Goal: Task Accomplishment & Management: Complete application form

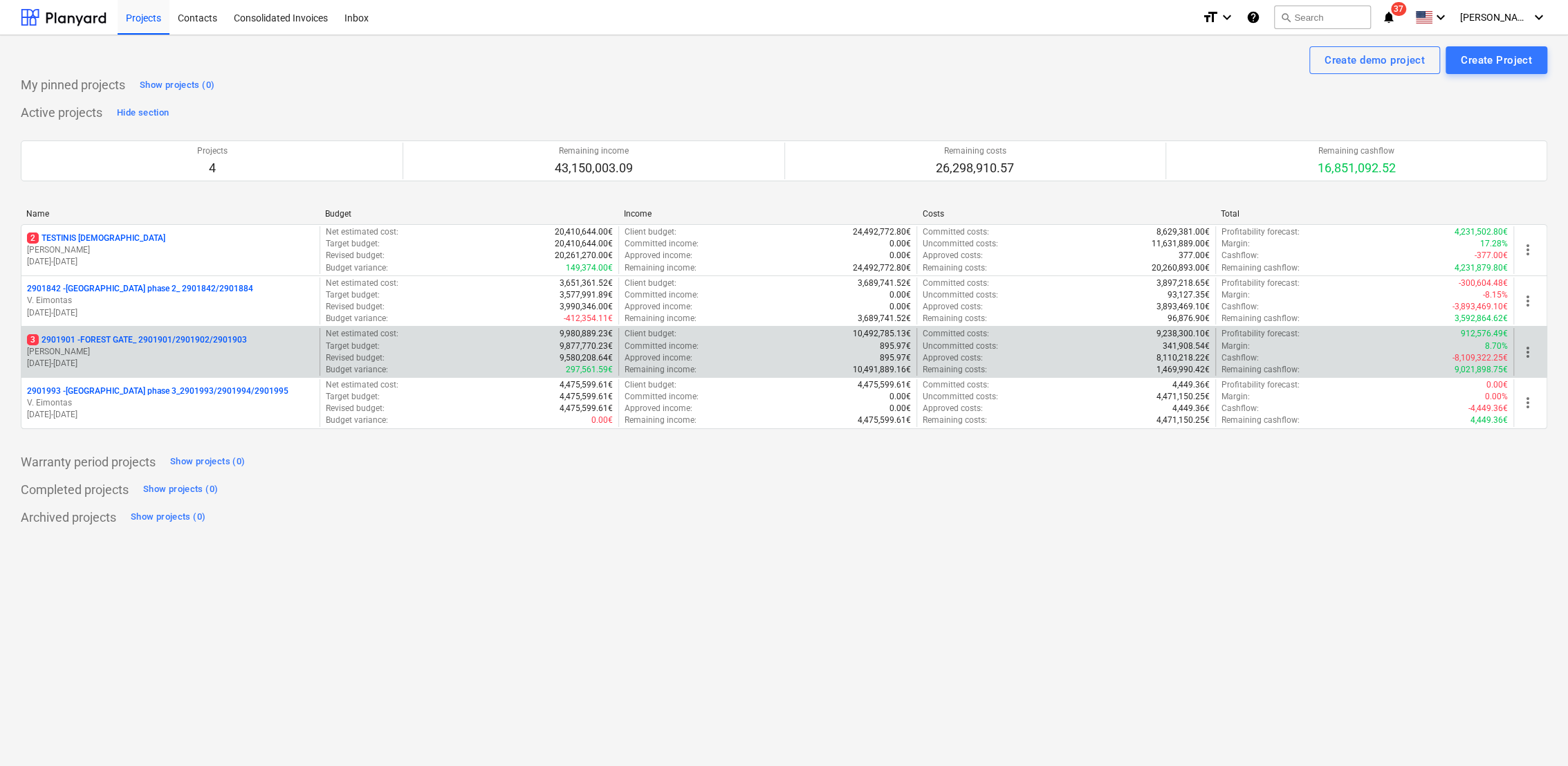
click at [153, 342] on p "3 2901901 - FOREST GATE_ 2901901/2901902/2901903" at bounding box center [137, 340] width 220 height 12
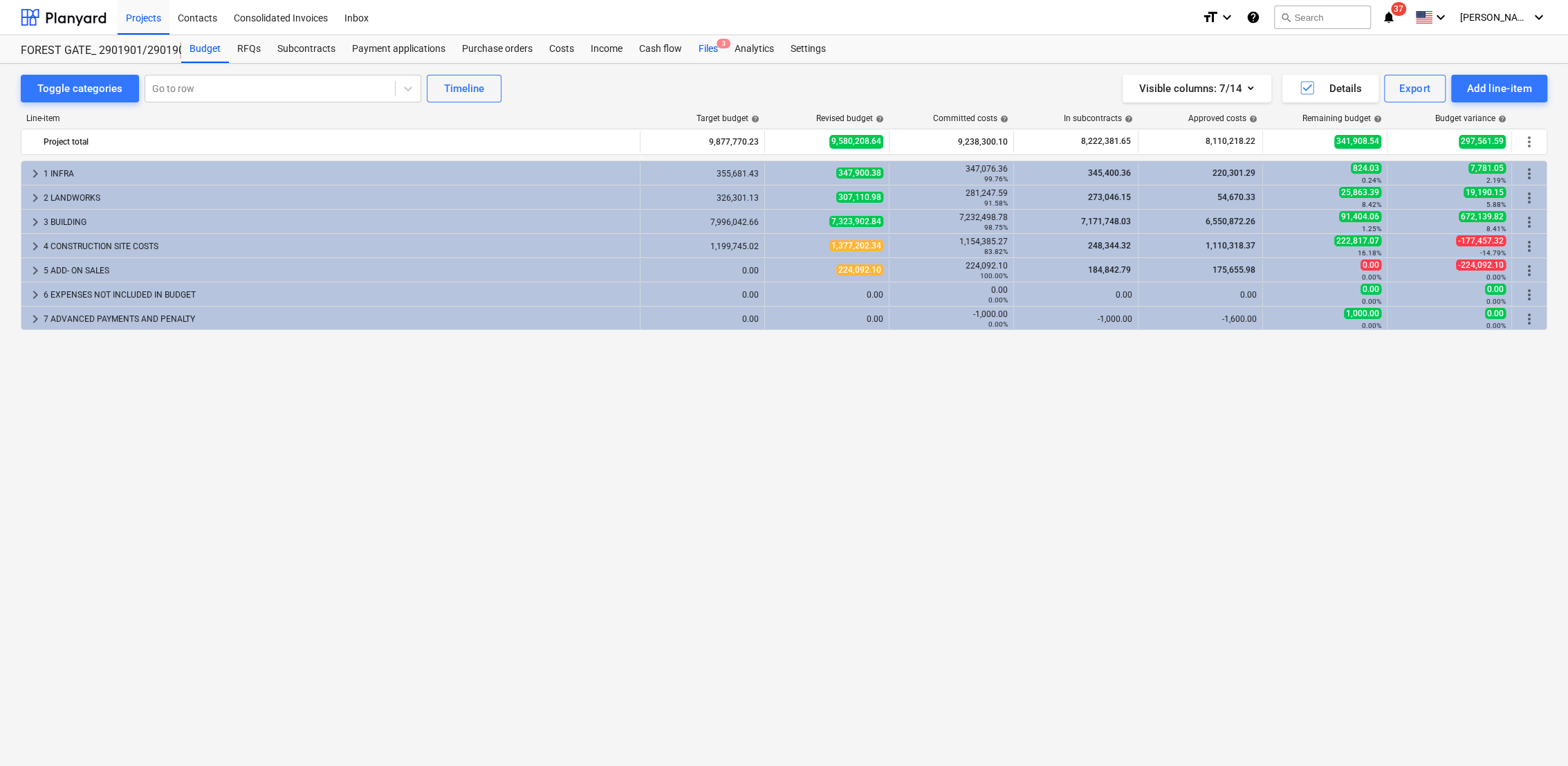
click at [709, 48] on div "Files 3" at bounding box center [708, 49] width 36 height 28
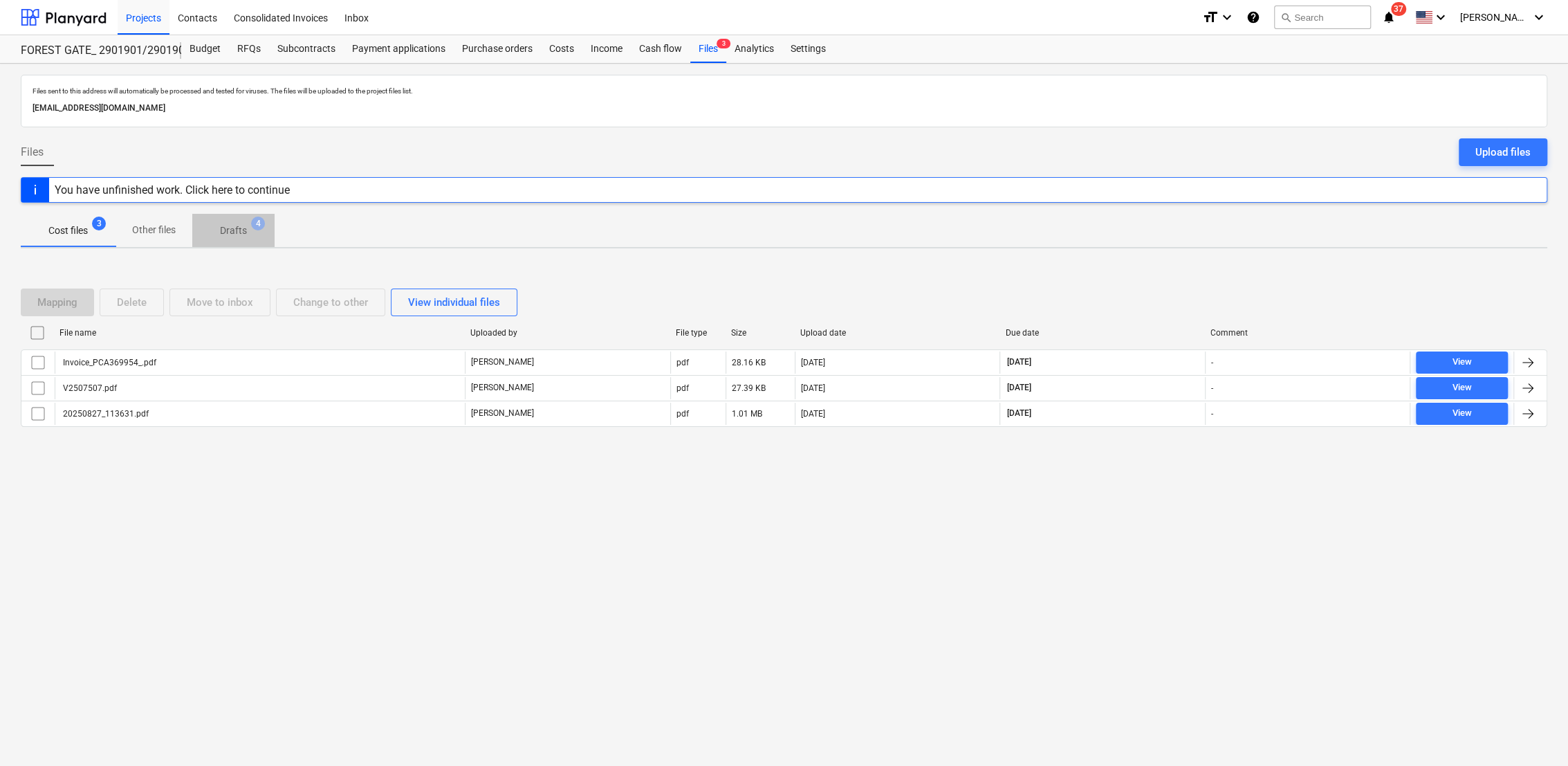
click at [232, 231] on p "Drafts" at bounding box center [234, 230] width 27 height 14
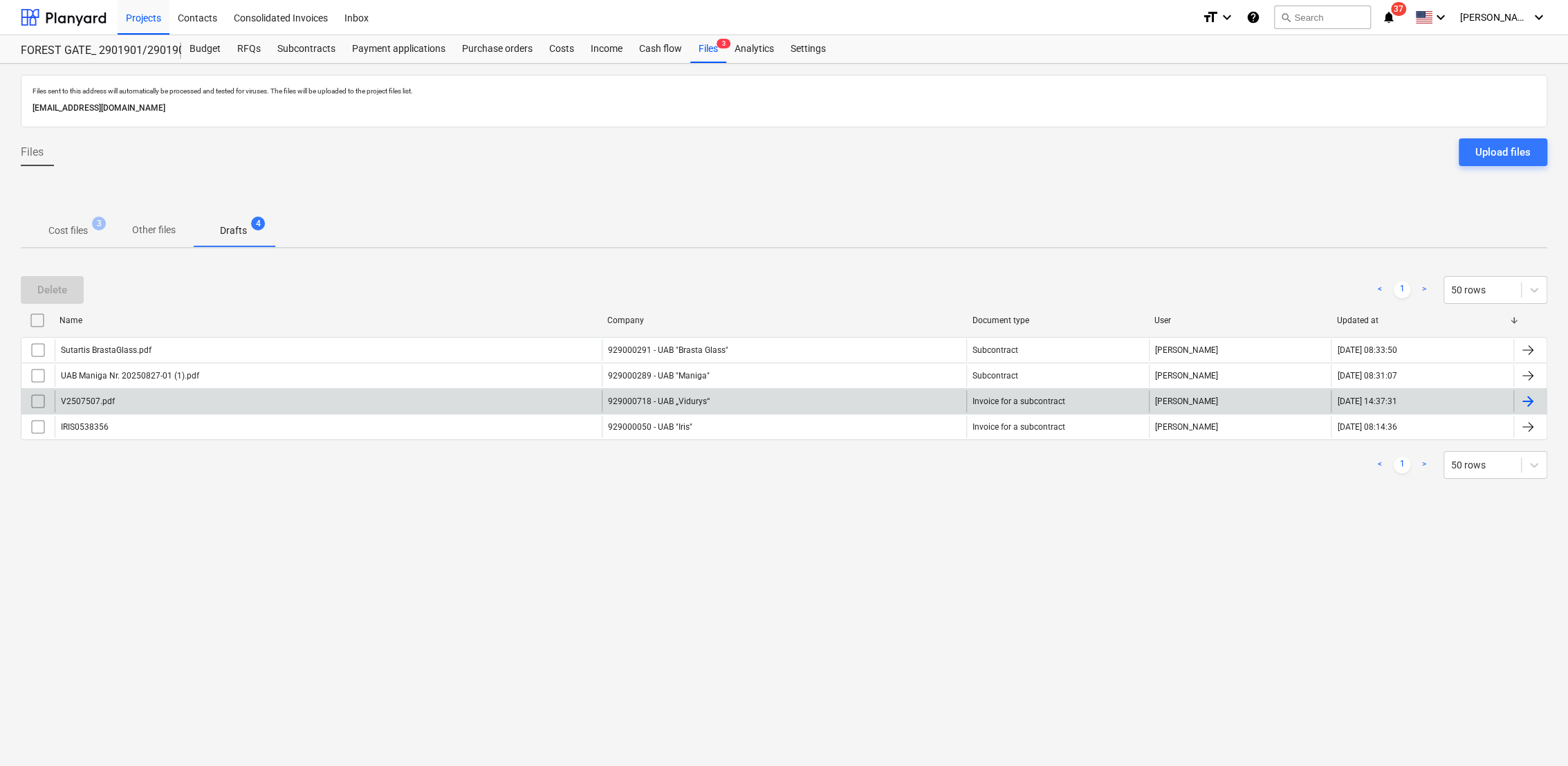
click at [1531, 398] on div at bounding box center [1528, 402] width 17 height 17
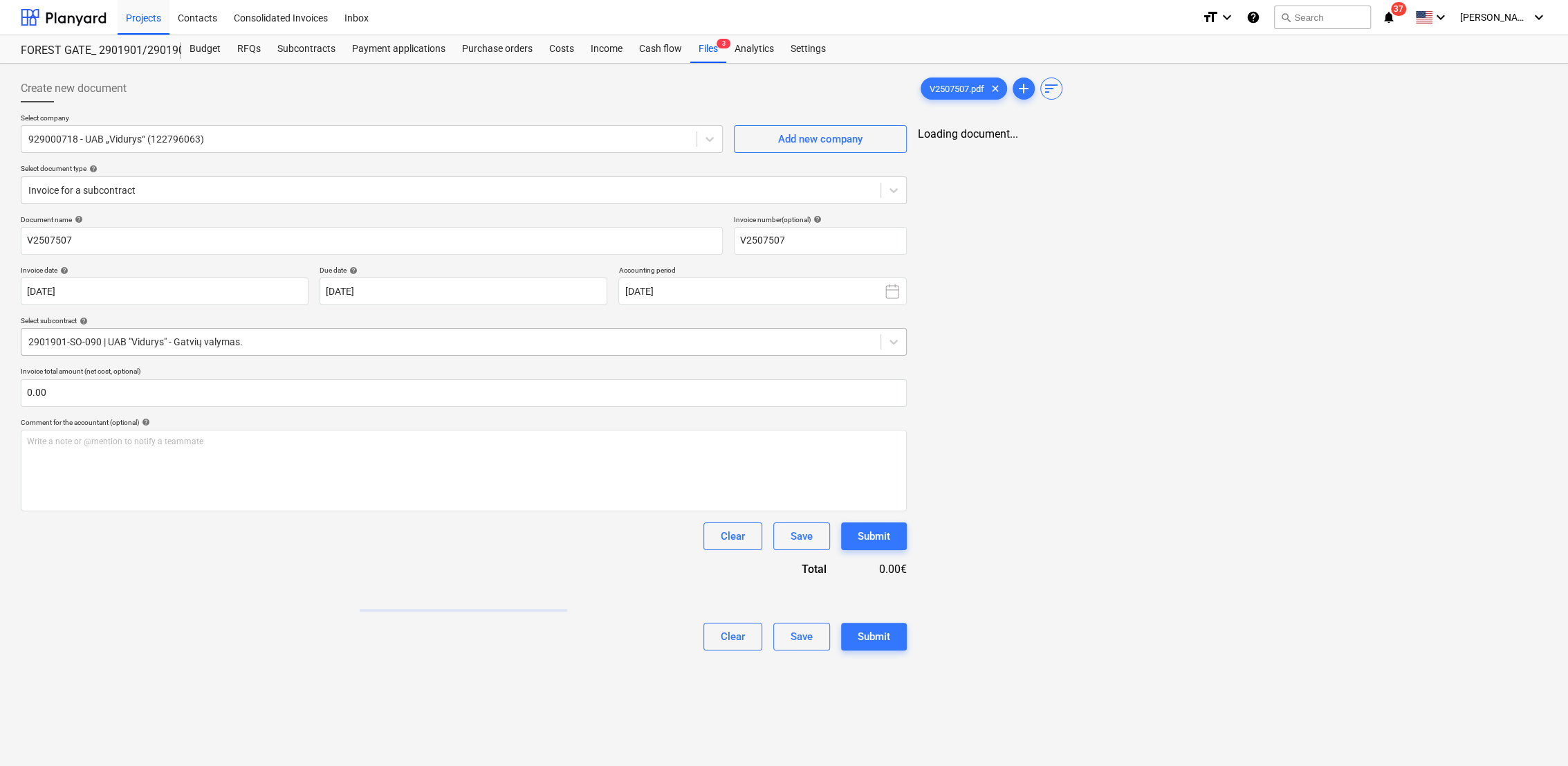
type input "V2507507"
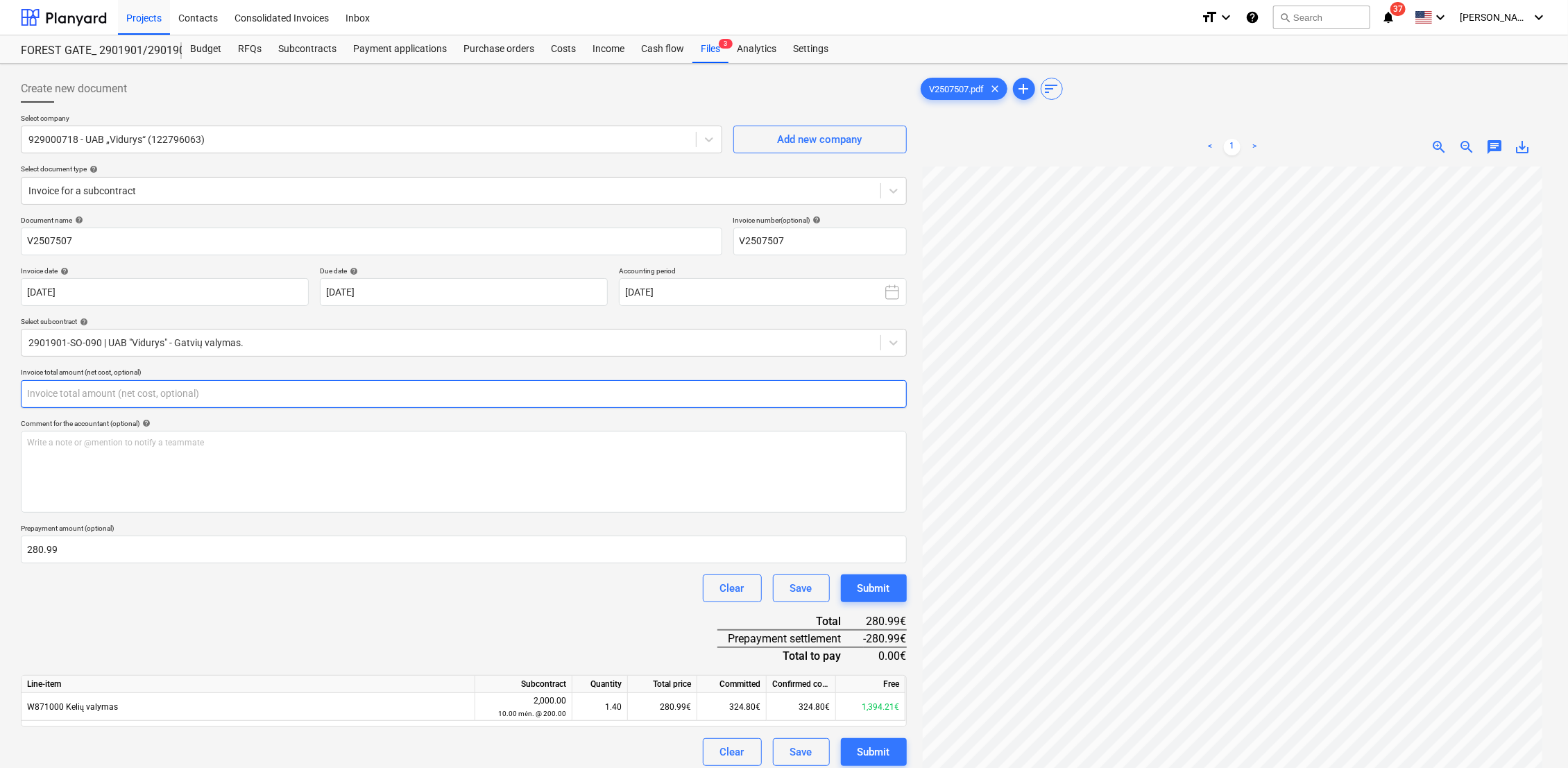
click at [76, 393] on input "text" at bounding box center [463, 393] width 886 height 28
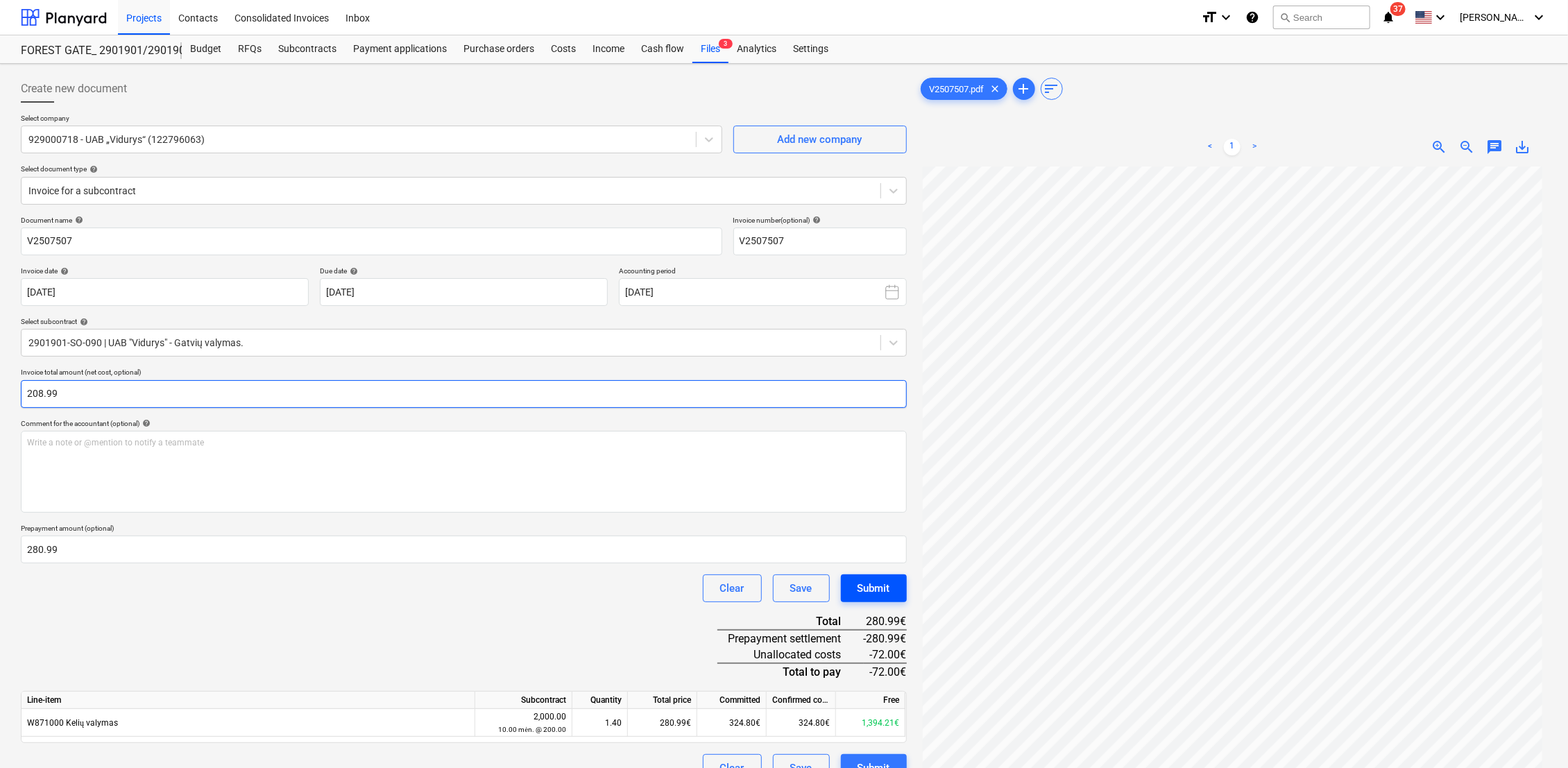
type input "208.99"
click at [881, 590] on div "Submit" at bounding box center [874, 588] width 33 height 18
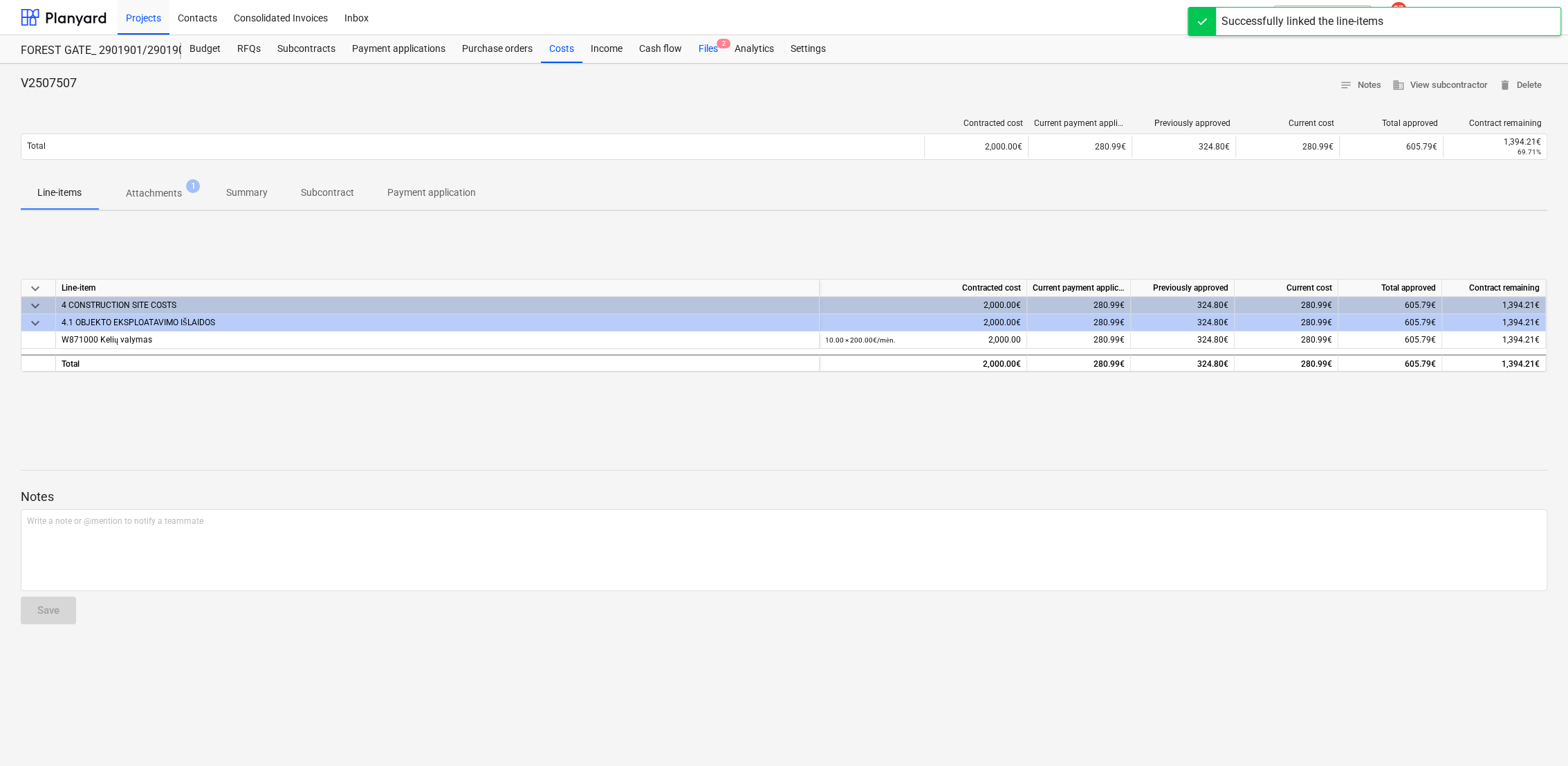
click at [701, 46] on div "Files 2" at bounding box center [708, 49] width 36 height 28
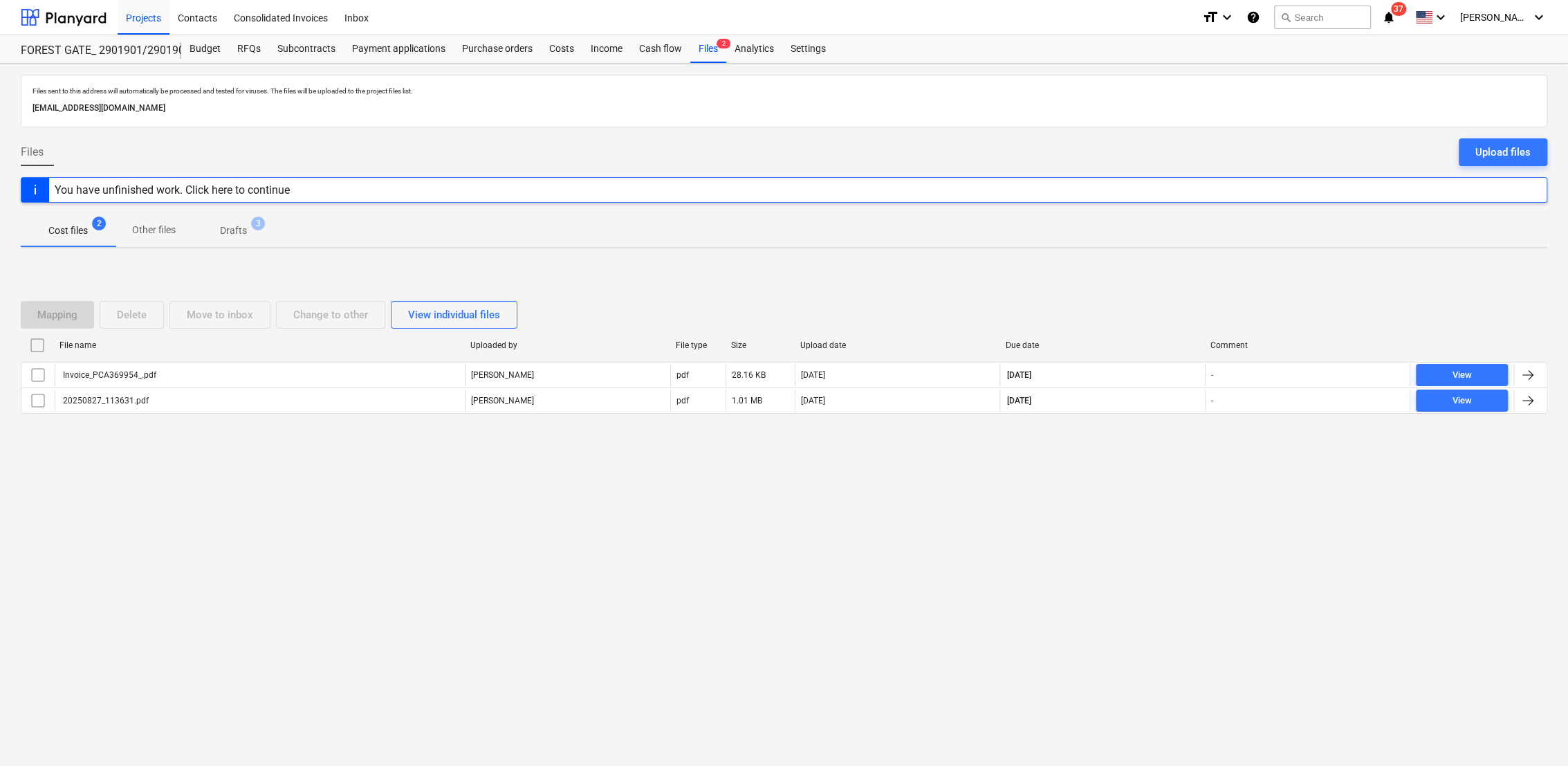
click at [238, 231] on p "Drafts" at bounding box center [234, 230] width 27 height 14
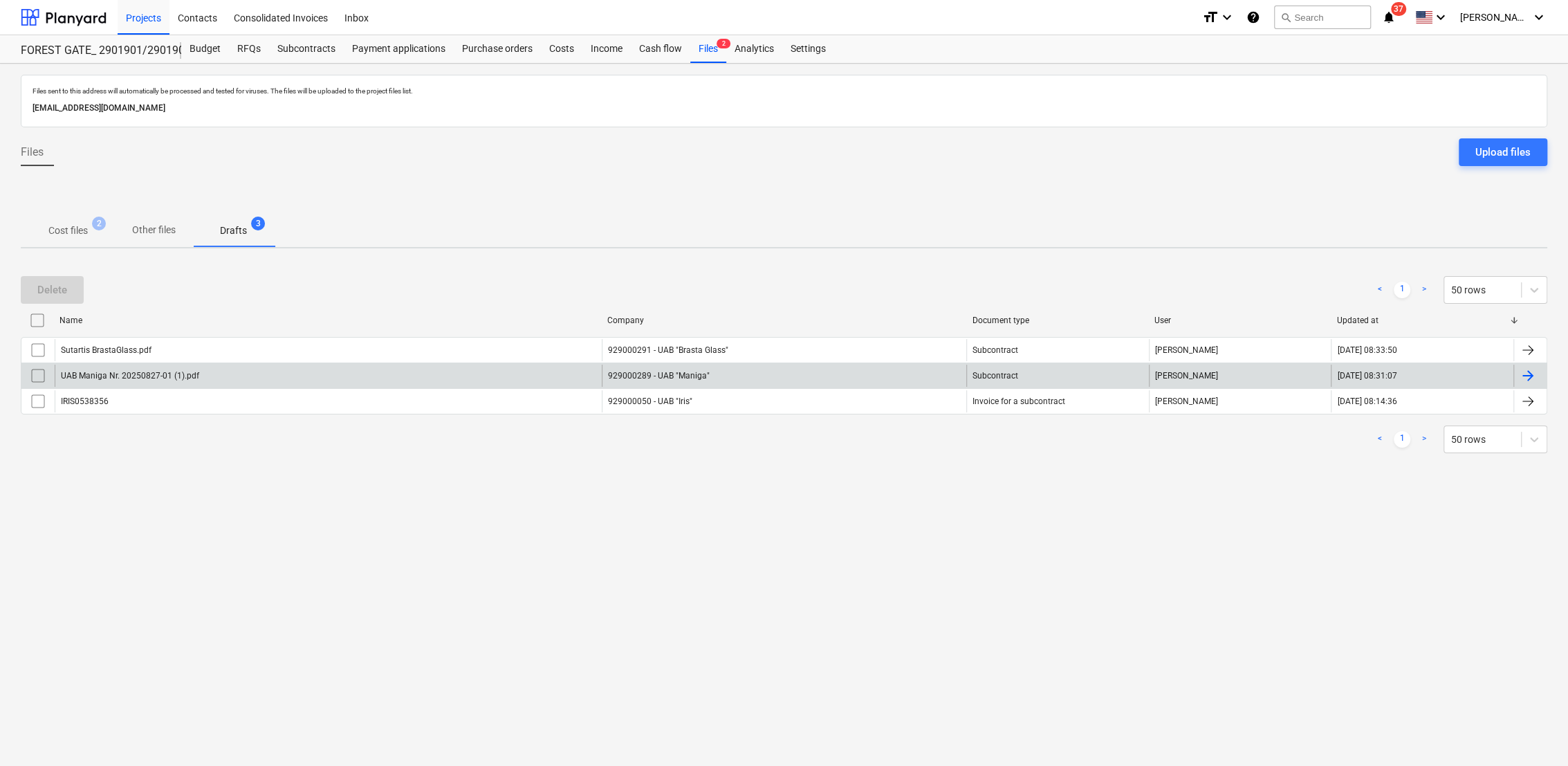
click at [1529, 373] on div at bounding box center [1528, 376] width 17 height 17
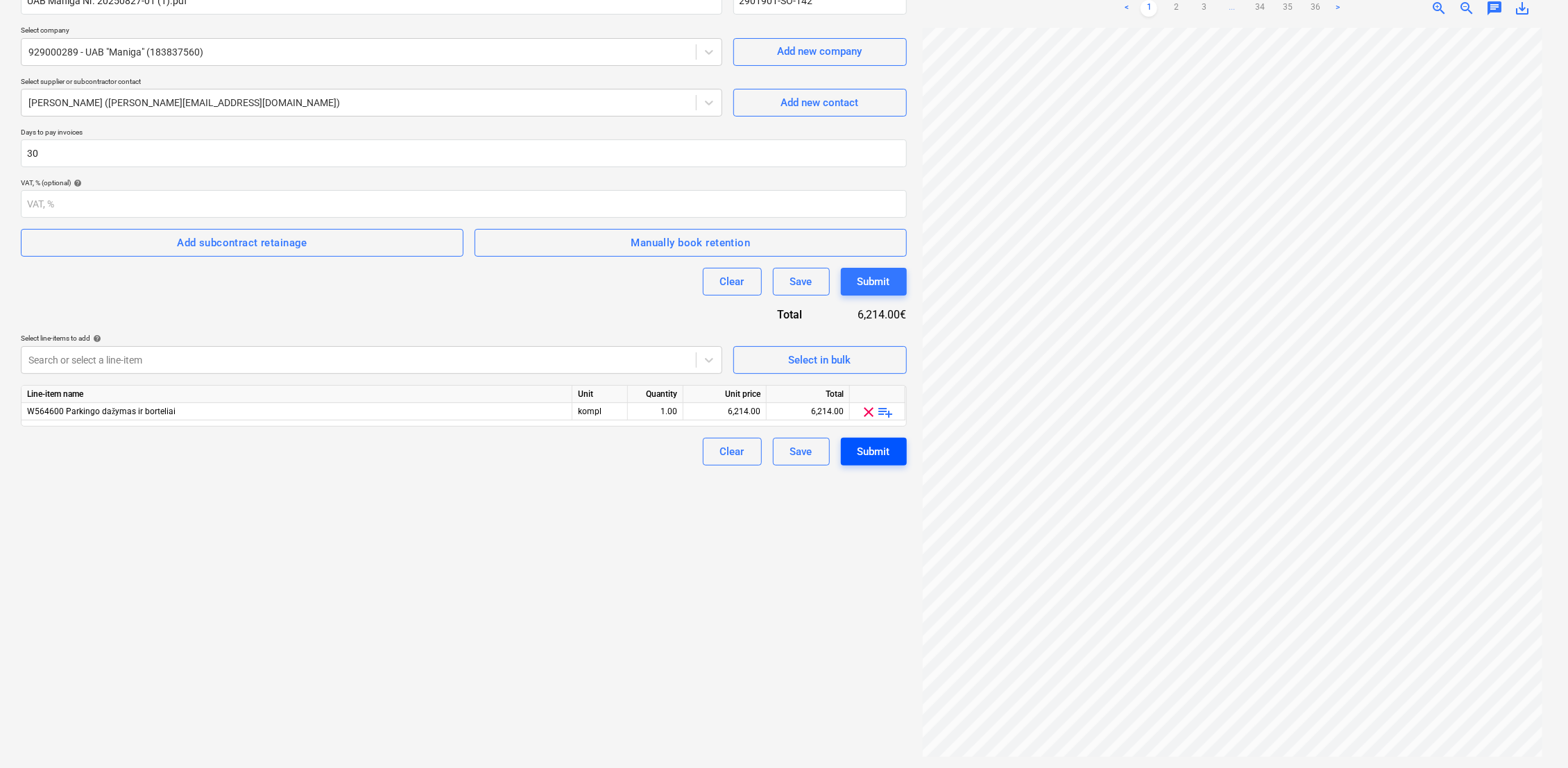
click at [878, 446] on div "Submit" at bounding box center [874, 452] width 33 height 18
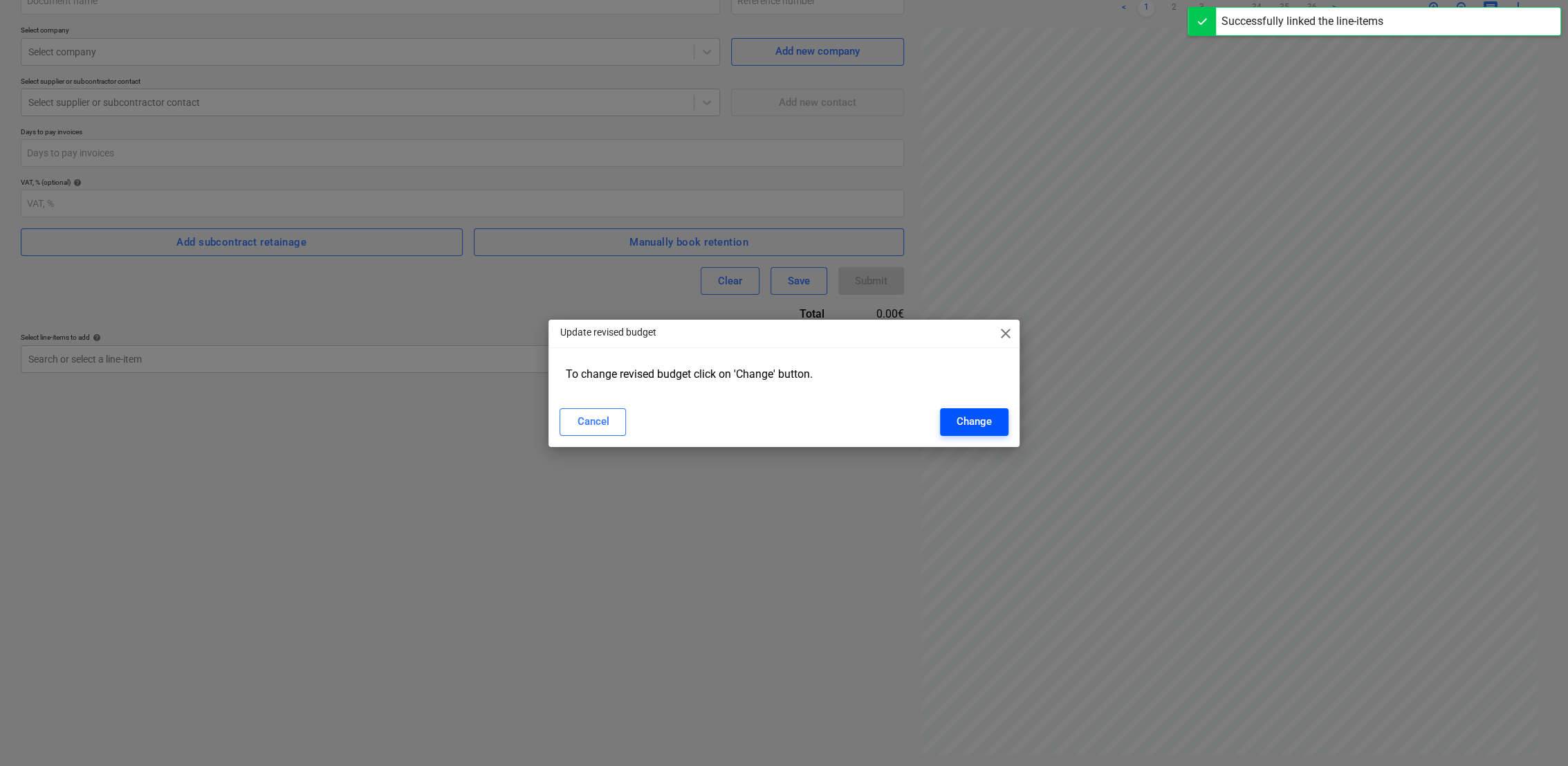
click at [985, 420] on div "Change" at bounding box center [974, 421] width 36 height 18
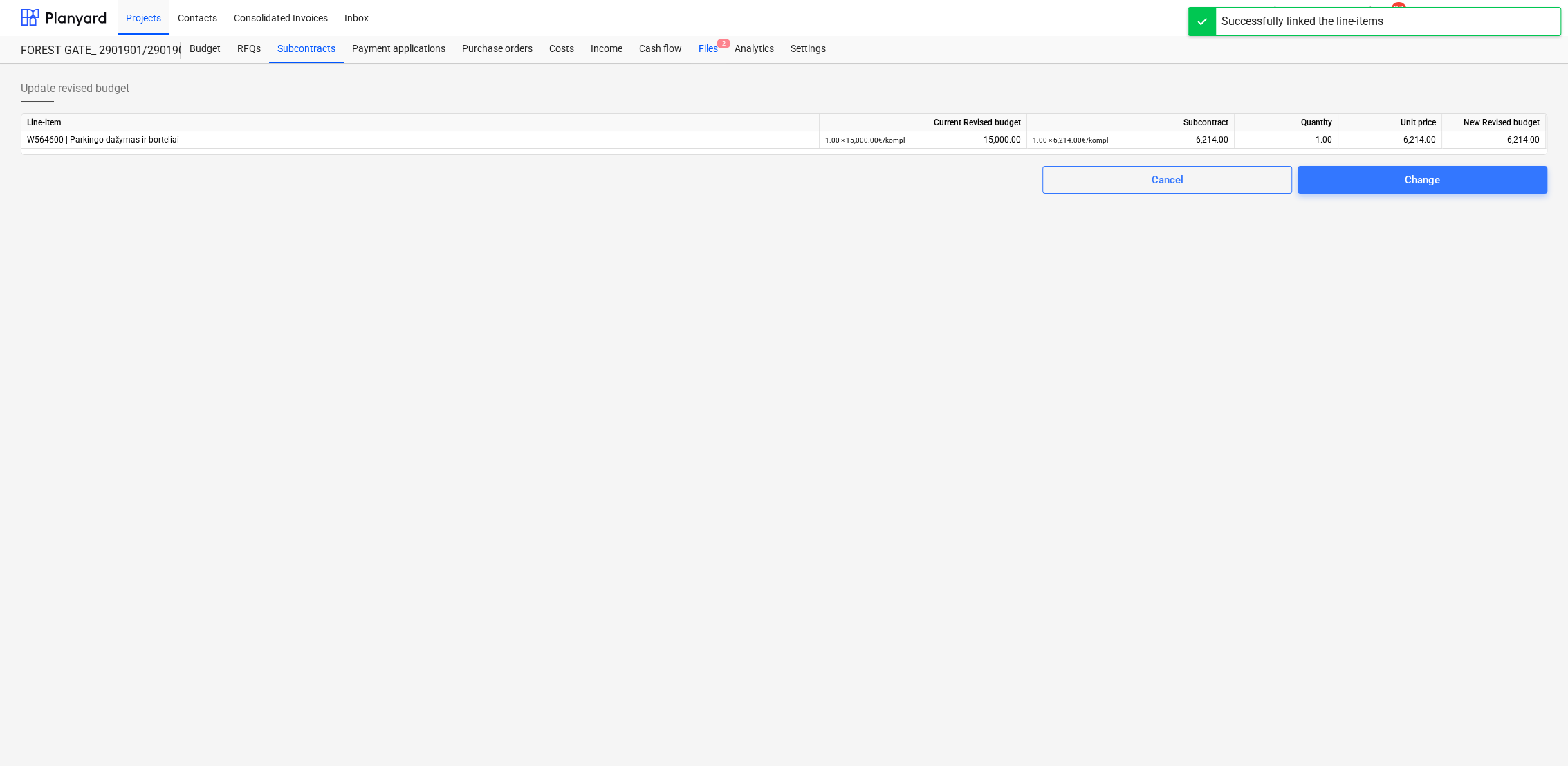
click at [708, 49] on div "Files 2" at bounding box center [708, 49] width 36 height 28
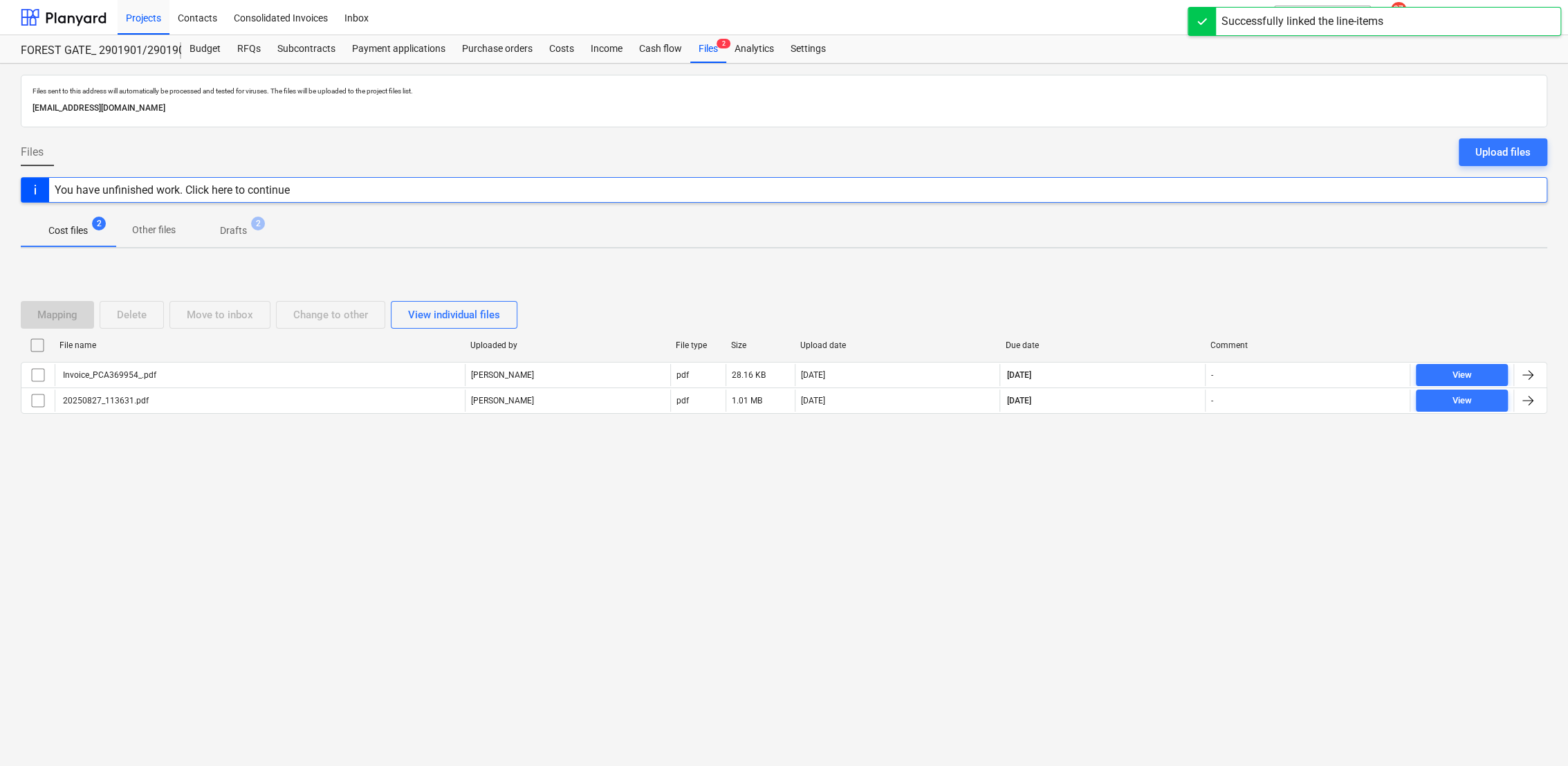
click at [223, 227] on p "Drafts" at bounding box center [234, 230] width 27 height 14
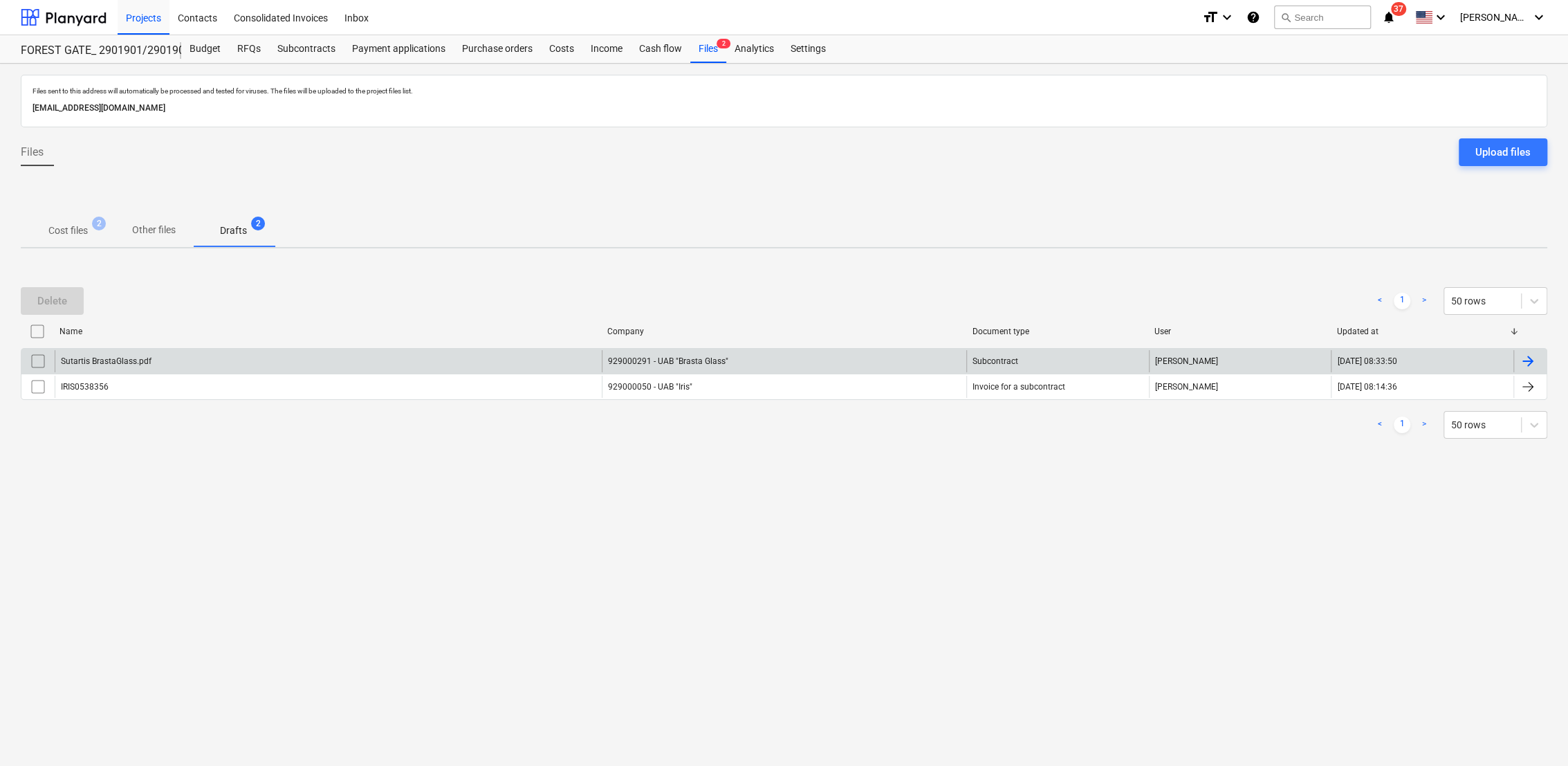
click at [1525, 360] on div at bounding box center [1528, 361] width 17 height 17
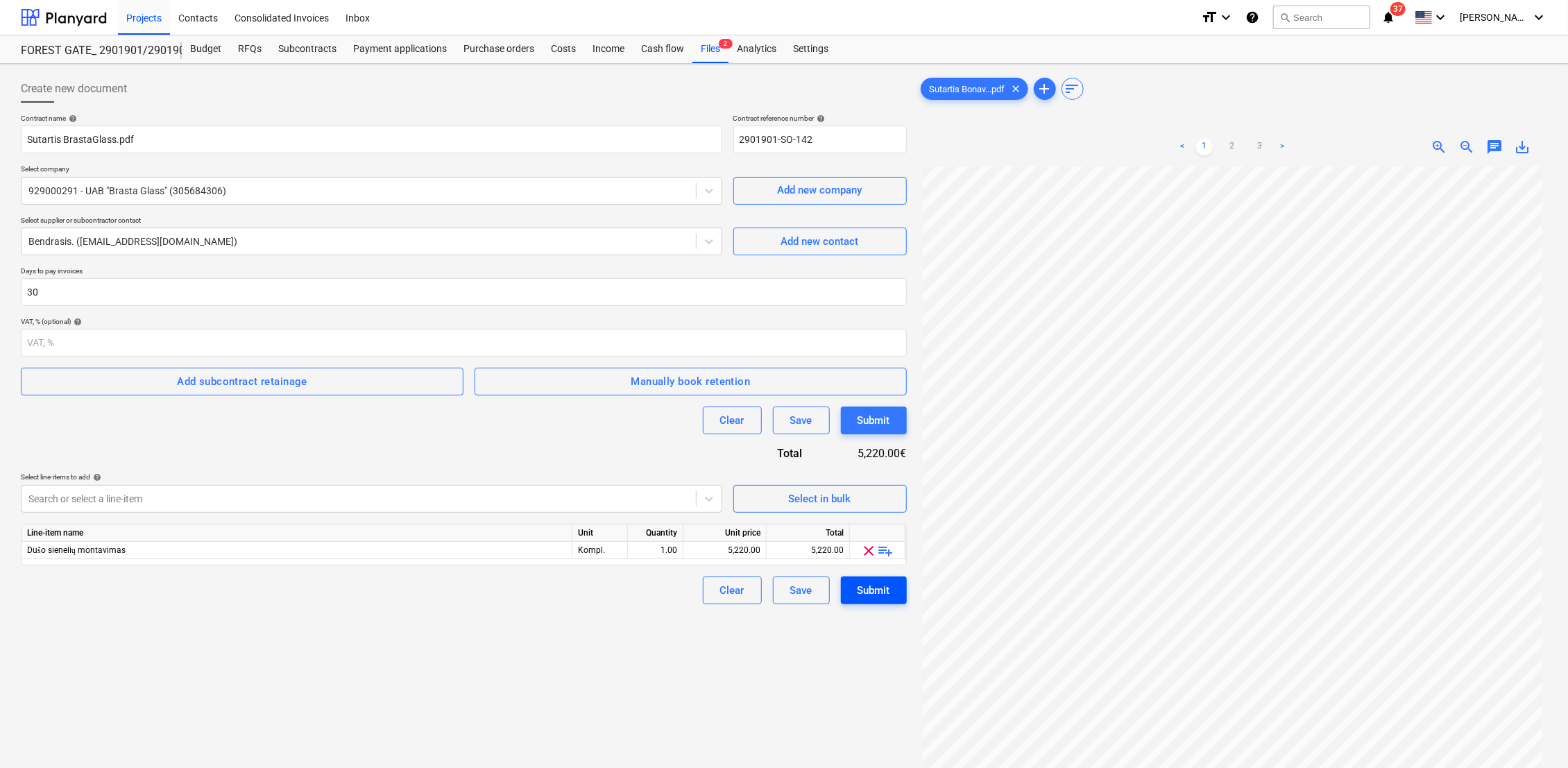
click at [883, 587] on div "Submit" at bounding box center [874, 591] width 33 height 18
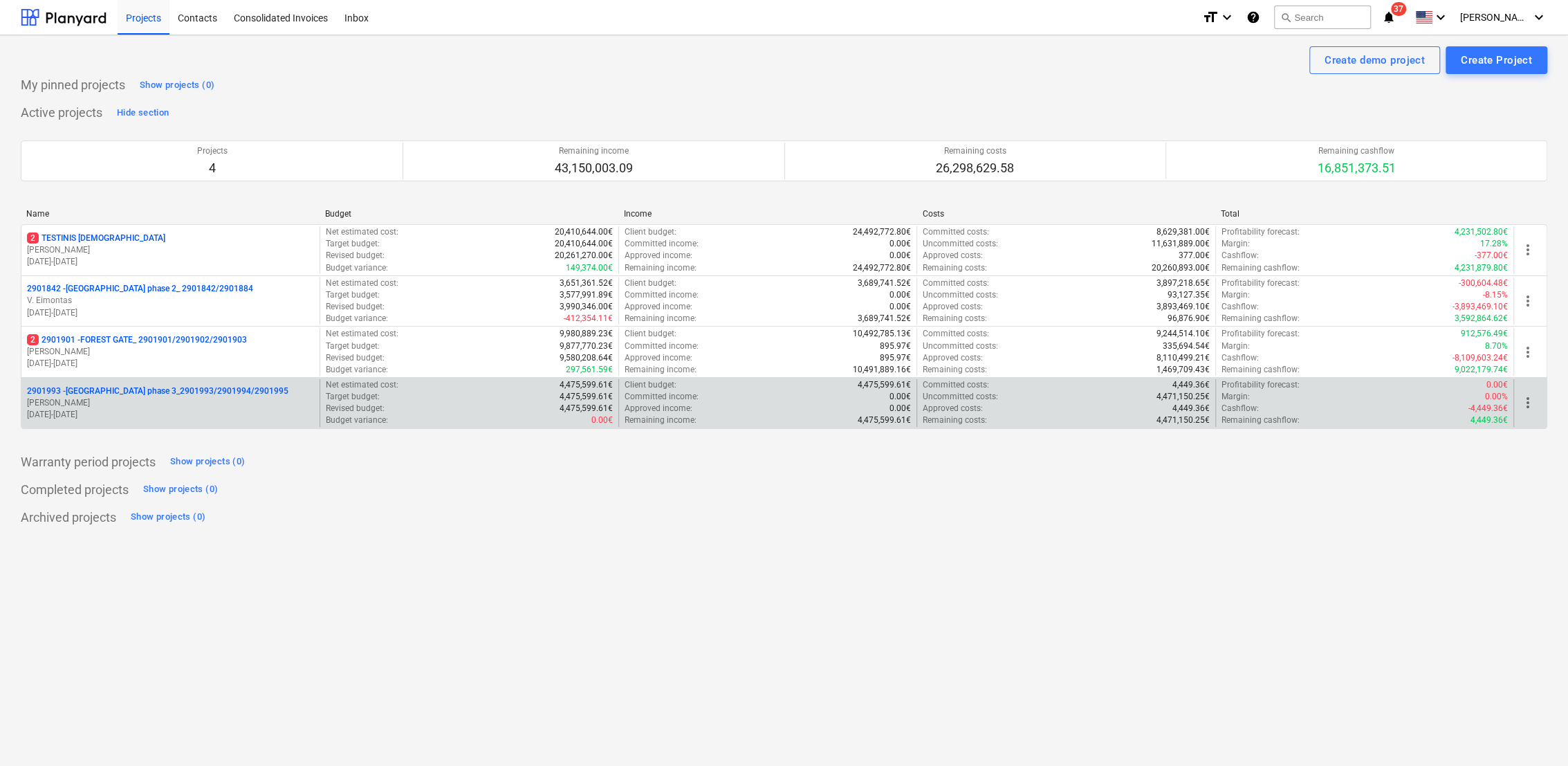
click at [133, 402] on p "[PERSON_NAME]" at bounding box center [171, 403] width 287 height 12
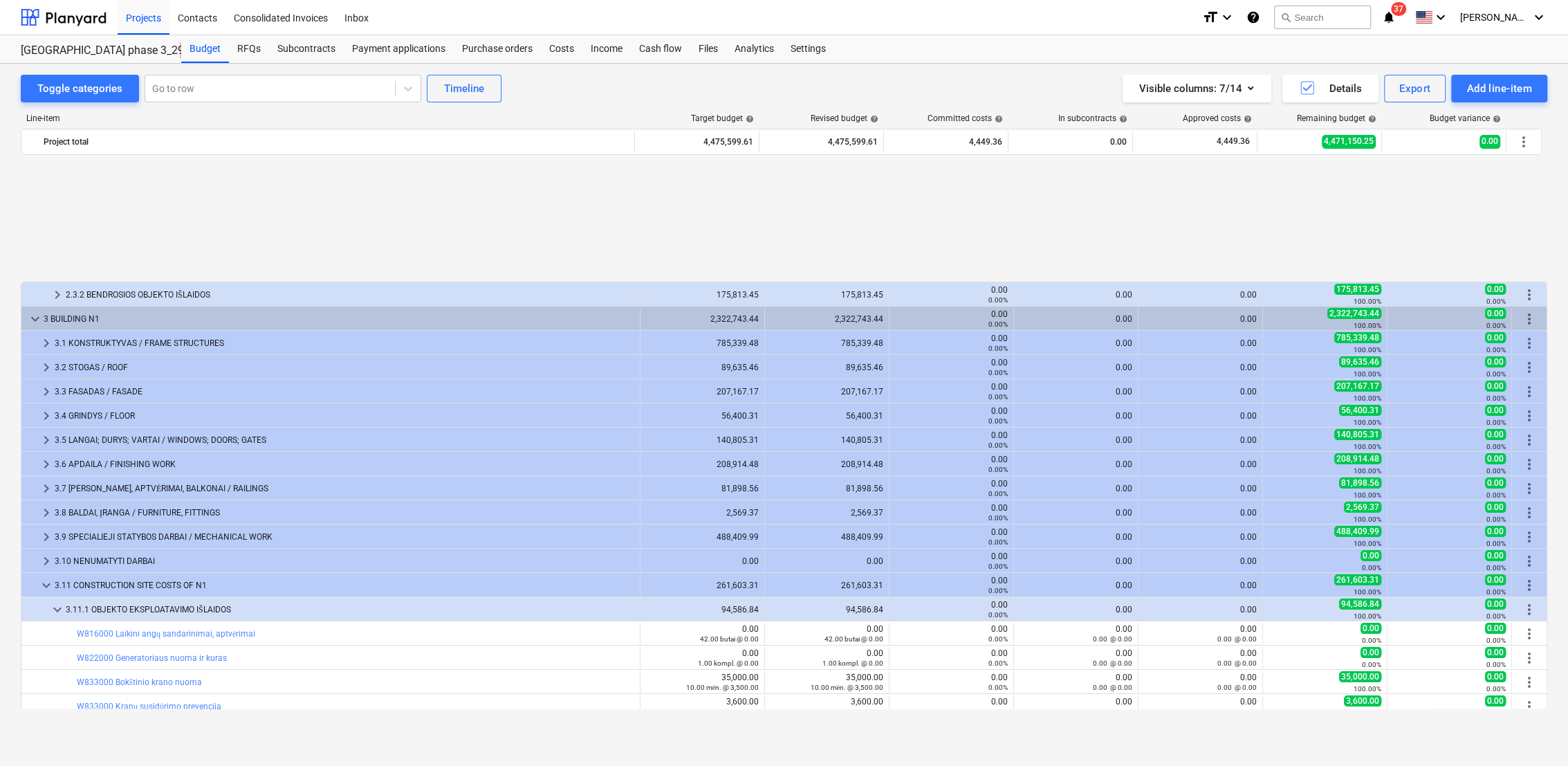
scroll to position [614, 0]
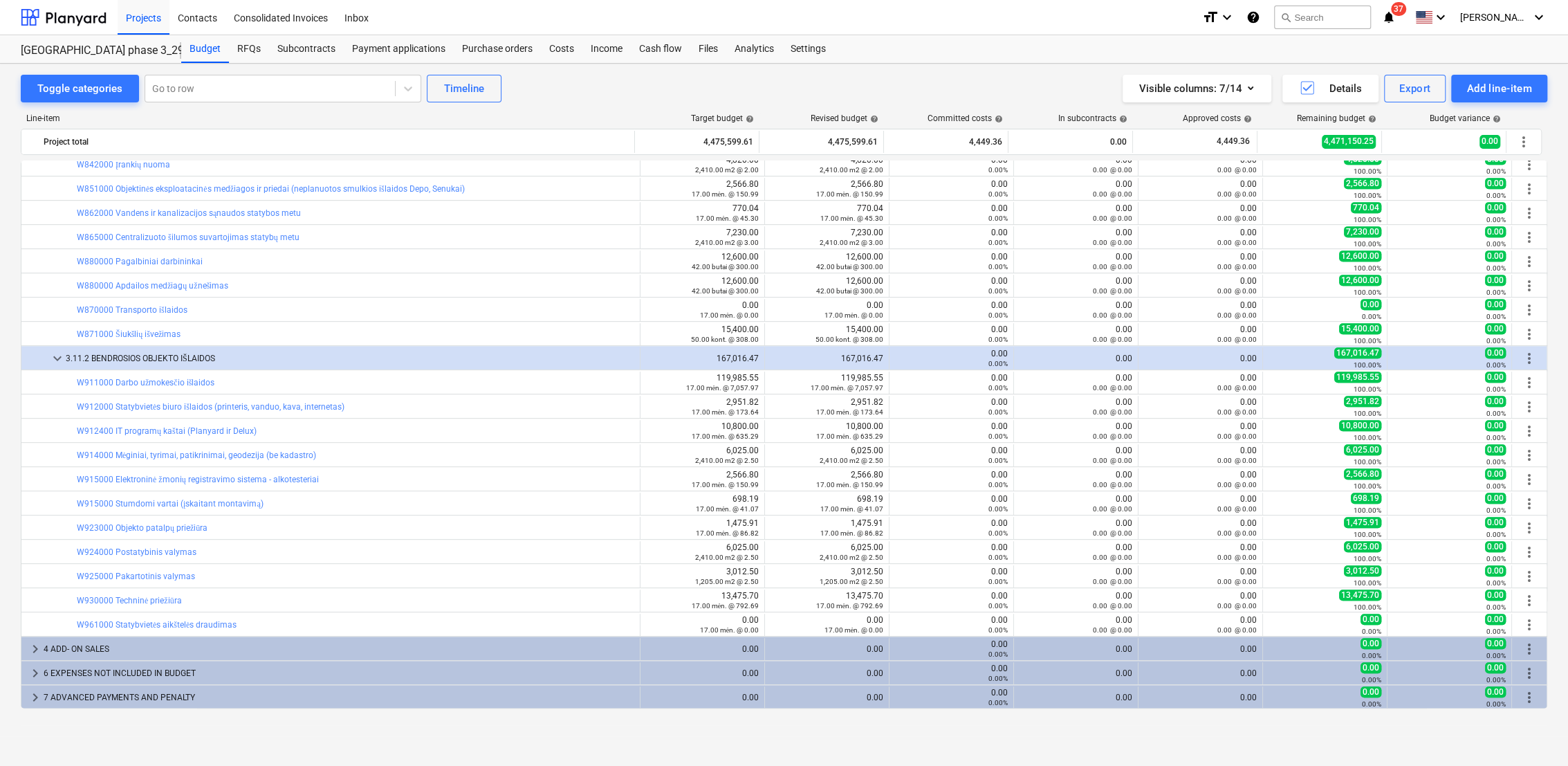
click at [59, 361] on span "keyboard_arrow_down" at bounding box center [57, 358] width 17 height 17
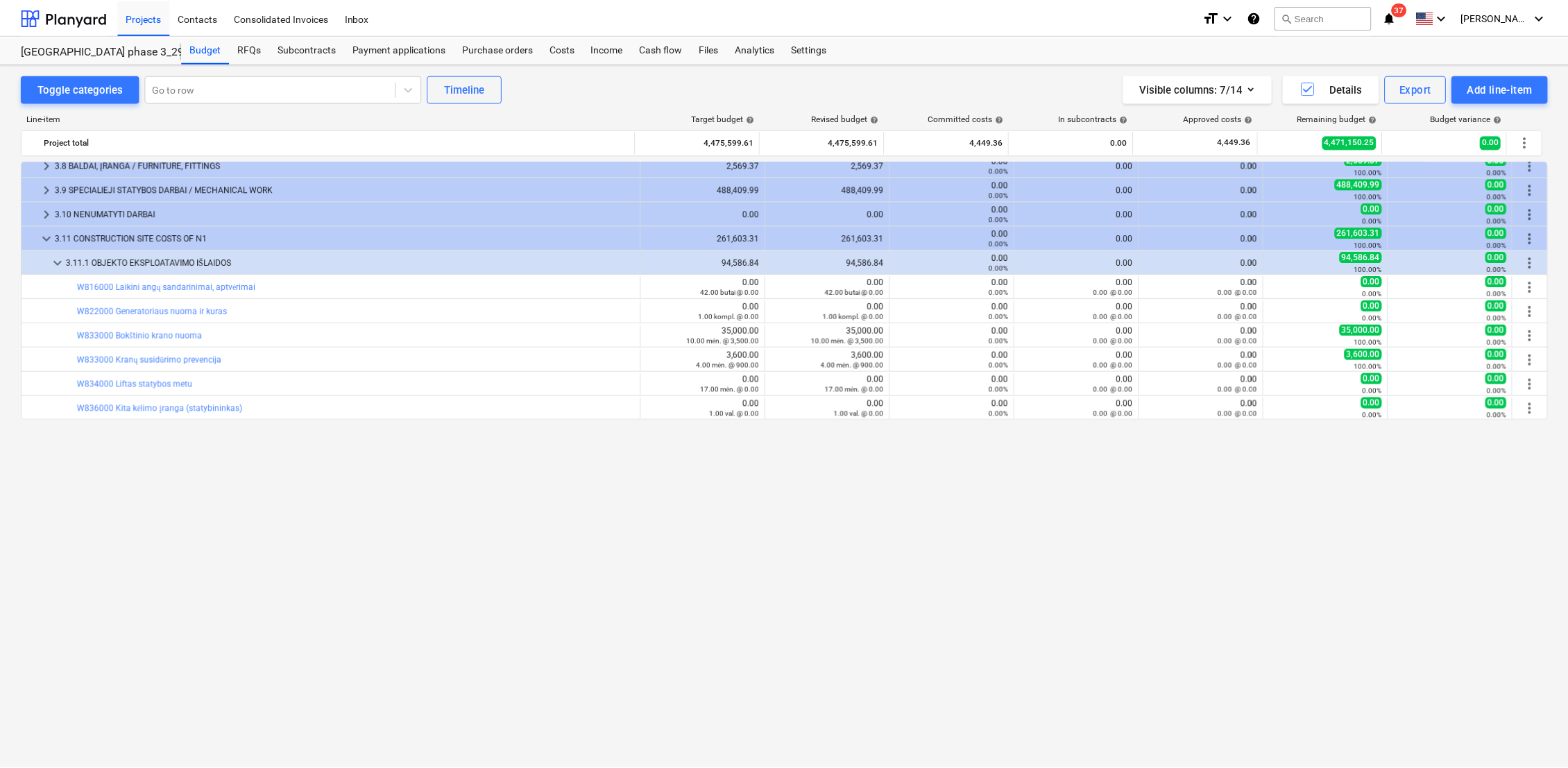
scroll to position [0, 0]
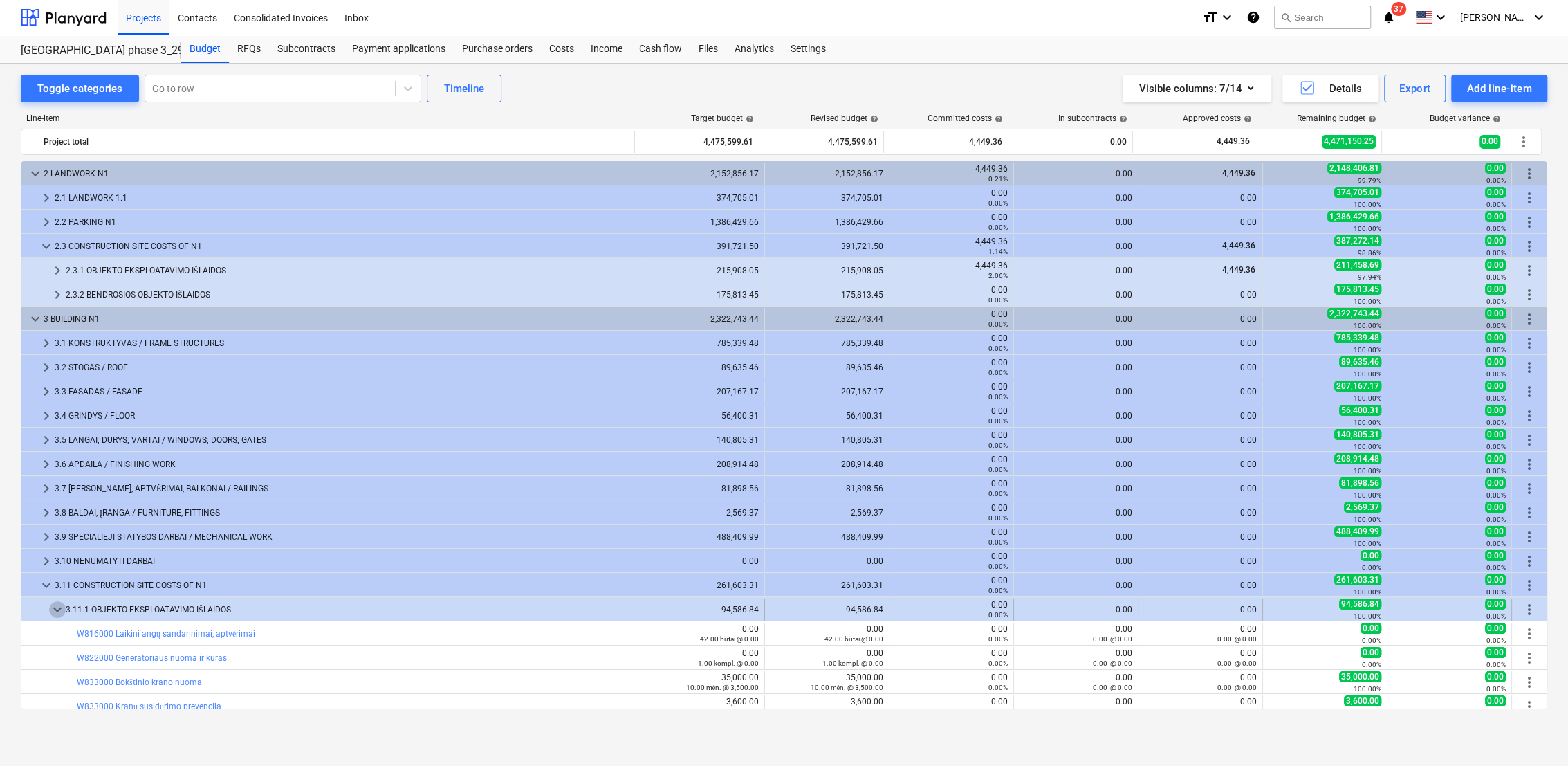
click at [60, 609] on span "keyboard_arrow_down" at bounding box center [57, 609] width 17 height 17
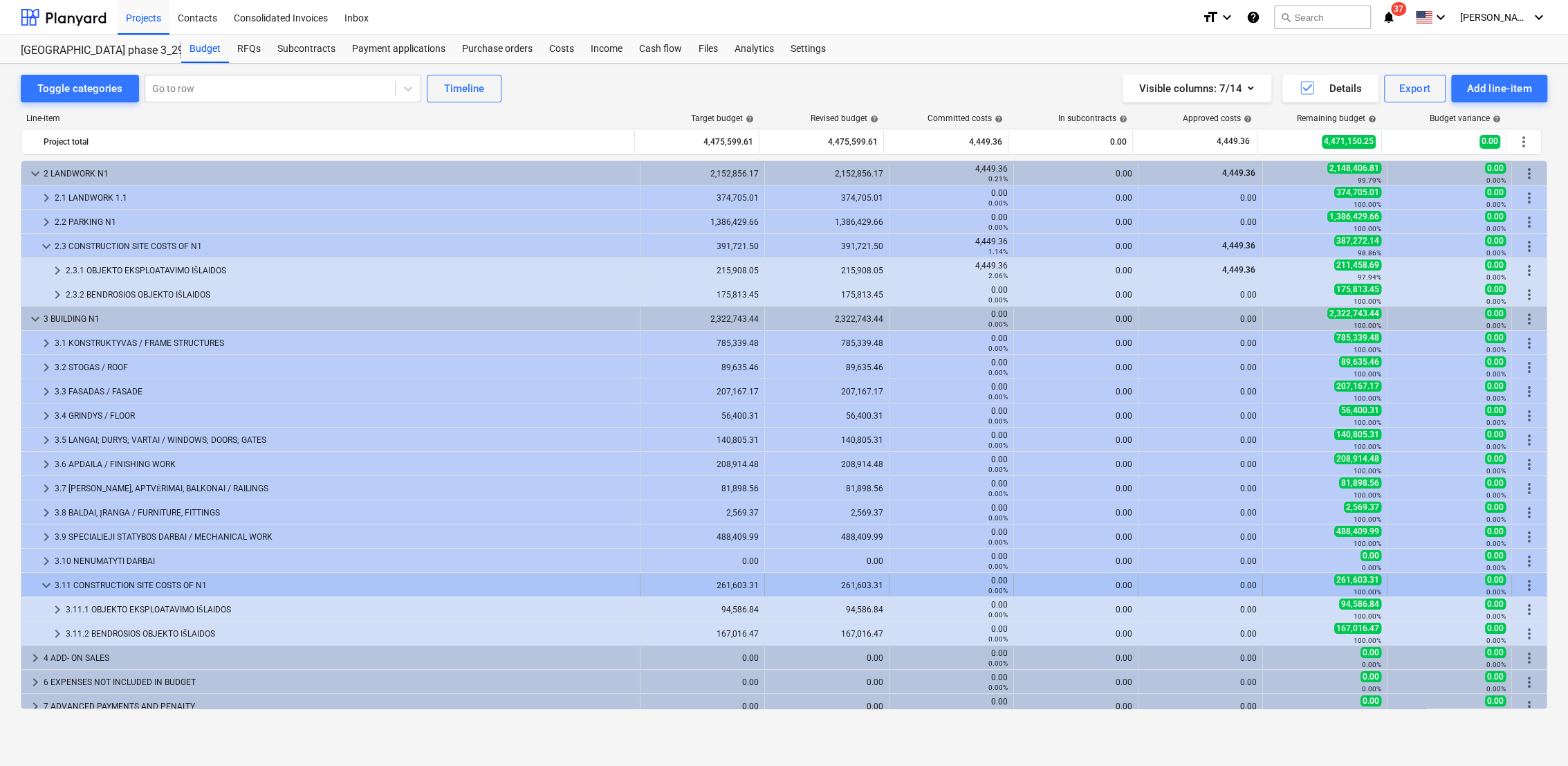
click at [55, 588] on div "3.11 CONSTRUCTION SITE COSTS OF N1" at bounding box center [344, 585] width 580 height 22
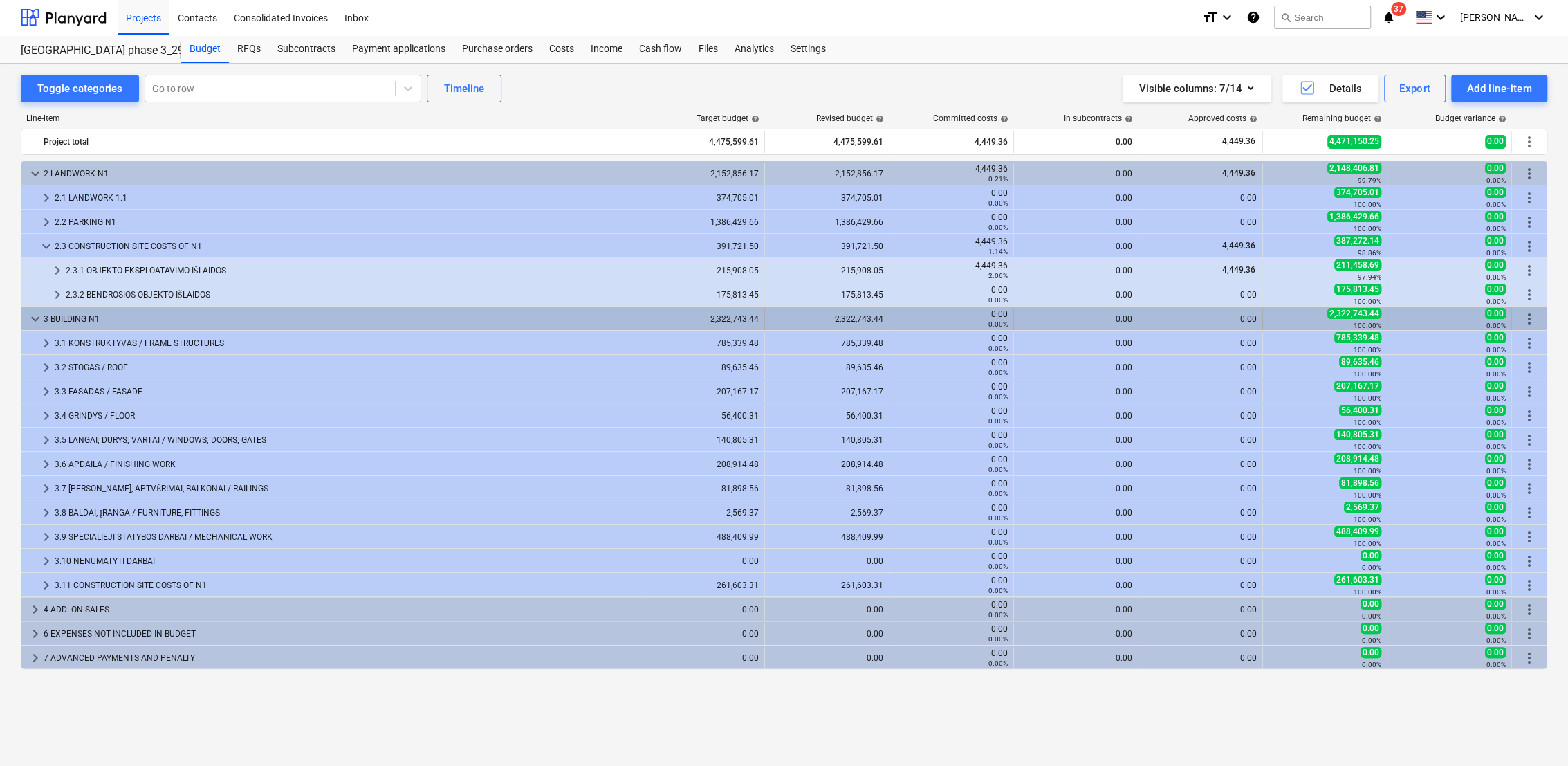
click at [30, 316] on span "keyboard_arrow_down" at bounding box center [36, 319] width 17 height 17
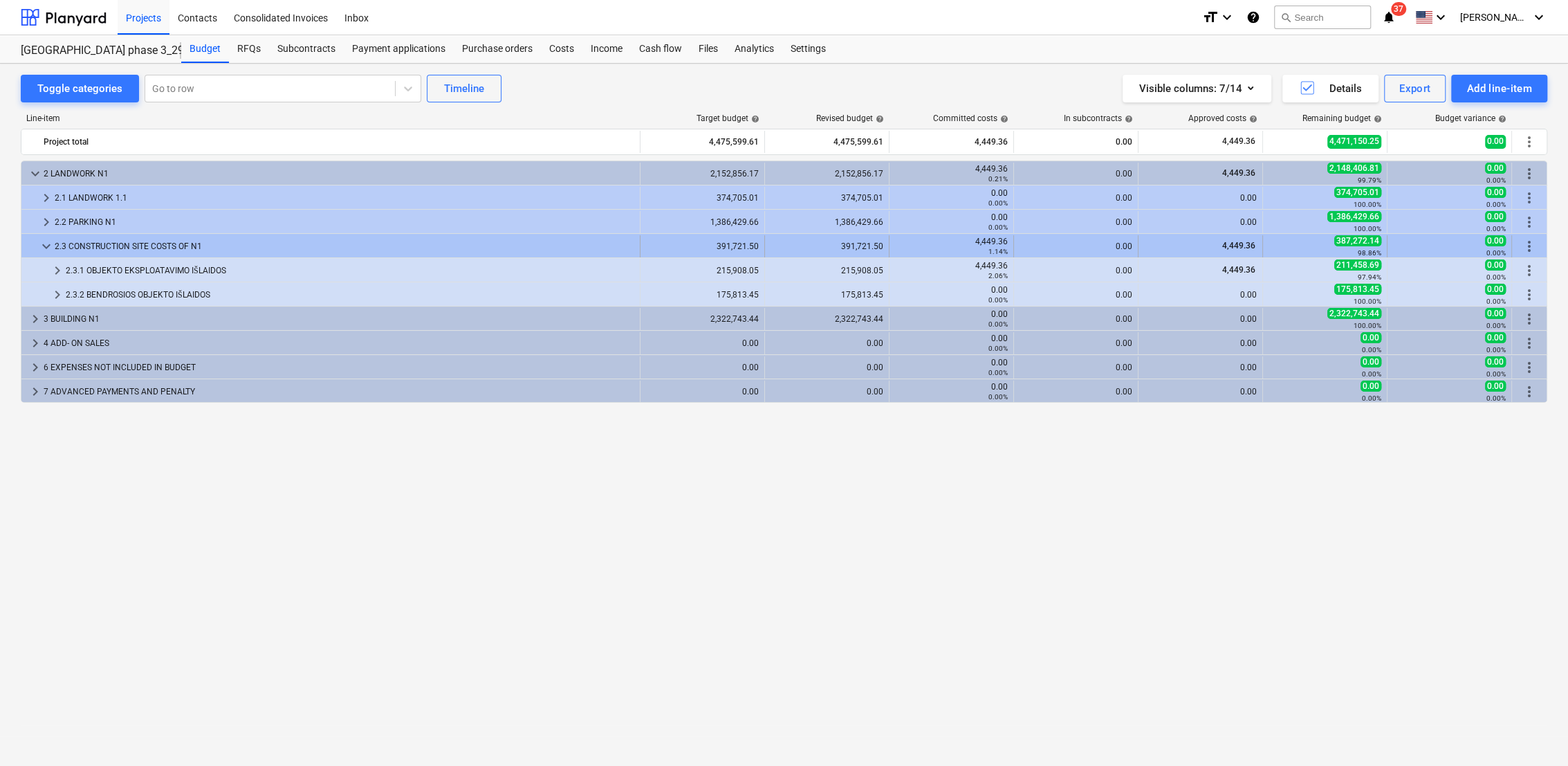
click at [47, 234] on div "keyboard_arrow_down 2.3 CONSTRUCTION SITE COSTS OF N1 391,721.50 391,721.50 4,4…" at bounding box center [783, 245] width 1525 height 23
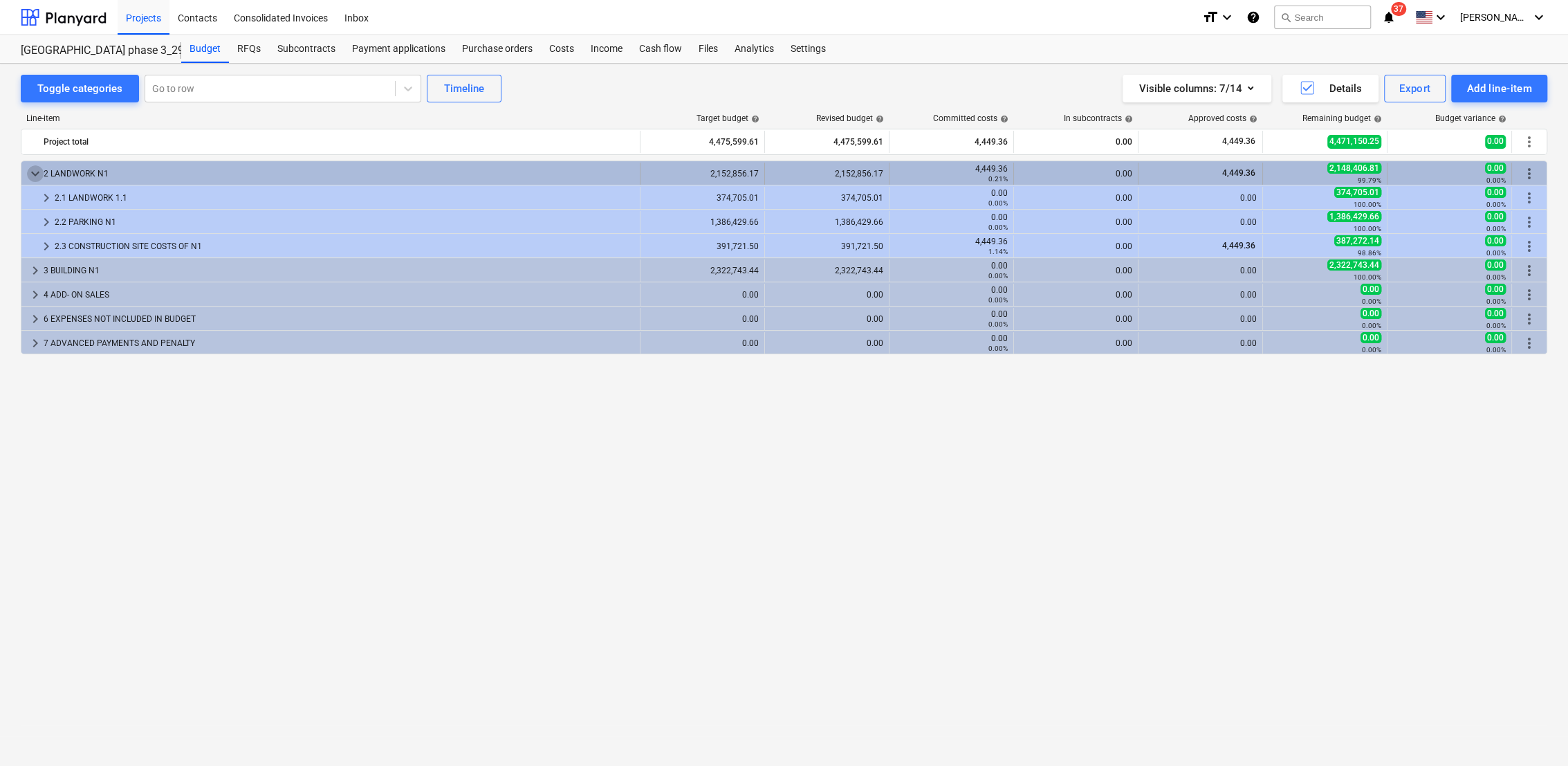
click at [42, 176] on span "keyboard_arrow_down" at bounding box center [36, 174] width 17 height 17
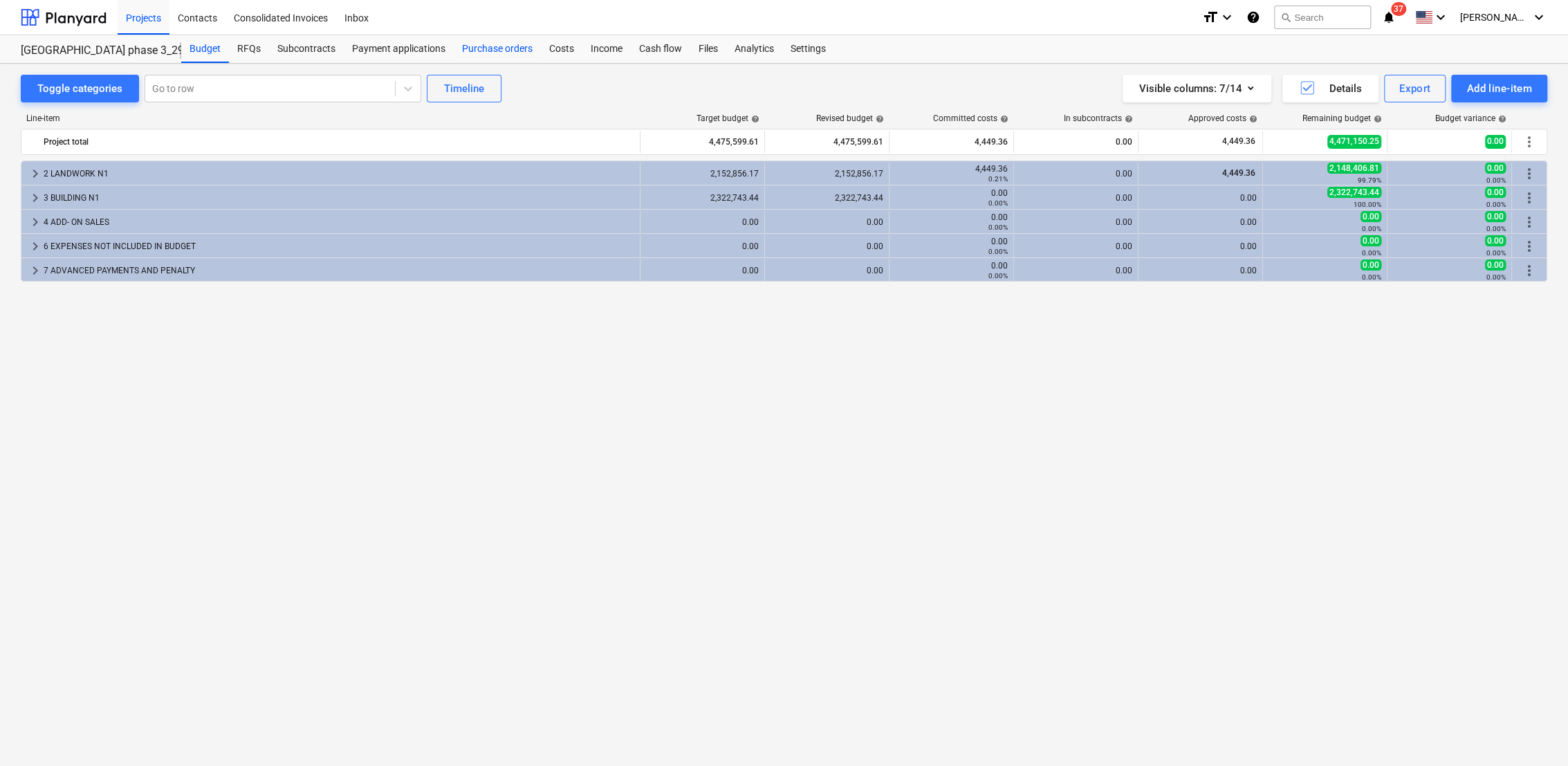
click at [491, 45] on div "Purchase orders" at bounding box center [497, 49] width 87 height 28
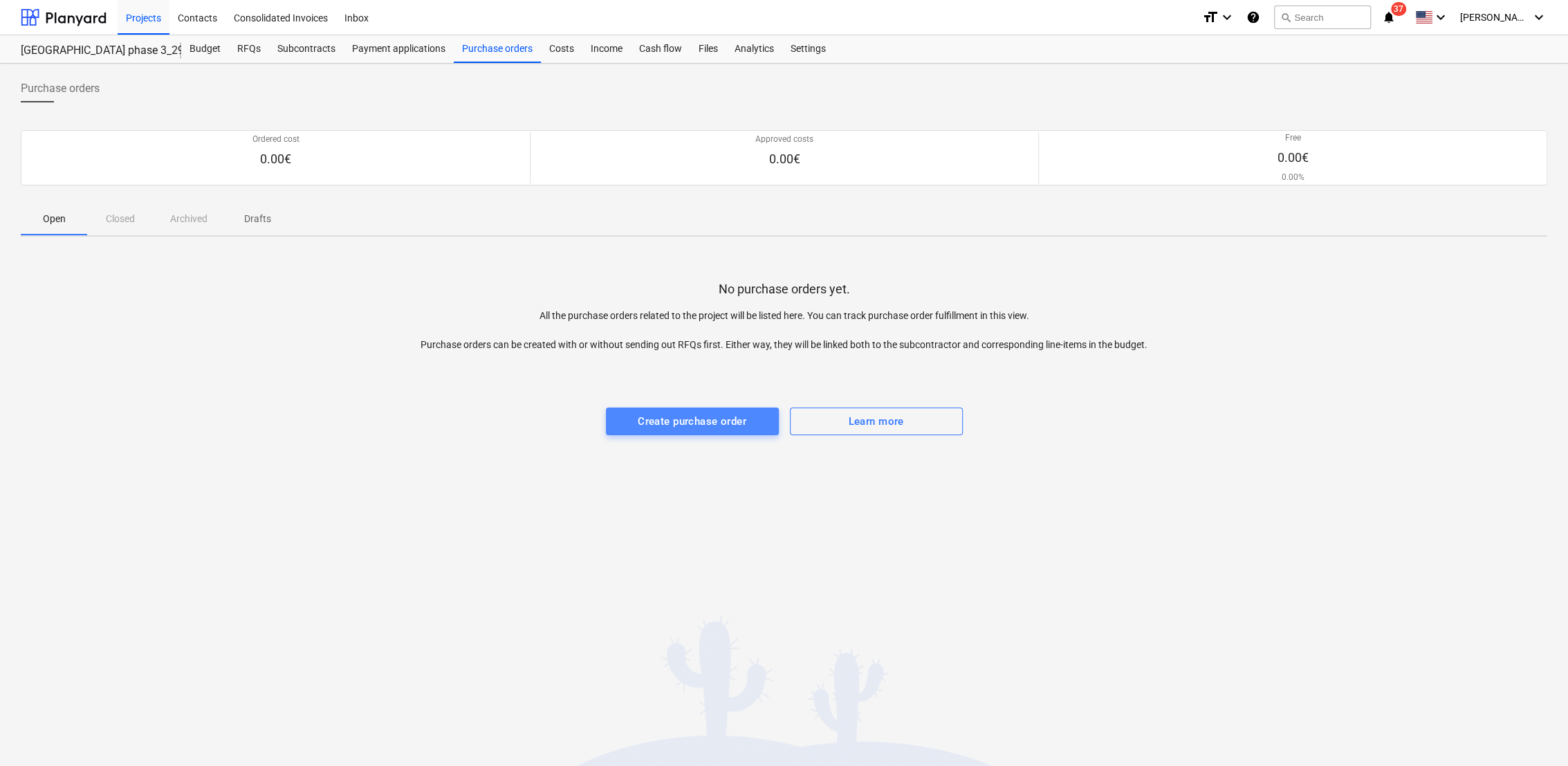
click at [699, 420] on div "Create purchase order" at bounding box center [692, 421] width 109 height 18
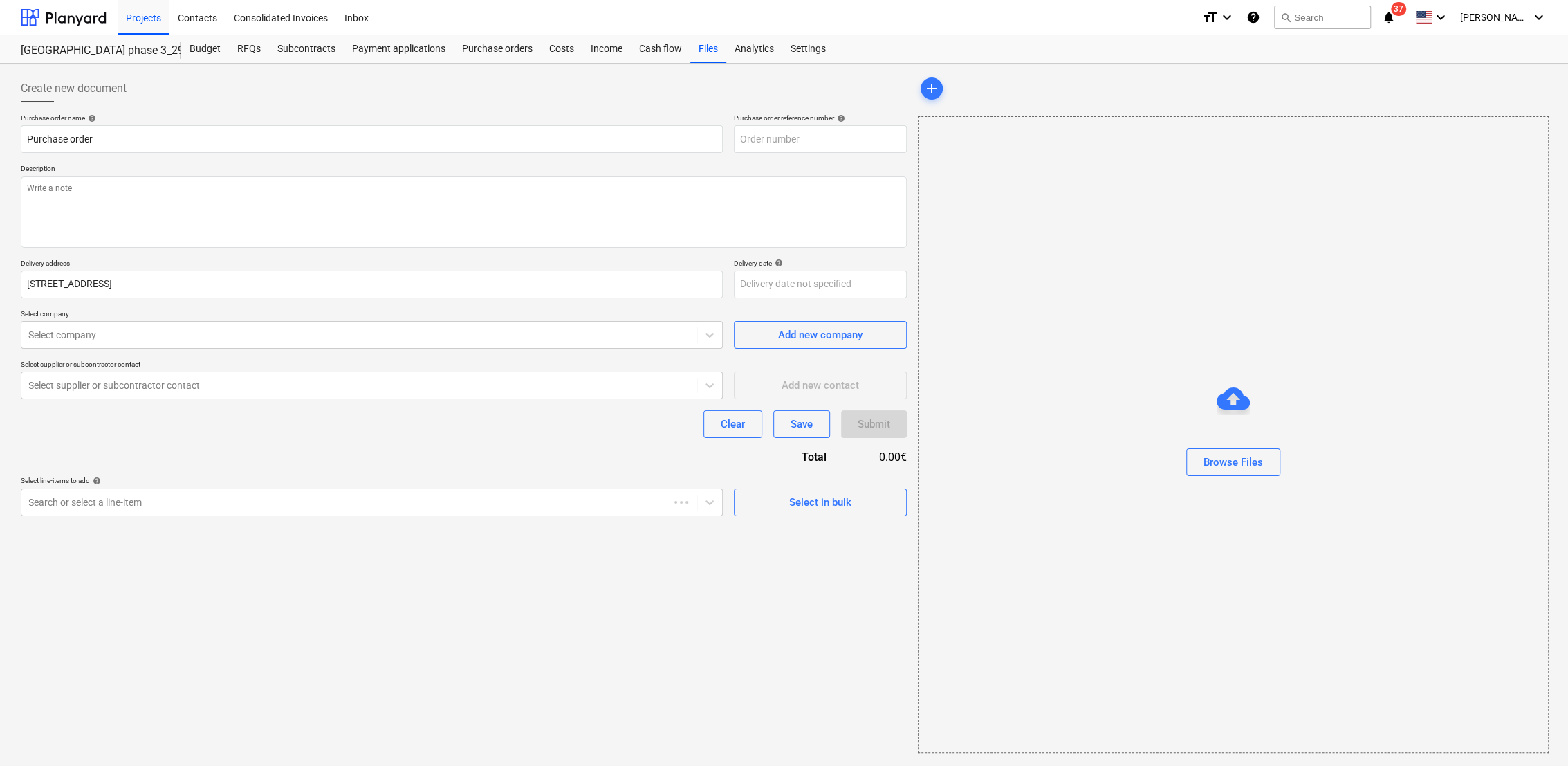
type textarea "x"
type input "2901993-PO-002"
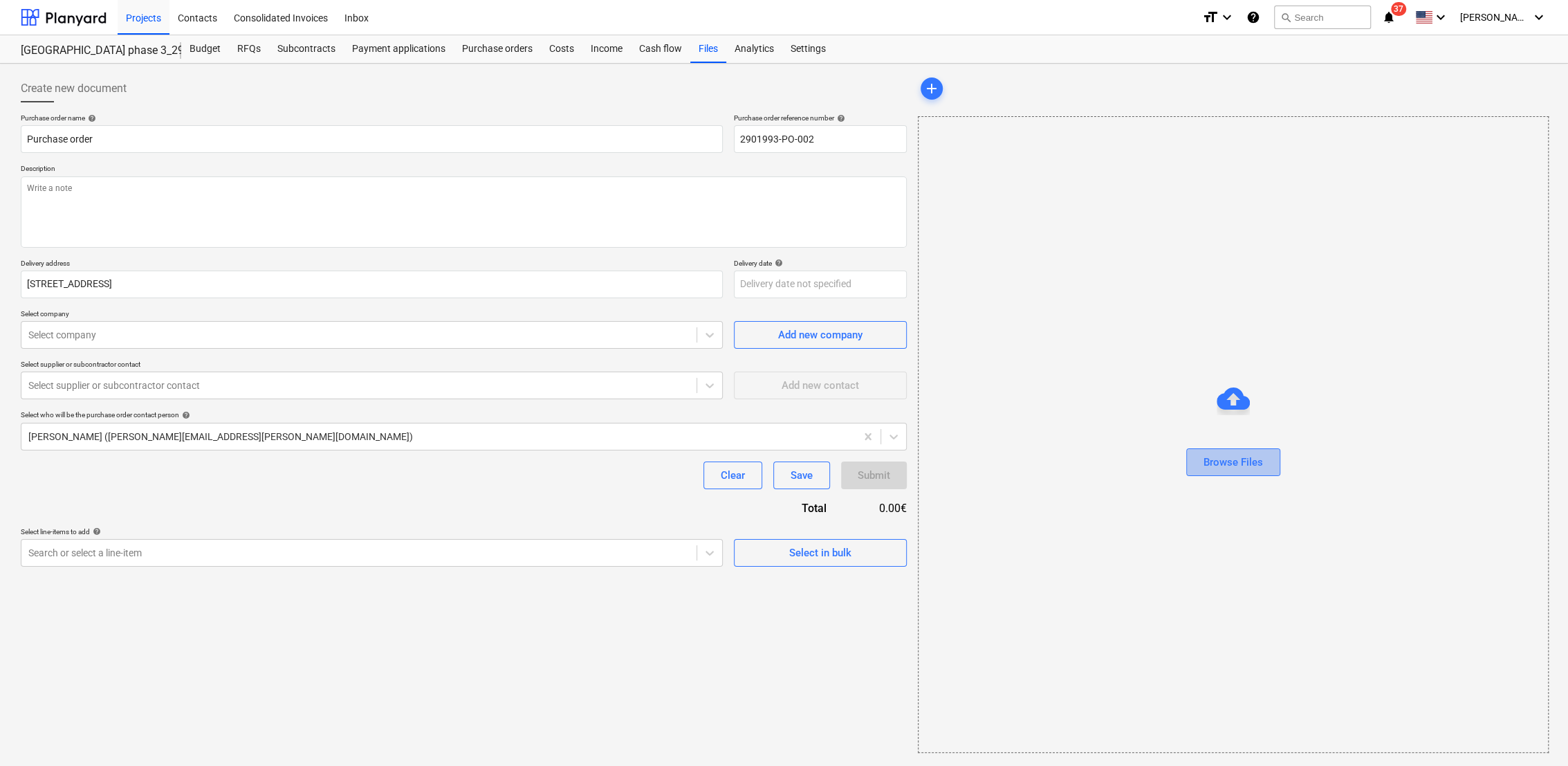
click at [1230, 465] on div "Browse Files" at bounding box center [1233, 462] width 60 height 18
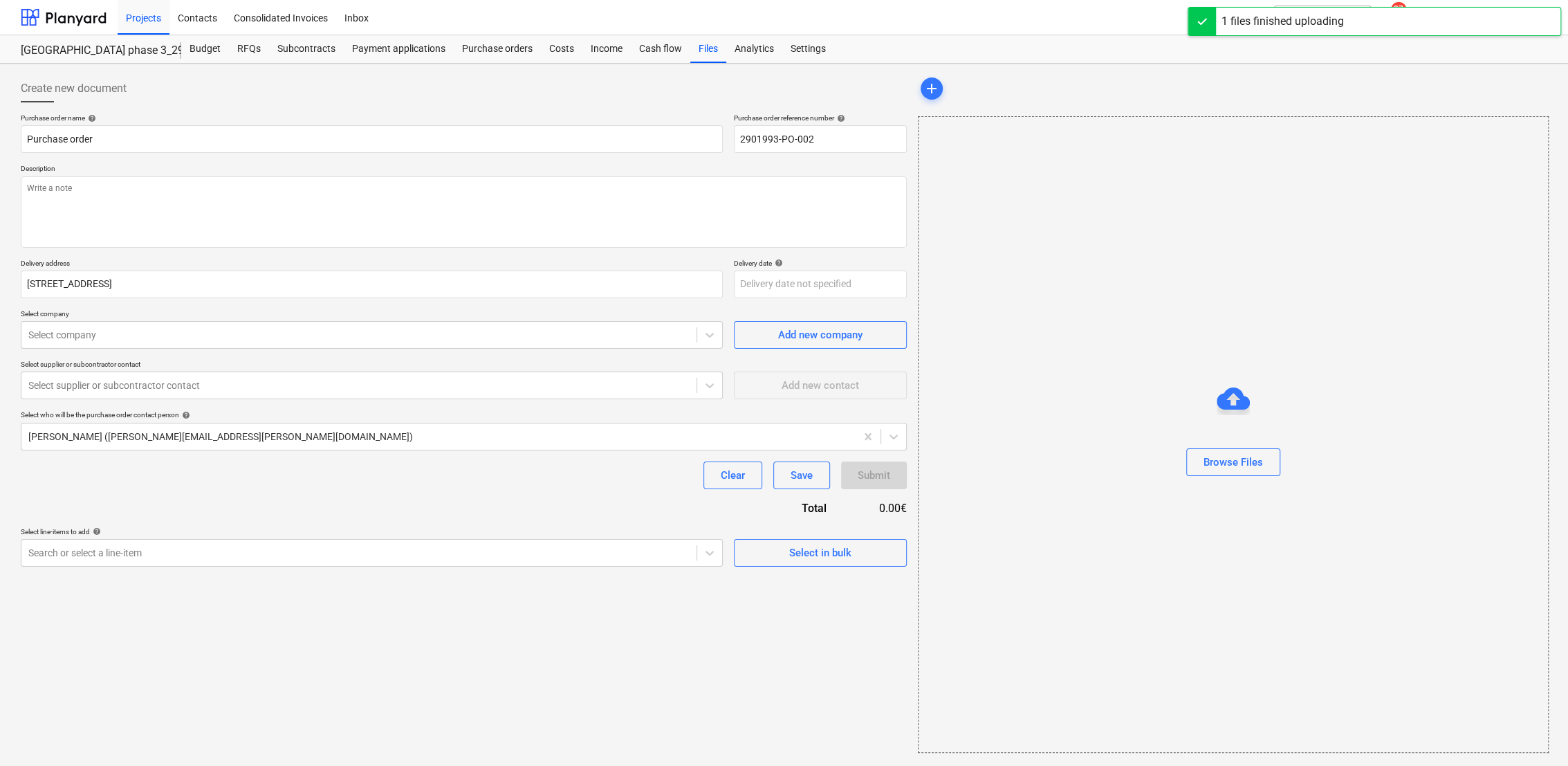
type textarea "x"
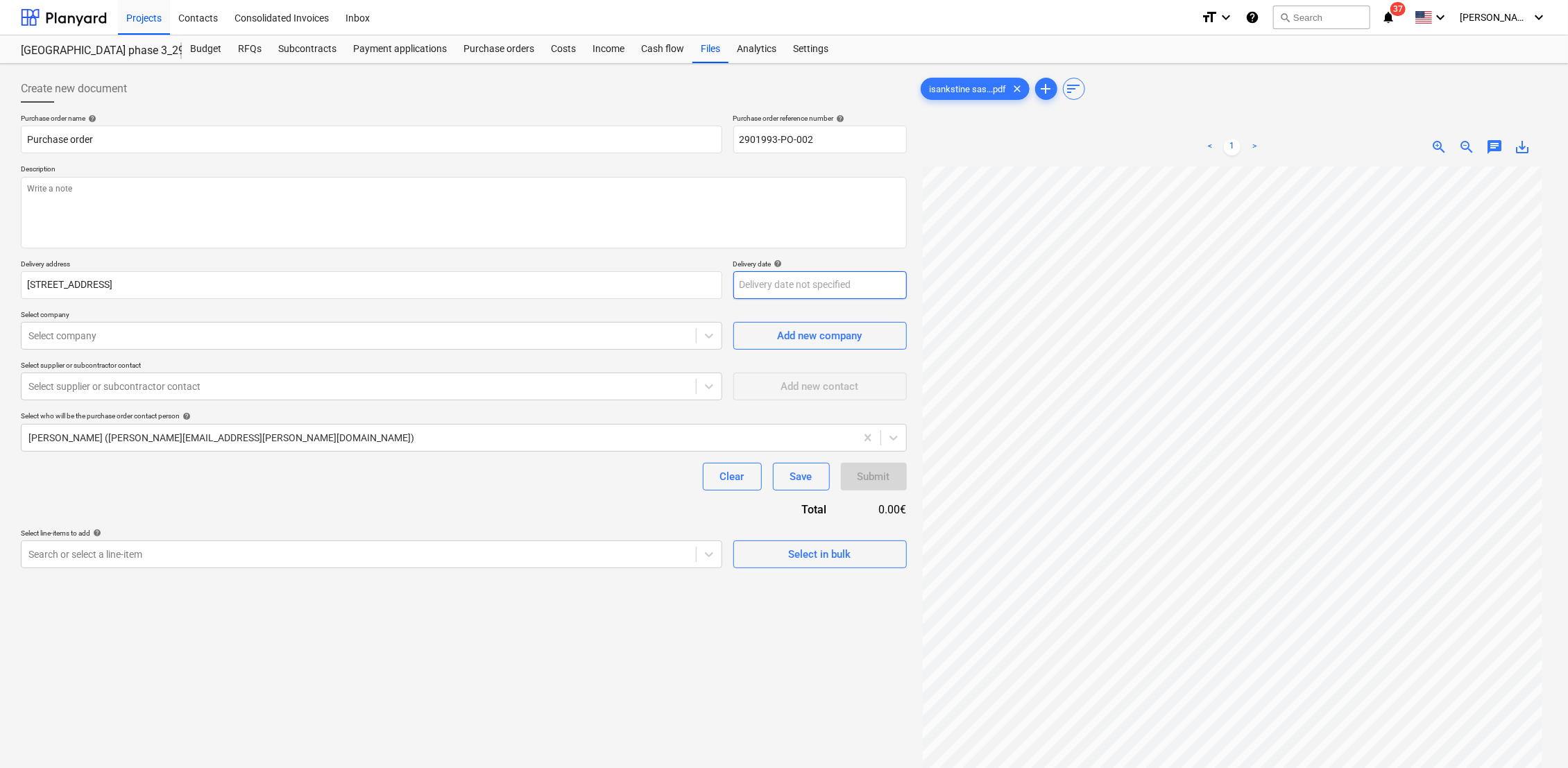
click at [764, 287] on body "Projects Contacts Consolidated Invoices Inbox format_size keyboard_arrow_down h…" at bounding box center [784, 384] width 1568 height 768
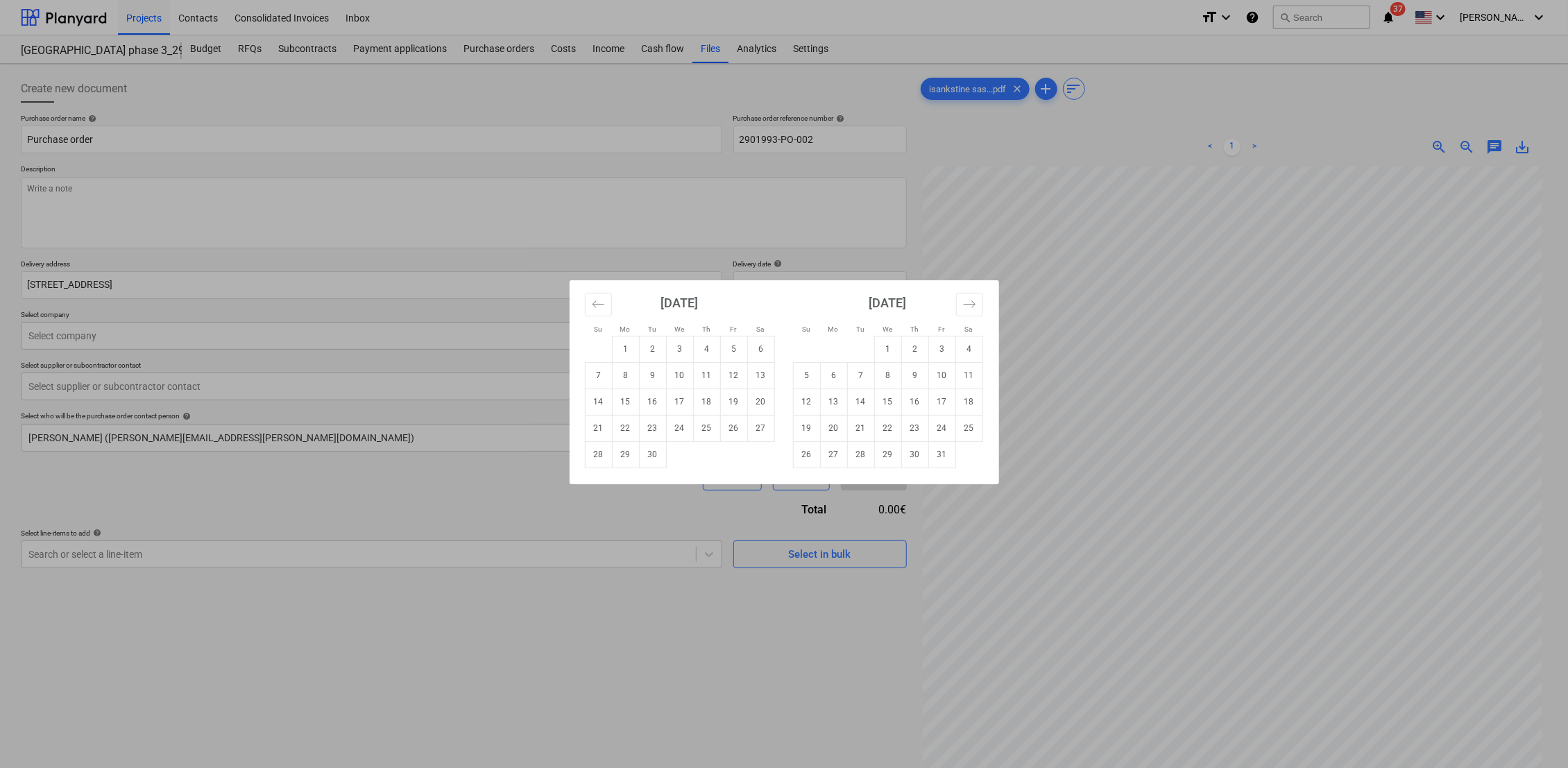
click at [785, 211] on div "Su Mo Tu We Th Fr Sa Su Mo Tu We Th Fr Sa August 2025 1 2 3 4 5 6 7 8 9 10 11 1…" at bounding box center [784, 384] width 1568 height 768
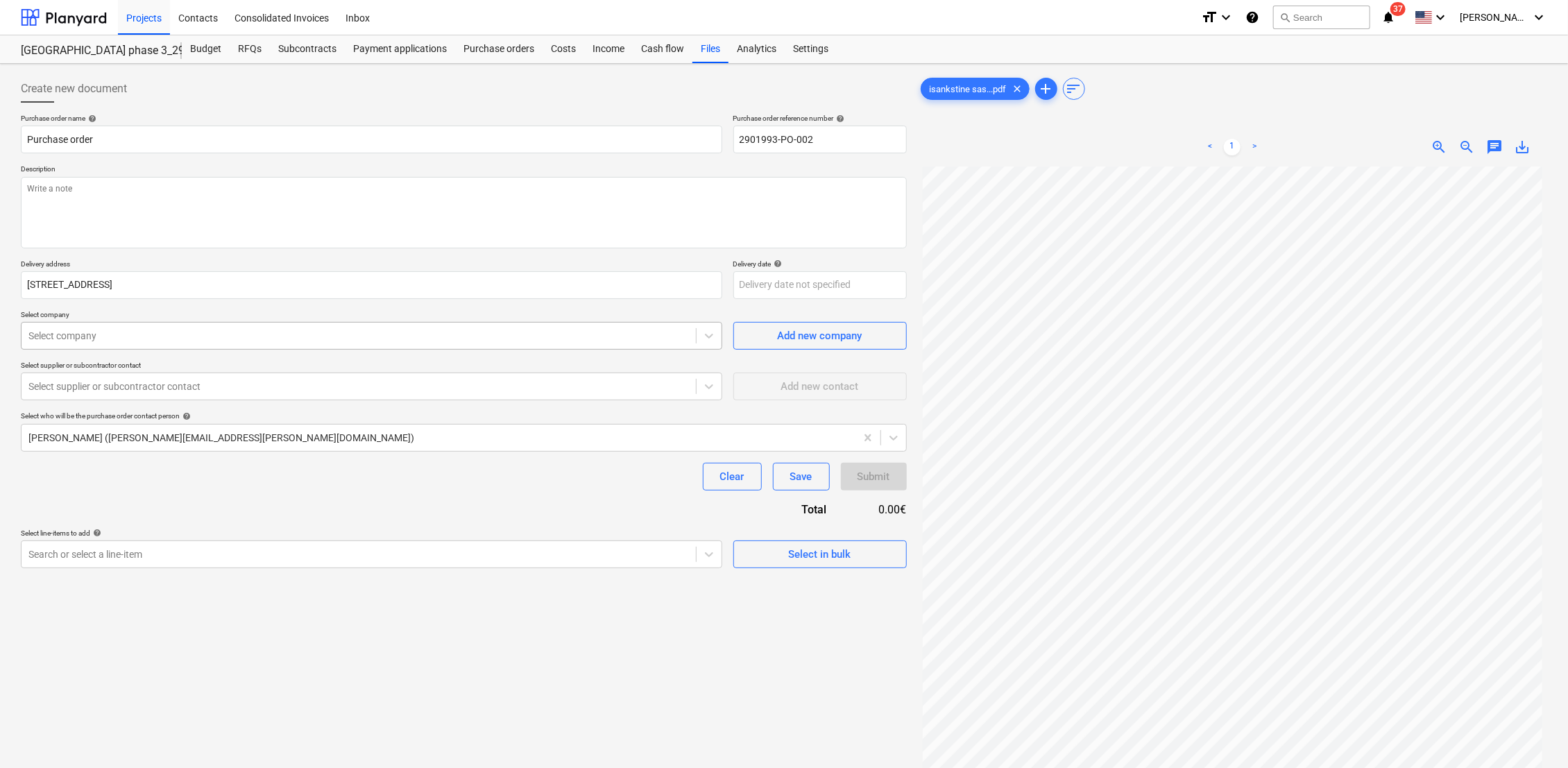
click at [102, 338] on div at bounding box center [359, 336] width 661 height 14
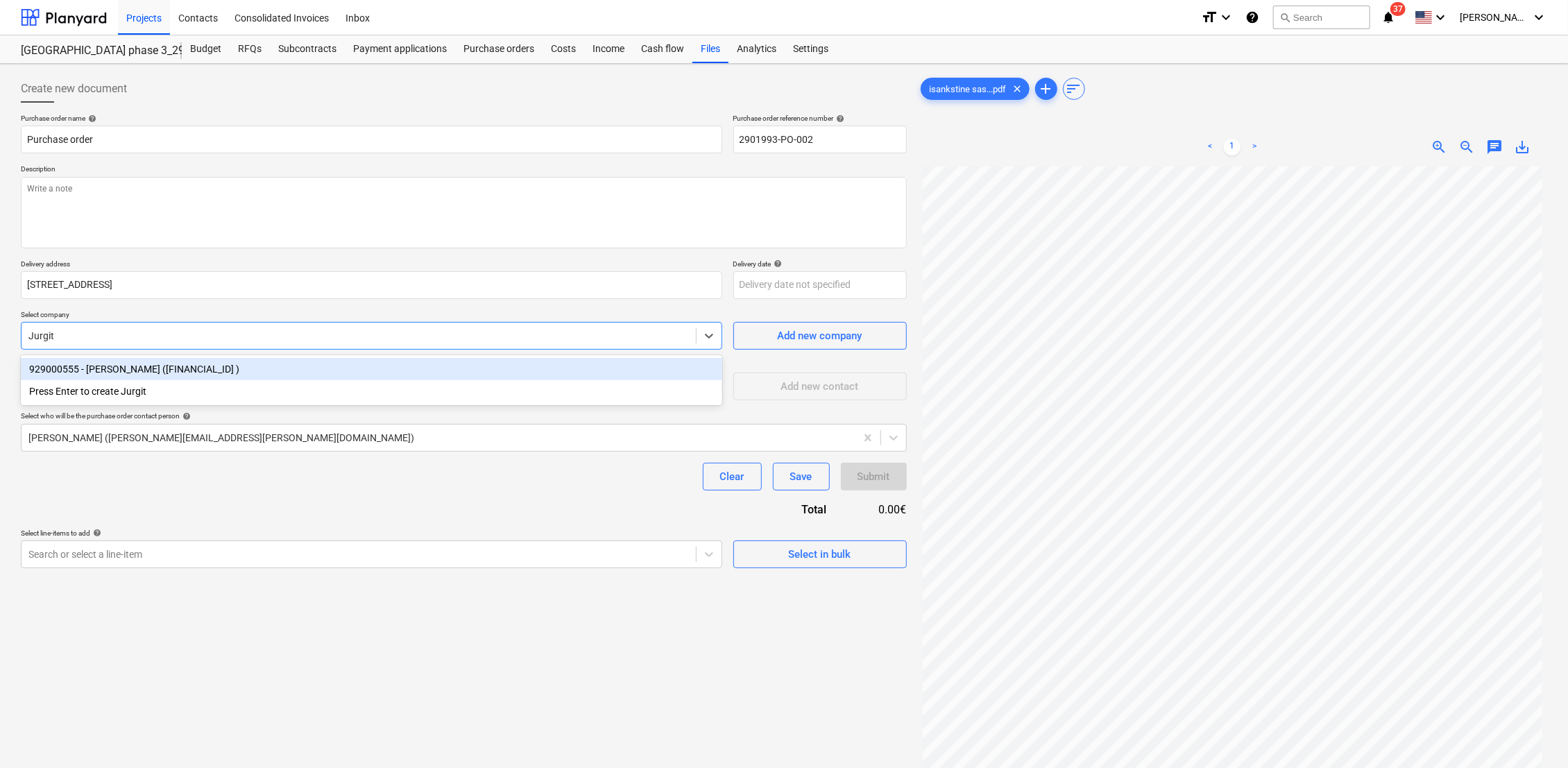
type input "Jurgita"
click at [105, 371] on div "929000555 - Jurgita Šventickienė (LT437300010013848845 )" at bounding box center [371, 368] width 702 height 22
type textarea "x"
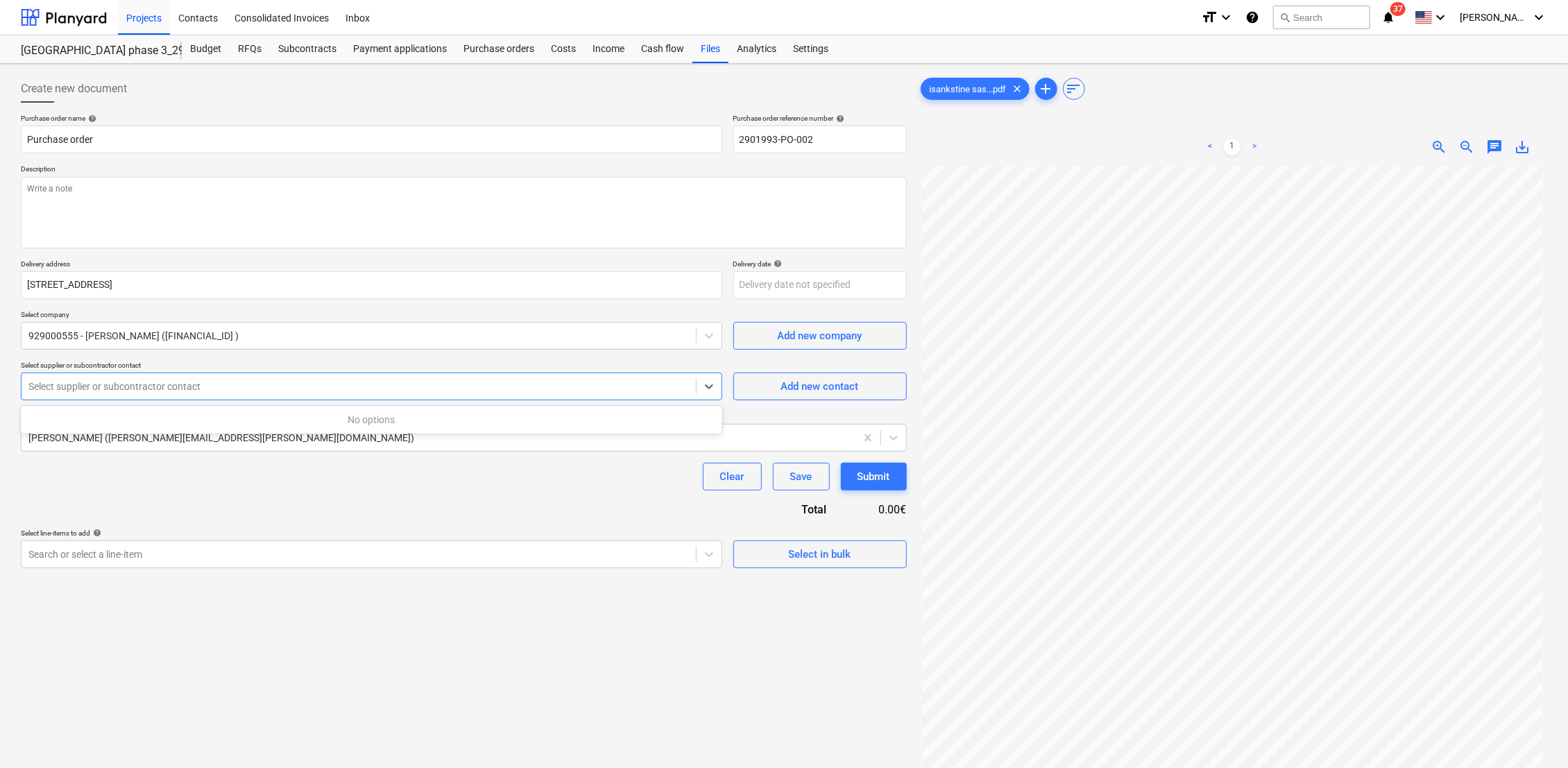
click at [152, 390] on div at bounding box center [359, 386] width 661 height 14
drag, startPoint x: 72, startPoint y: 388, endPoint x: 412, endPoint y: 638, distance: 422.0
click at [412, 638] on div "Create new document Purchase order name help Purchase order Purchase order refe…" at bounding box center [463, 484] width 897 height 832
click at [86, 183] on textarea at bounding box center [463, 212] width 886 height 71
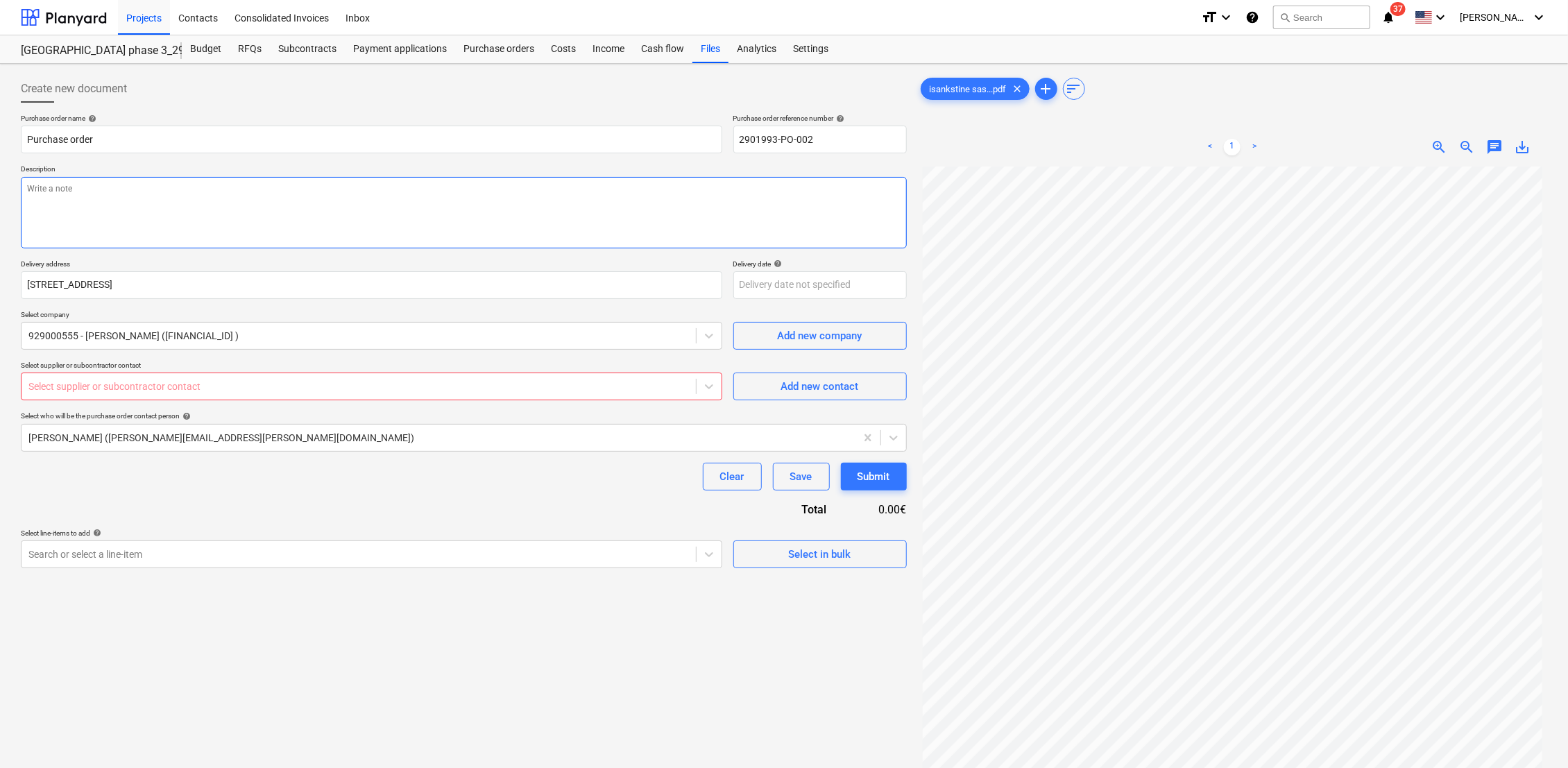
paste textarea "Statybvietės plano sudarymas"
type textarea "x"
type textarea "Statybvietės plano sudarymas"
click at [281, 501] on div "Purchase order name help Purchase order Purchase order reference number help 29…" at bounding box center [463, 340] width 886 height 454
click at [167, 193] on textarea "Statybvietės plano sudarymas" at bounding box center [463, 212] width 886 height 71
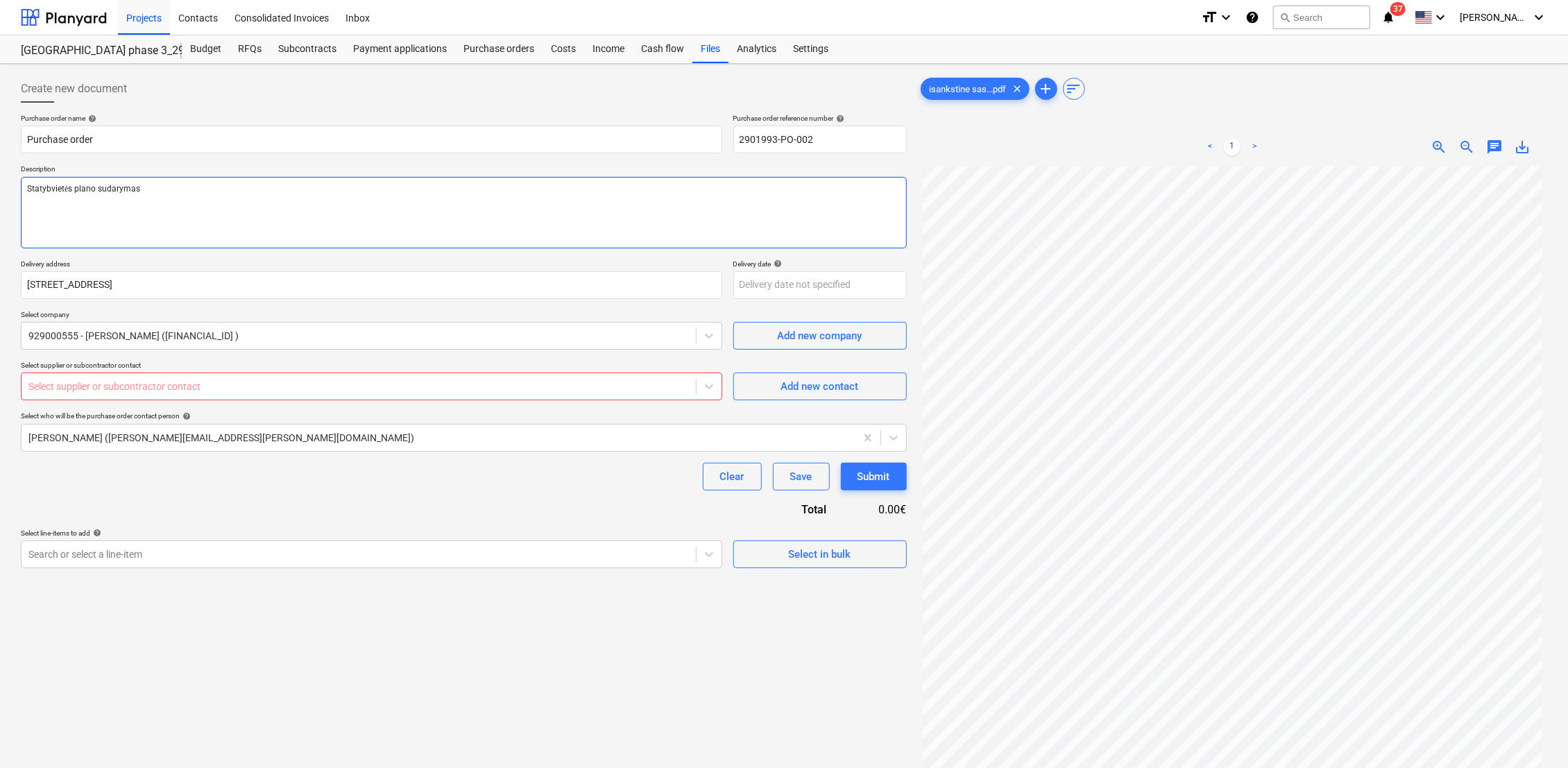
type textarea "x"
type textarea "Statybvietės plano sudarymas,"
type textarea "x"
type textarea "Statybvietės plano sudarymas,"
click at [771, 289] on body "Projects Contacts Consolidated Invoices Inbox format_size keyboard_arrow_down h…" at bounding box center [784, 384] width 1568 height 768
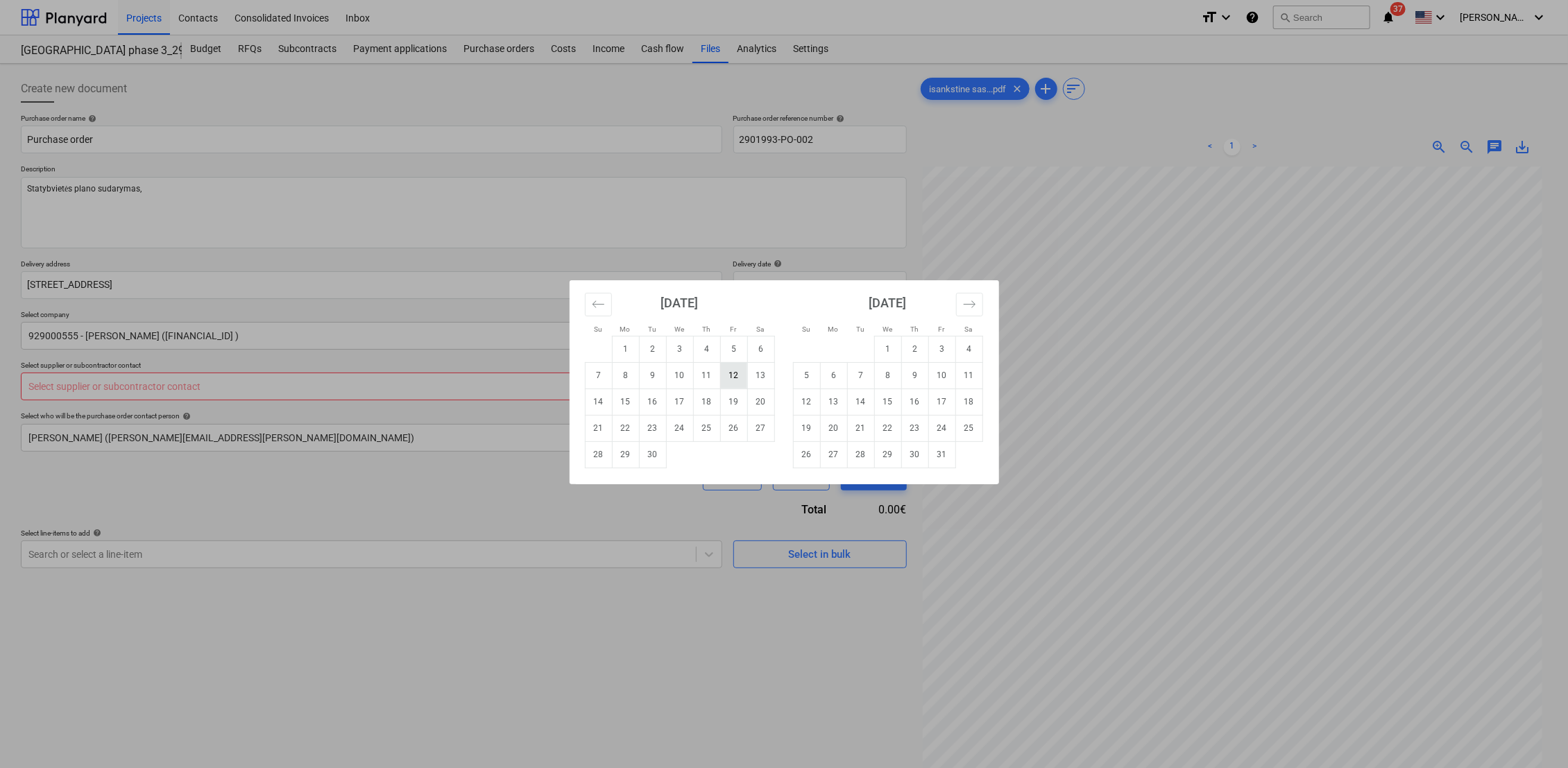
click at [733, 370] on td "12" at bounding box center [734, 375] width 27 height 27
type textarea "x"
type input "12 Sep 2025"
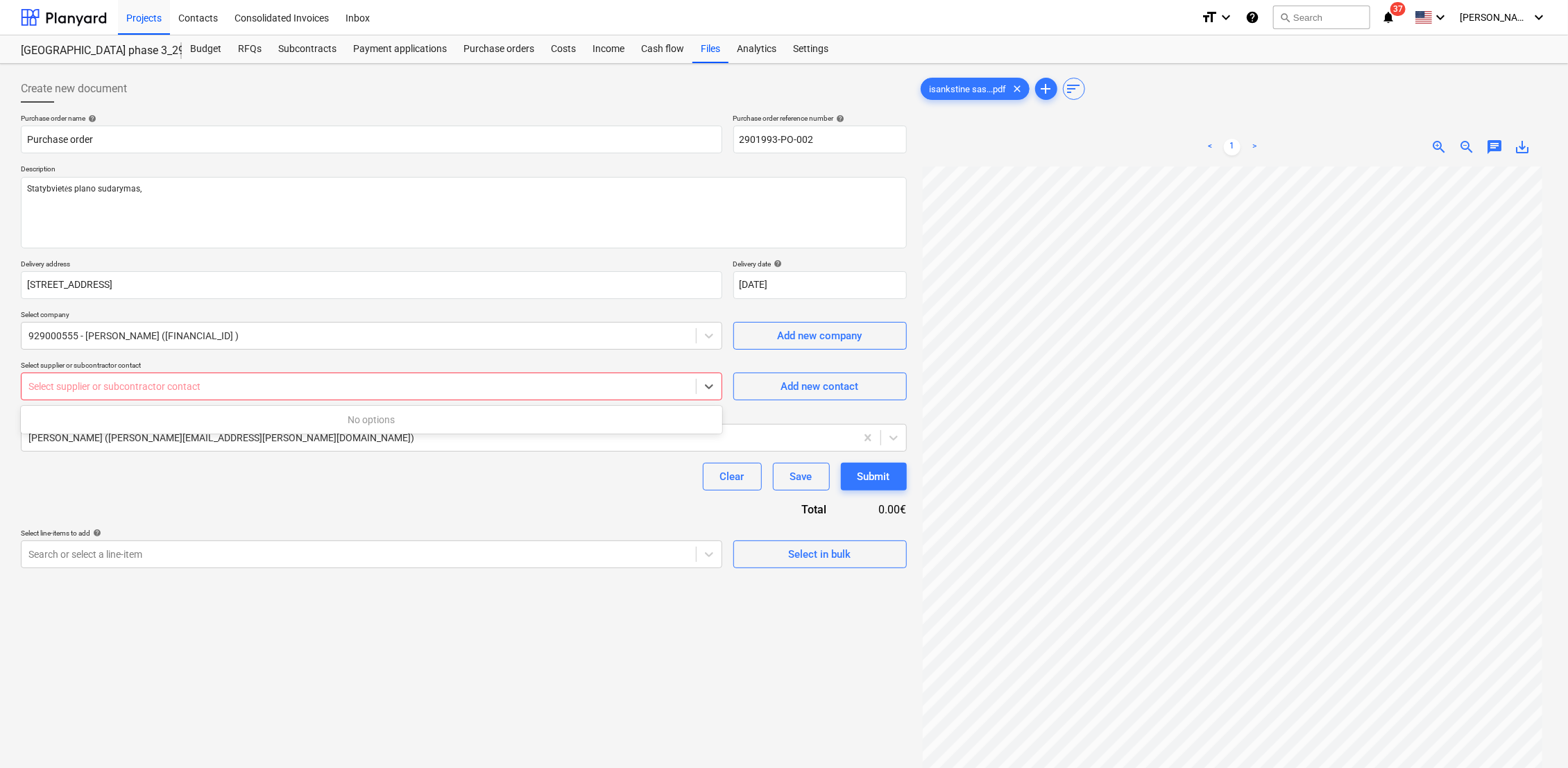
click at [99, 391] on div at bounding box center [359, 386] width 661 height 14
click at [711, 386] on icon at bounding box center [709, 387] width 8 height 5
click at [794, 392] on div "Add new contact" at bounding box center [820, 387] width 77 height 18
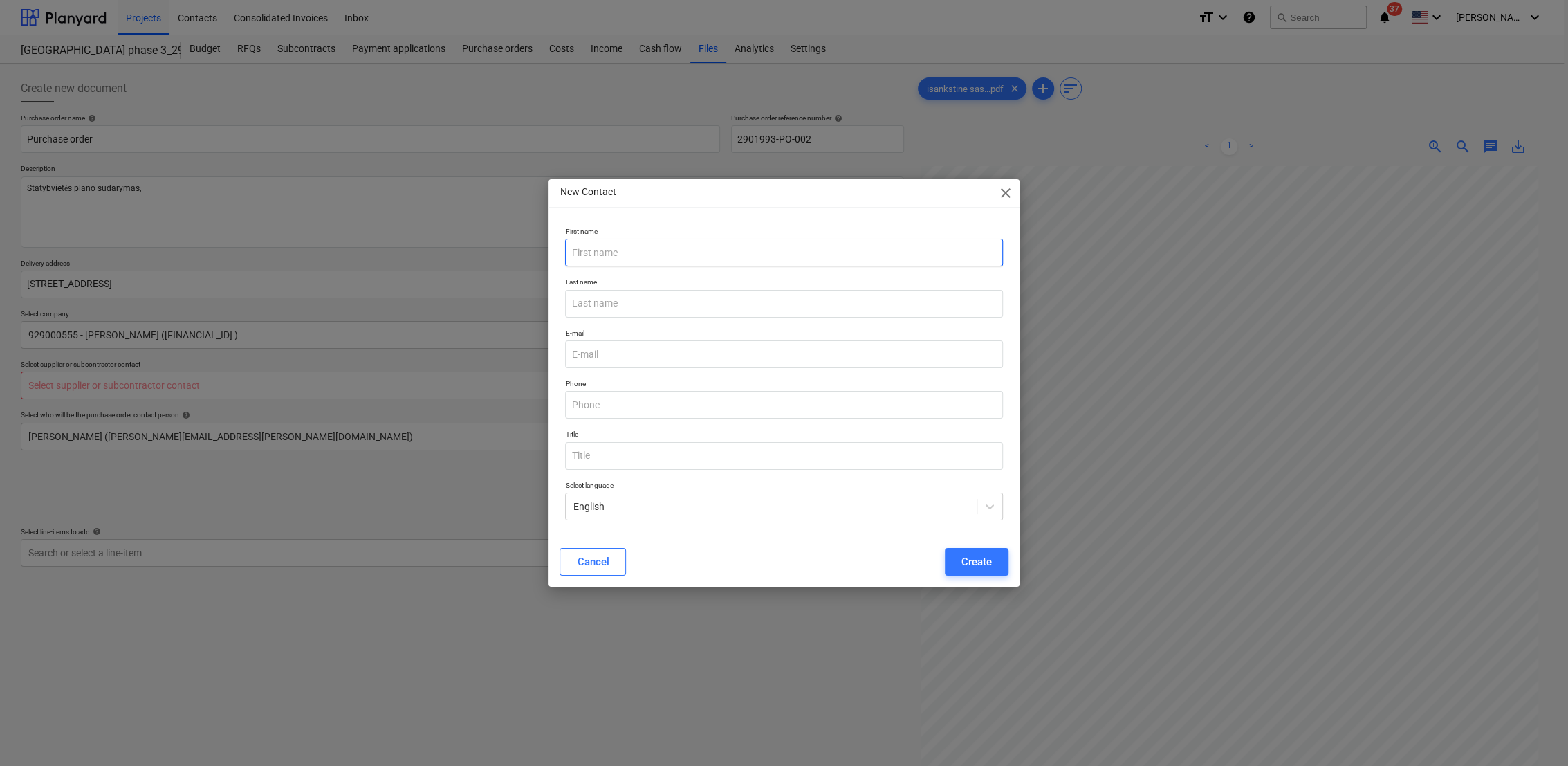
click at [636, 253] on input "text" at bounding box center [783, 253] width 437 height 28
type textarea "x"
paste input "Rolandas Šventickas"
drag, startPoint x: 675, startPoint y: 254, endPoint x: 615, endPoint y: 250, distance: 60.1
click at [615, 250] on input "Rolandas Šventickas" at bounding box center [783, 253] width 437 height 28
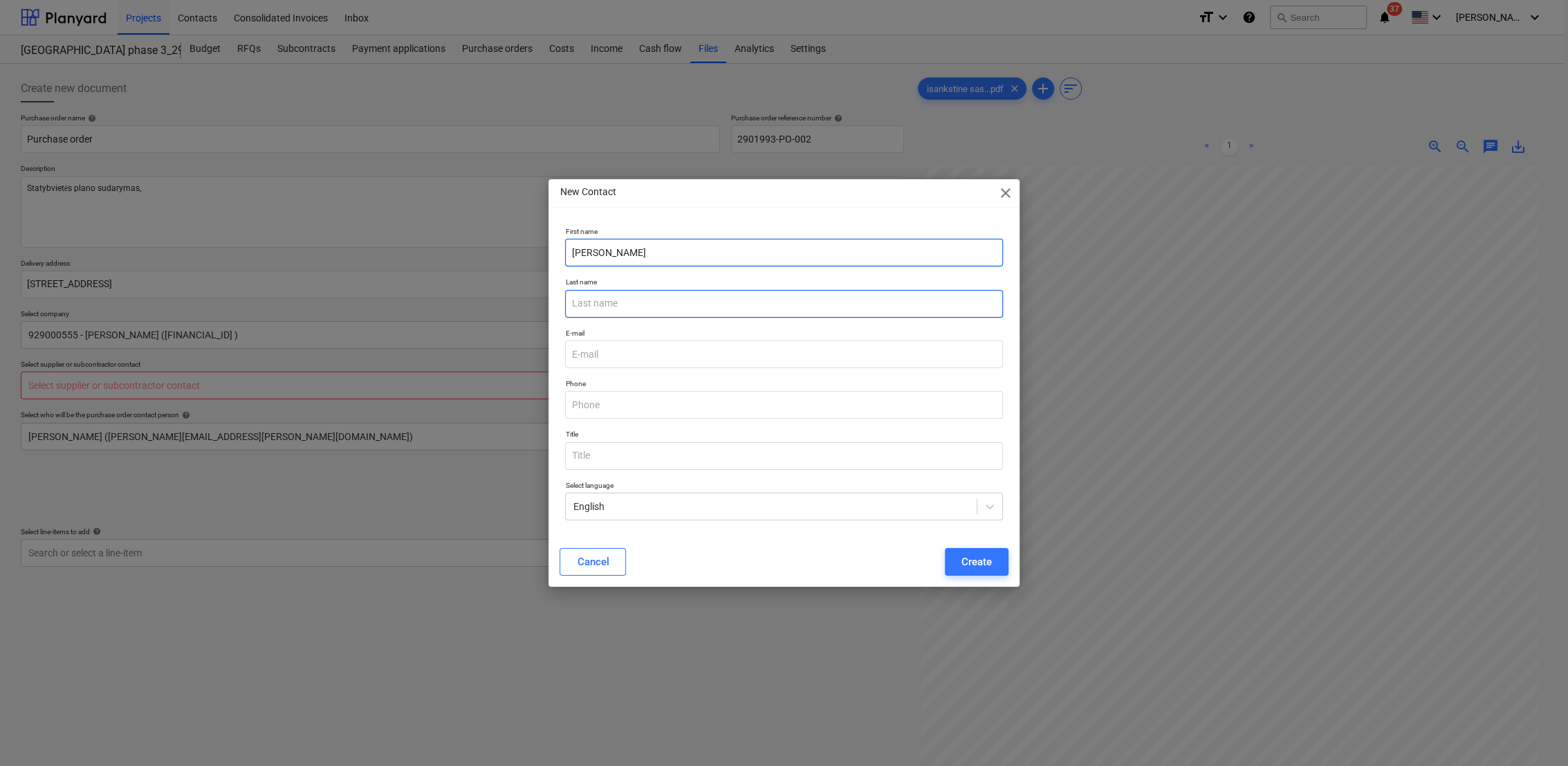
type input "Rolandas"
paste input "Šventickas"
type input "Šventickas"
click at [628, 354] on input "email" at bounding box center [783, 354] width 437 height 28
type textarea "x"
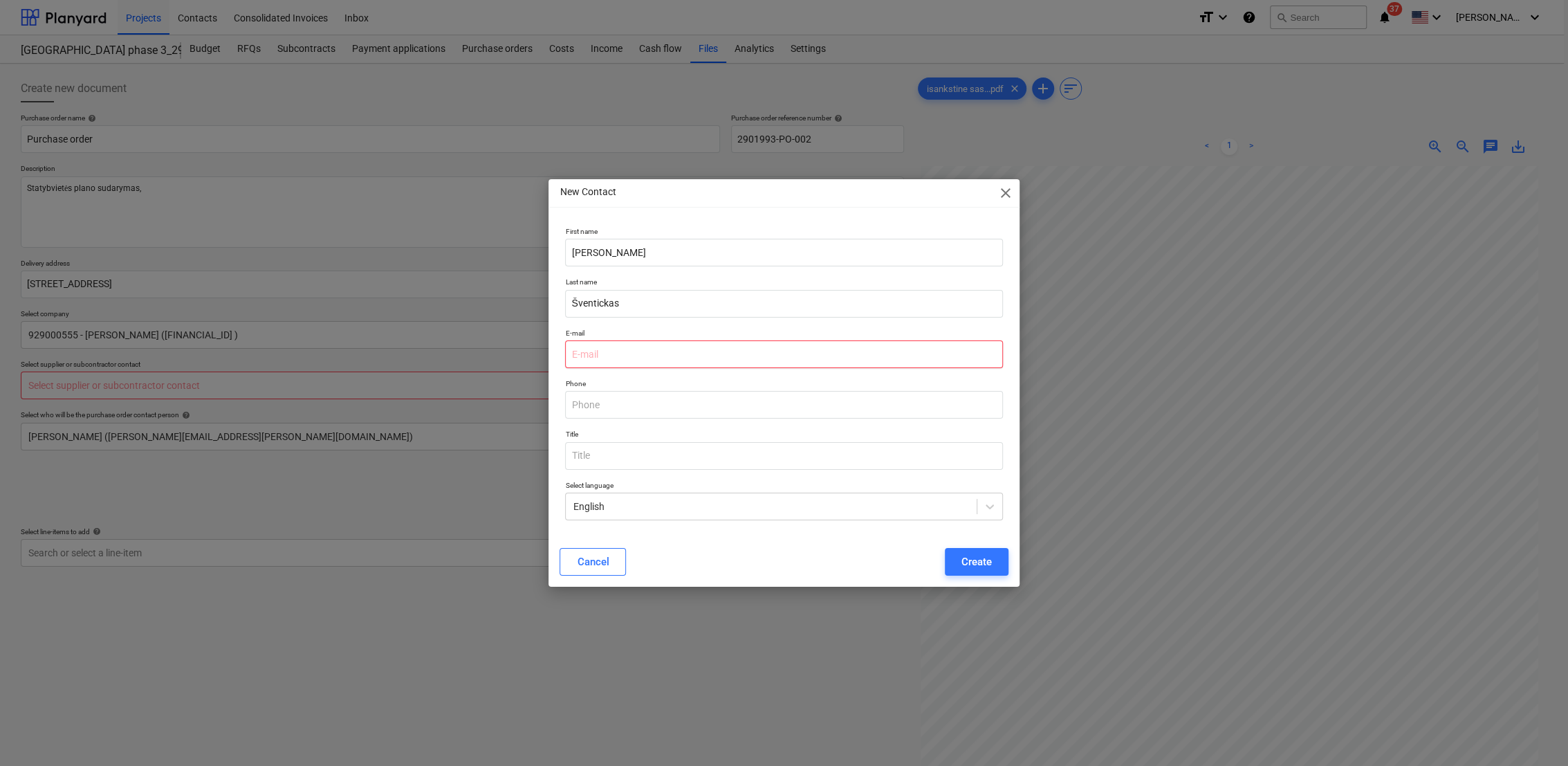
paste input "rolandassventickas@gmail.com"
type input "rolandassventickas@gmail.com"
click at [674, 407] on input "text" at bounding box center [783, 405] width 437 height 28
type textarea "x"
paste input "068651593"
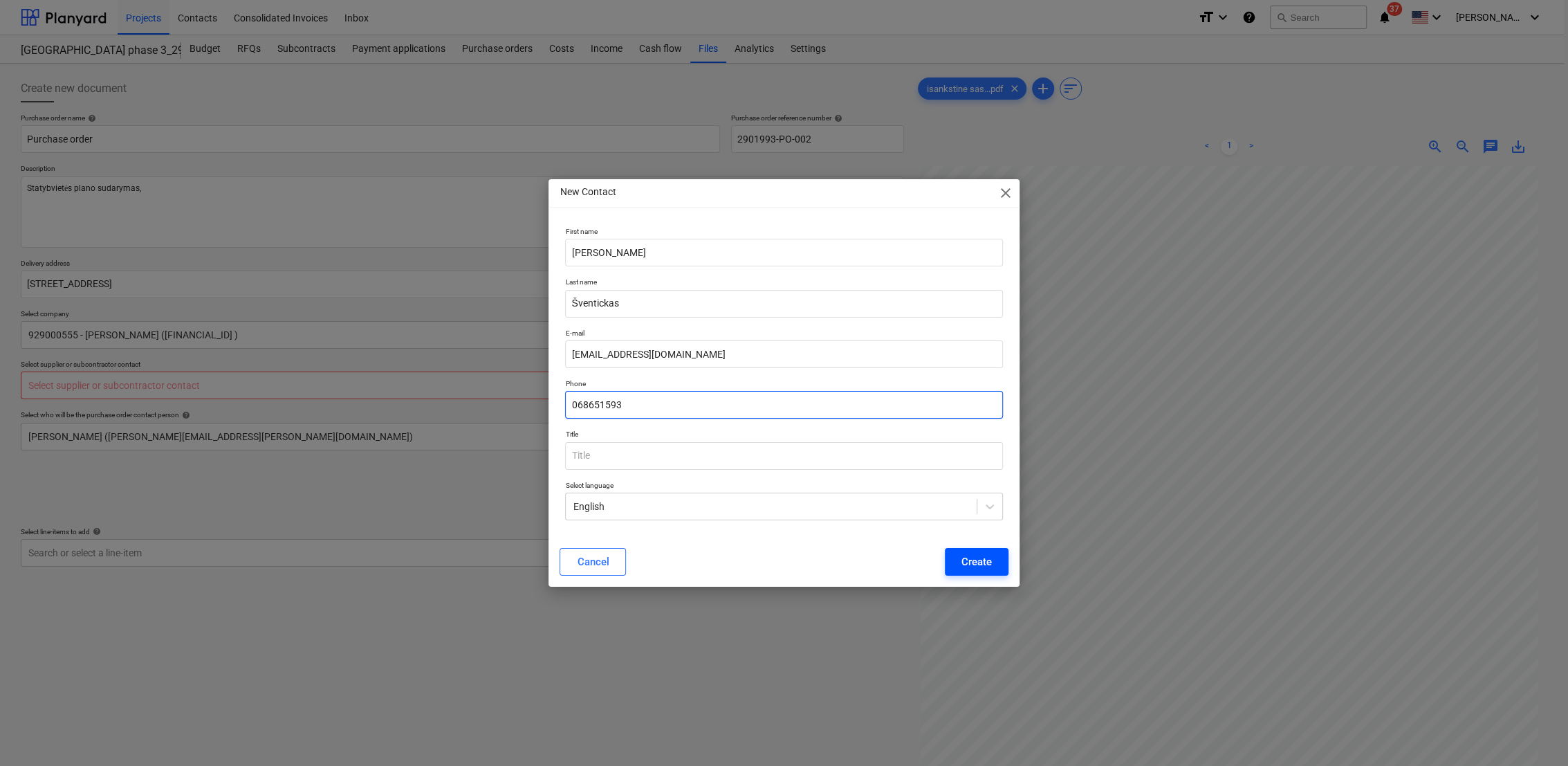
type input "068651593"
click at [985, 560] on div "Create" at bounding box center [977, 562] width 30 height 18
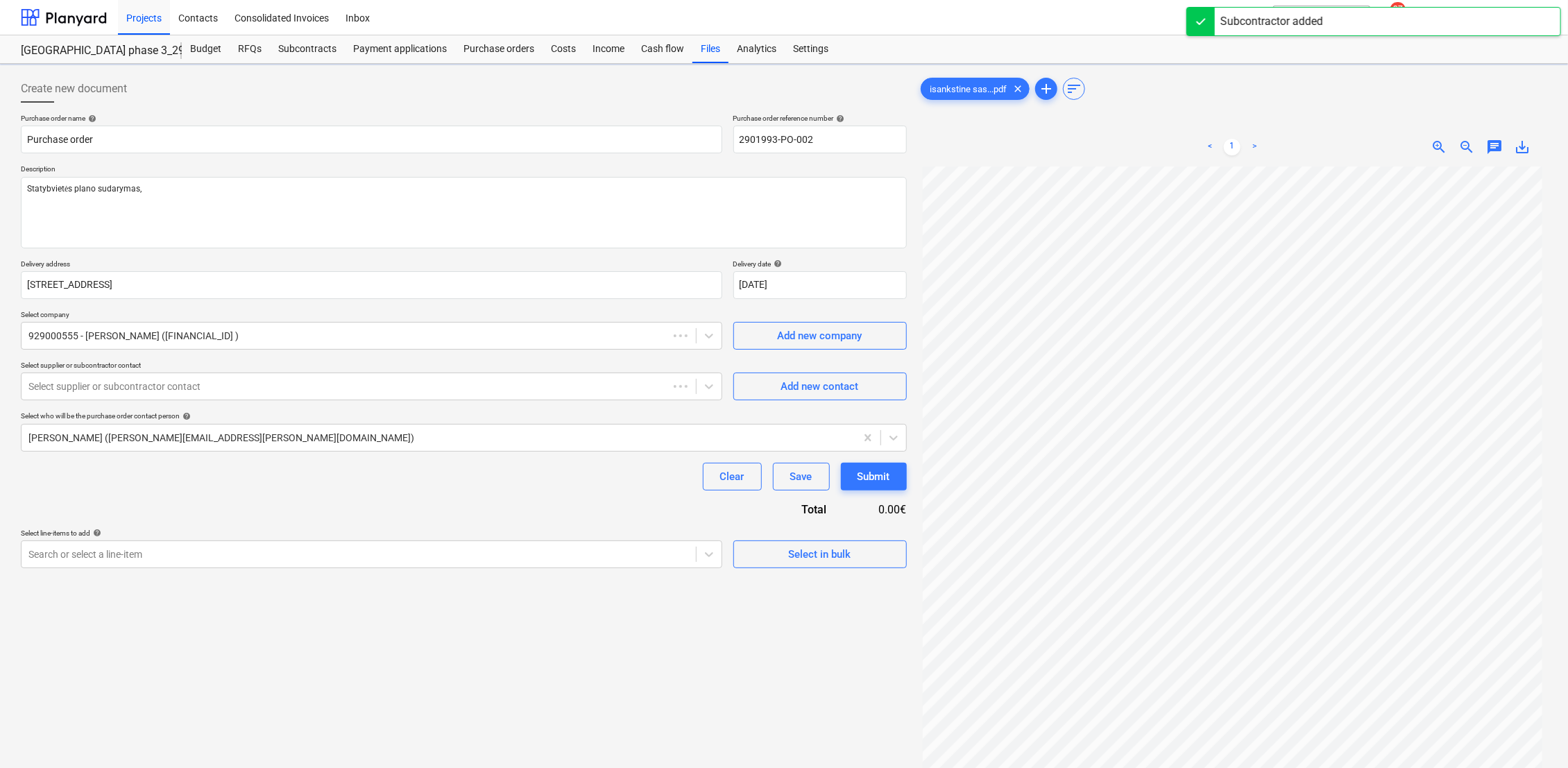
type textarea "x"
click at [232, 551] on div "Create new document Purchase order name help Purchase order Purchase order refe…" at bounding box center [463, 484] width 897 height 832
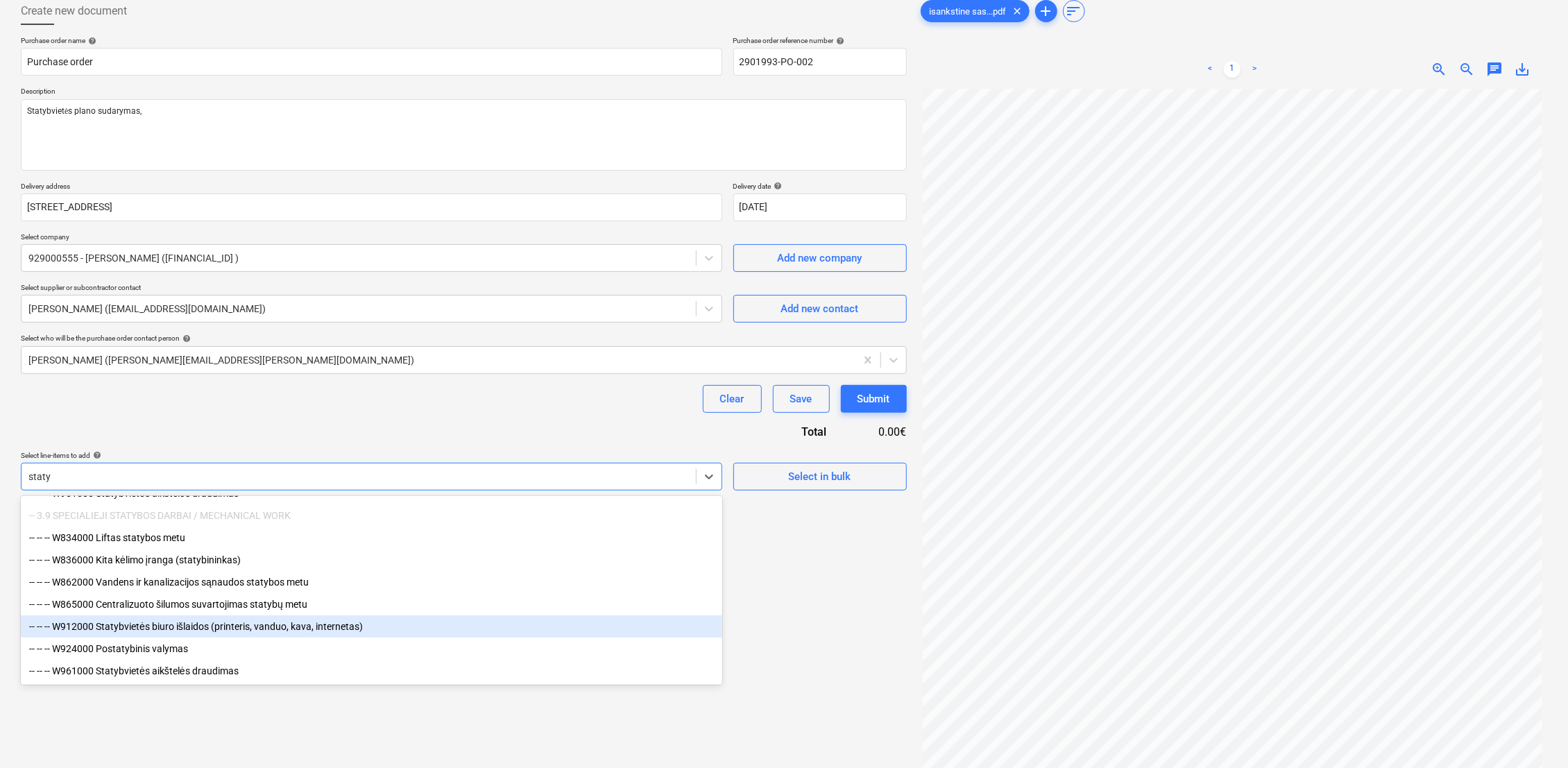
scroll to position [99, 0]
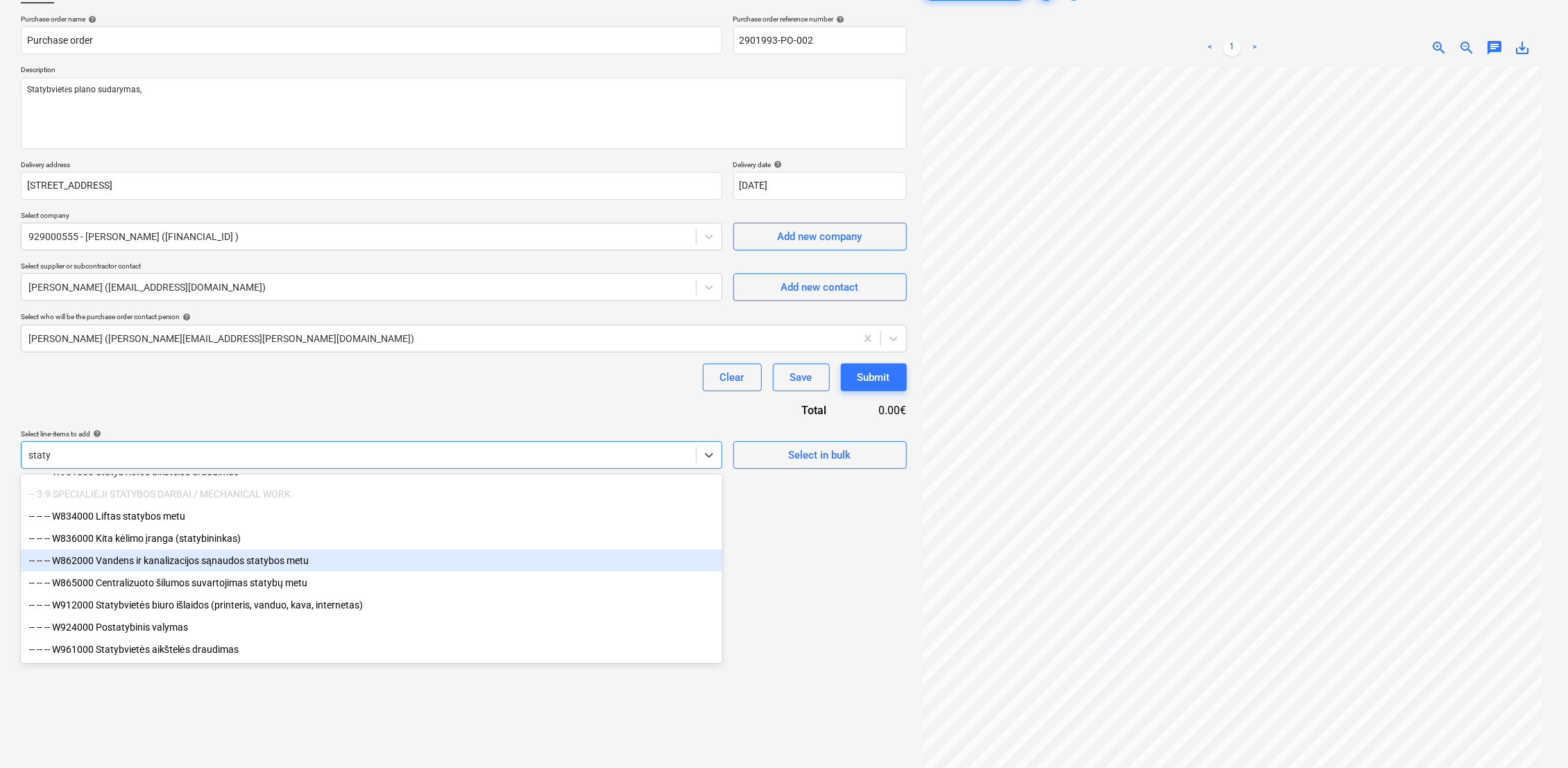
type input "staty"
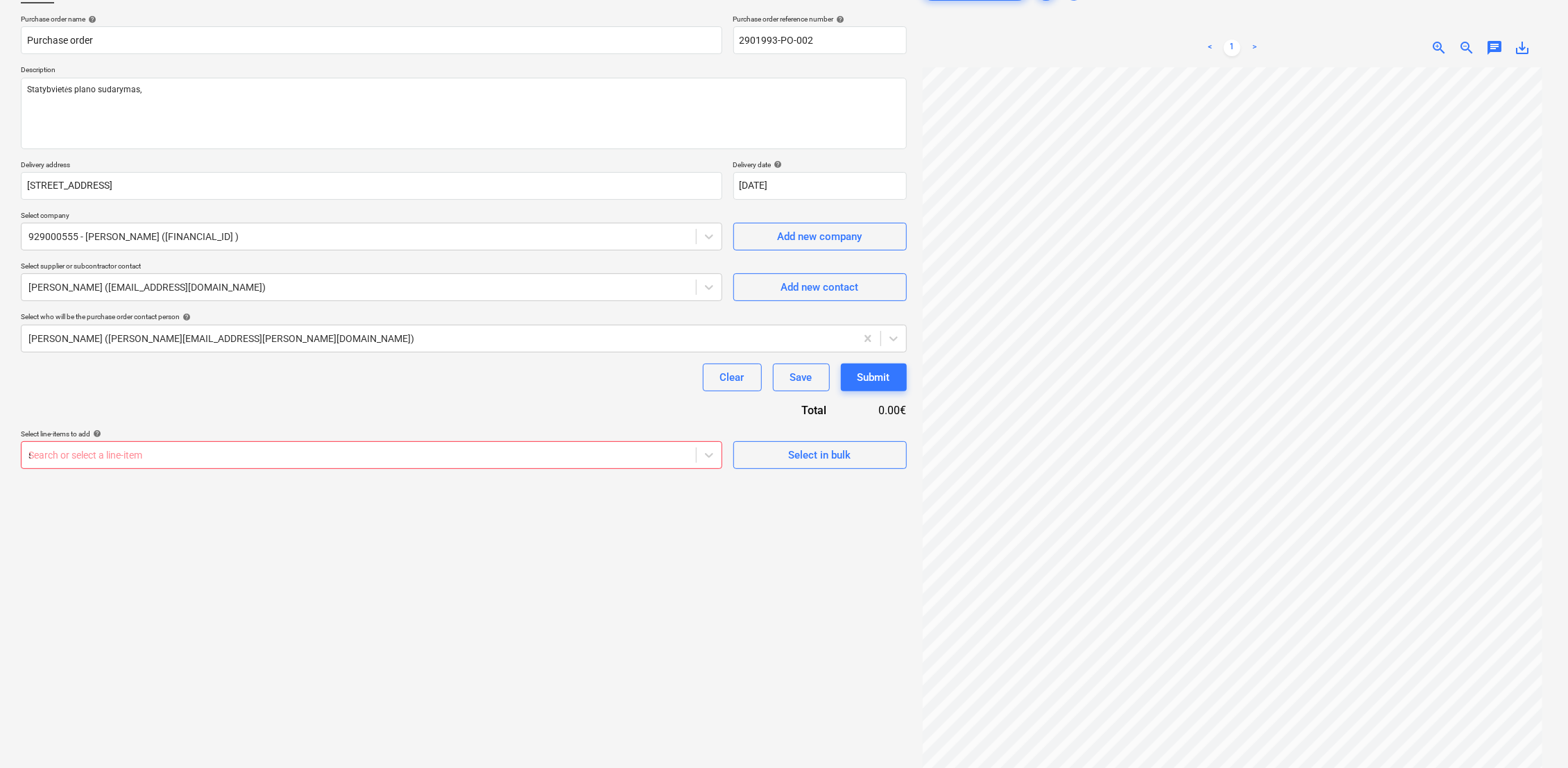
type textarea "x"
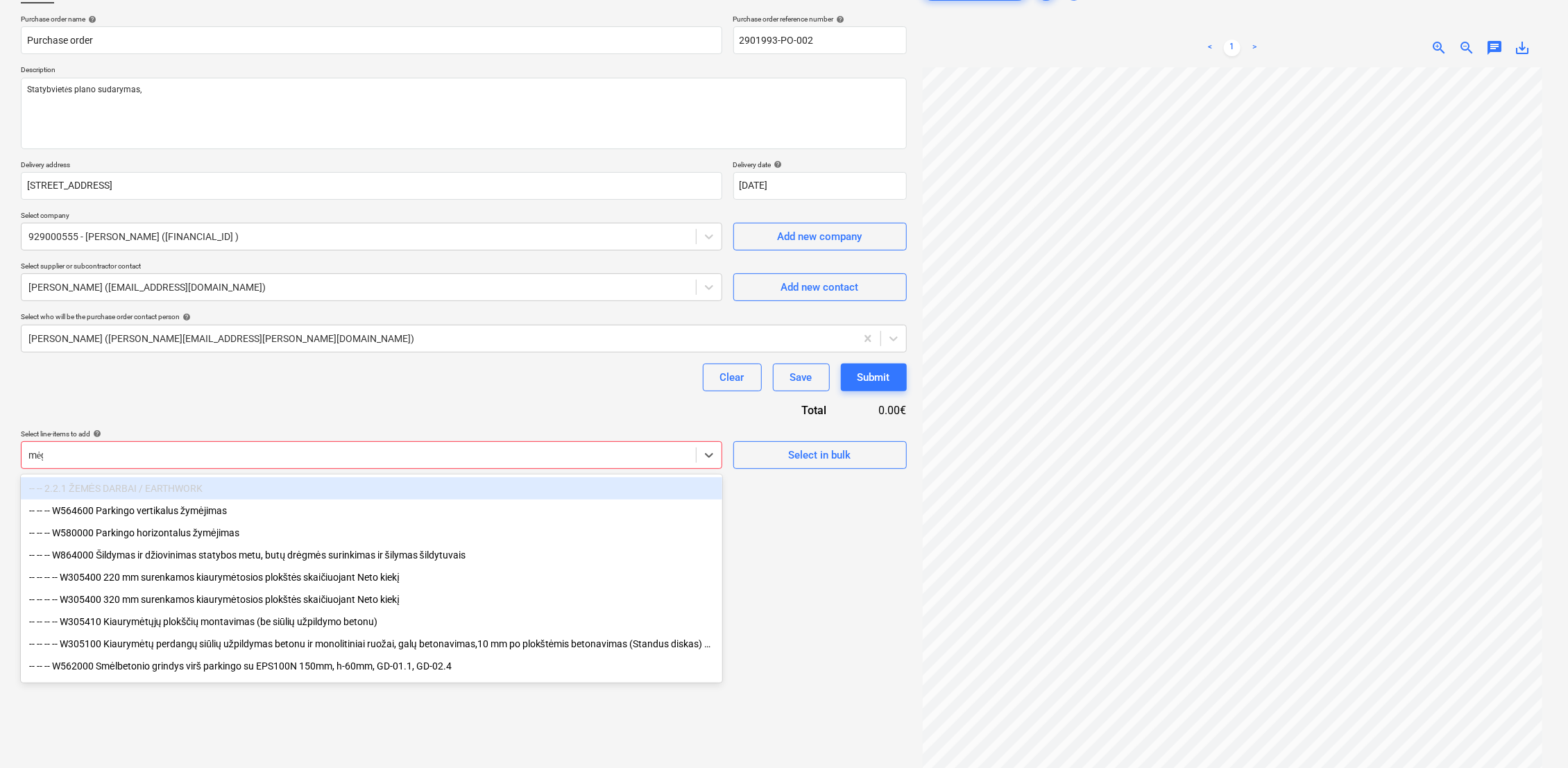
type input "mėgi"
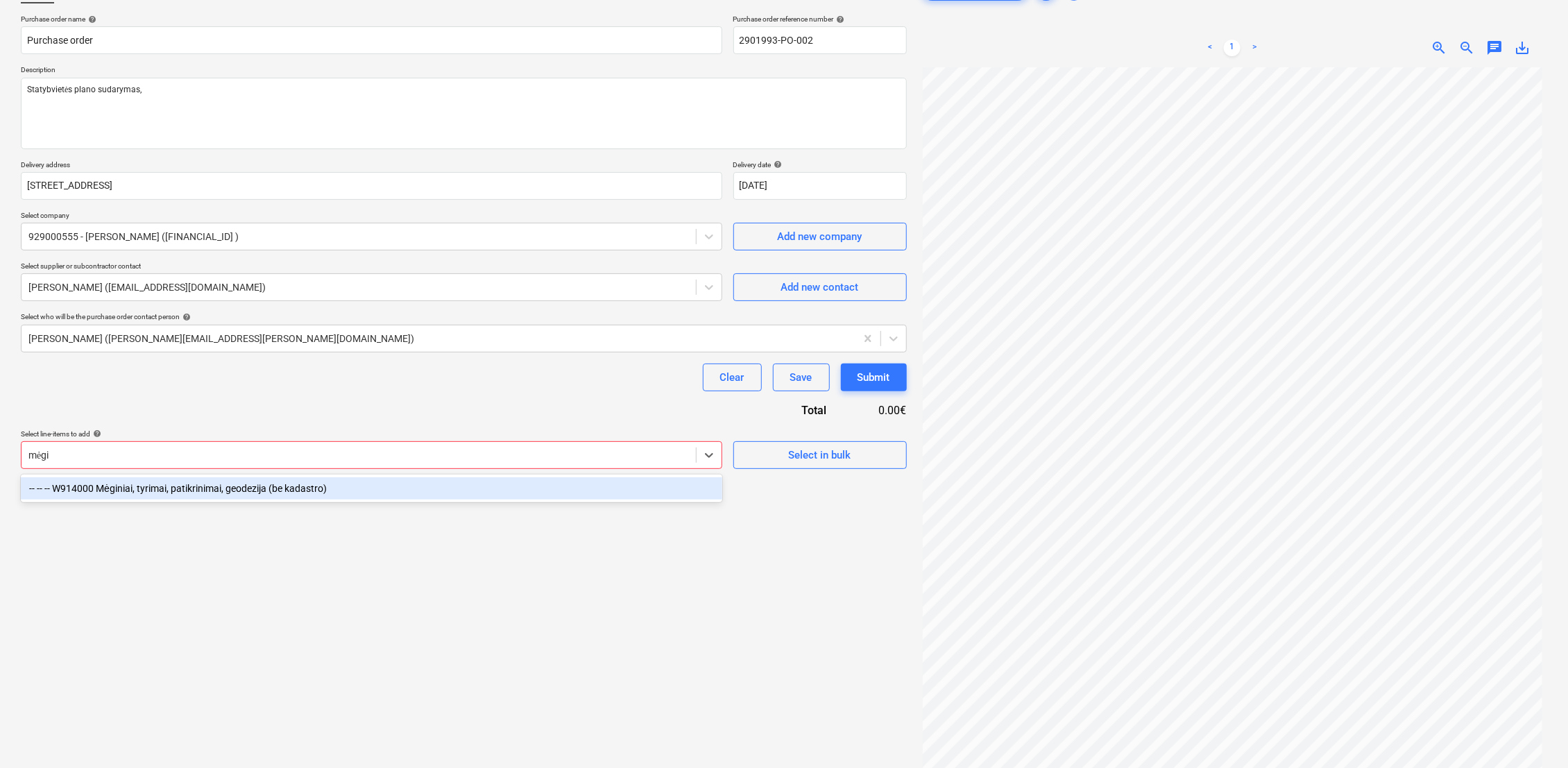
click at [142, 484] on div "-- -- -- W914000 Mėginiai, tyrimai, patikrinimai, geodezija (be kadastro)" at bounding box center [371, 487] width 702 height 22
type textarea "x"
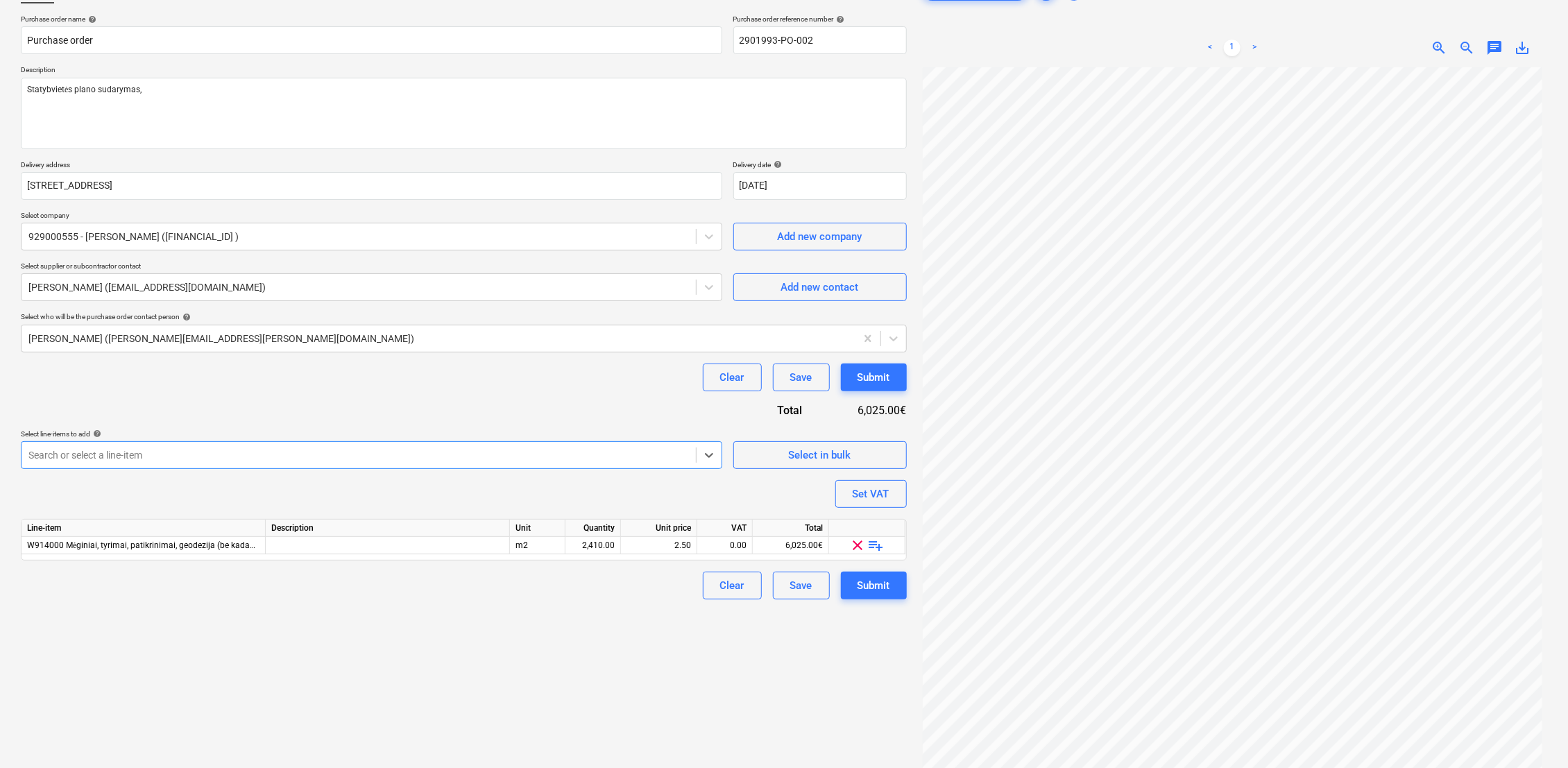
type textarea "x"
click at [365, 397] on div "Purchase order name help Purchase order Purchase order reference number help 29…" at bounding box center [463, 306] width 886 height 585
click at [544, 544] on div "m2" at bounding box center [537, 545] width 55 height 17
type input "k-tas"
type textarea "x"
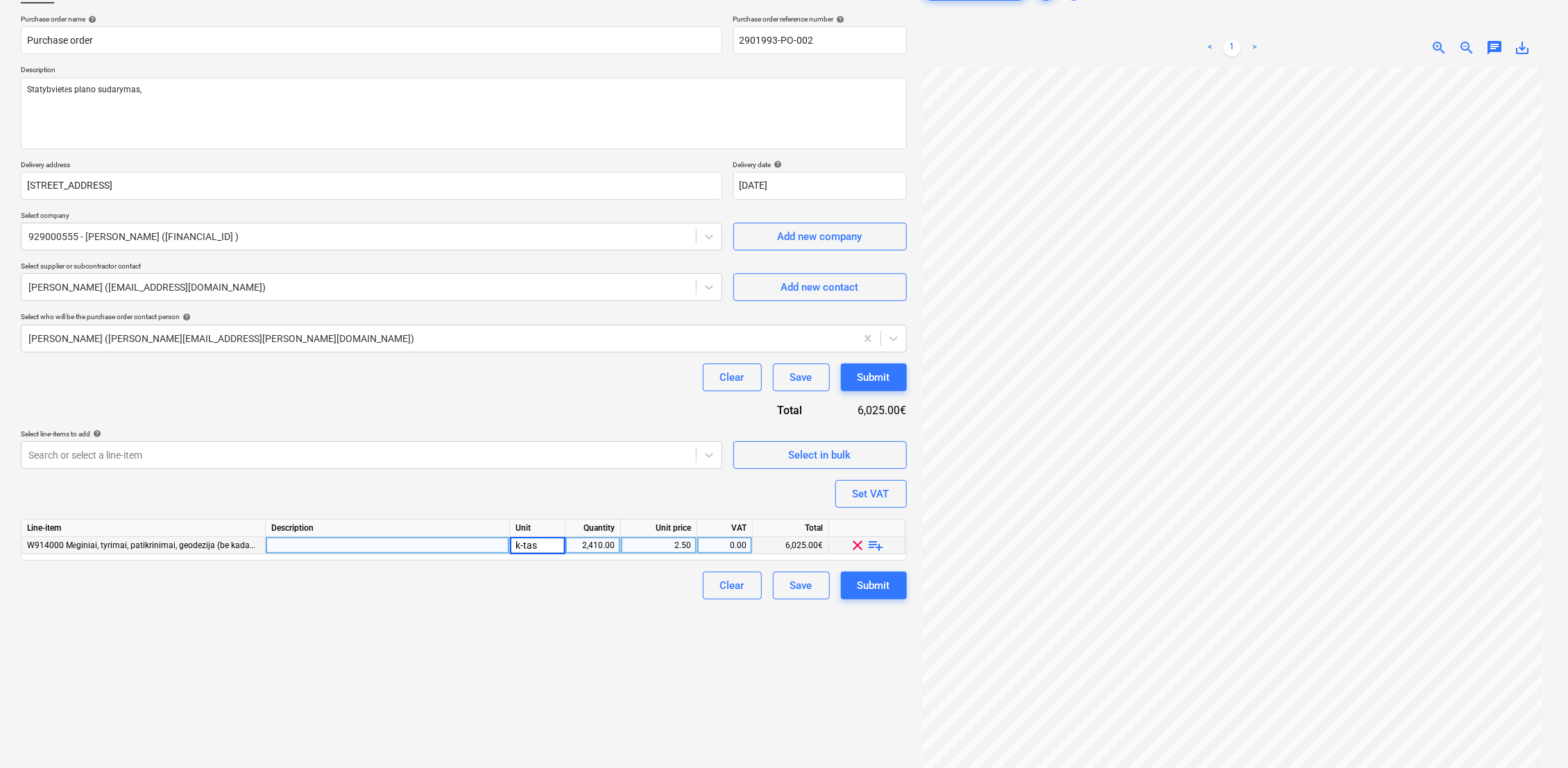
click at [586, 541] on div "2,410.00" at bounding box center [593, 545] width 44 height 17
type input "1"
type textarea "x"
click at [666, 548] on div "2.50" at bounding box center [658, 545] width 64 height 17
type input "370"
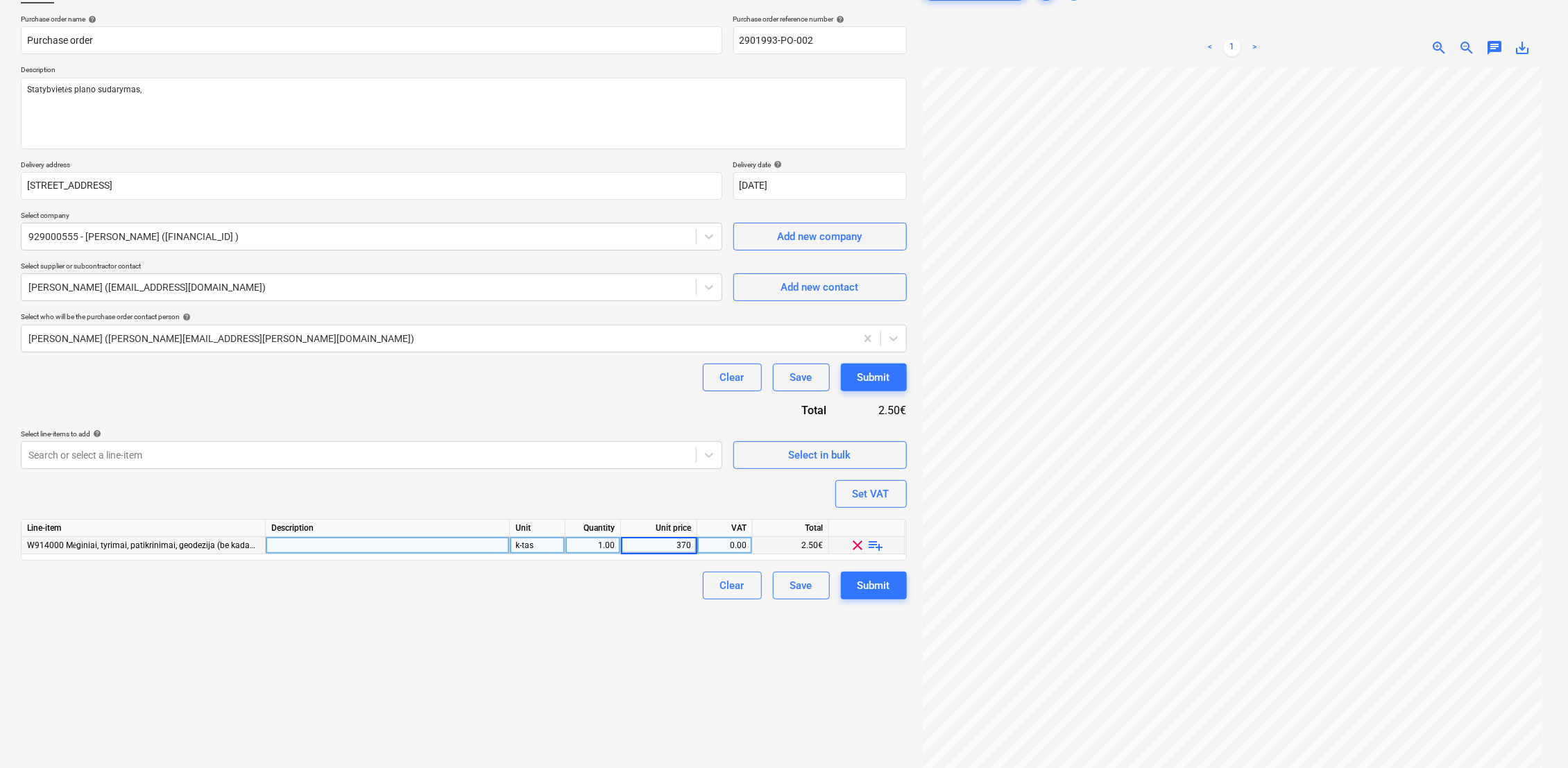
type textarea "x"
click at [657, 631] on div "Create new document Purchase order name help Purchase order Purchase order refe…" at bounding box center [463, 386] width 897 height 832
click at [644, 628] on div "Create new document Purchase order name help Purchase order Purchase order refe…" at bounding box center [463, 386] width 897 height 832
click at [541, 544] on div "k-tas" at bounding box center [537, 545] width 55 height 17
click at [617, 541] on div "1.00" at bounding box center [593, 545] width 55 height 17
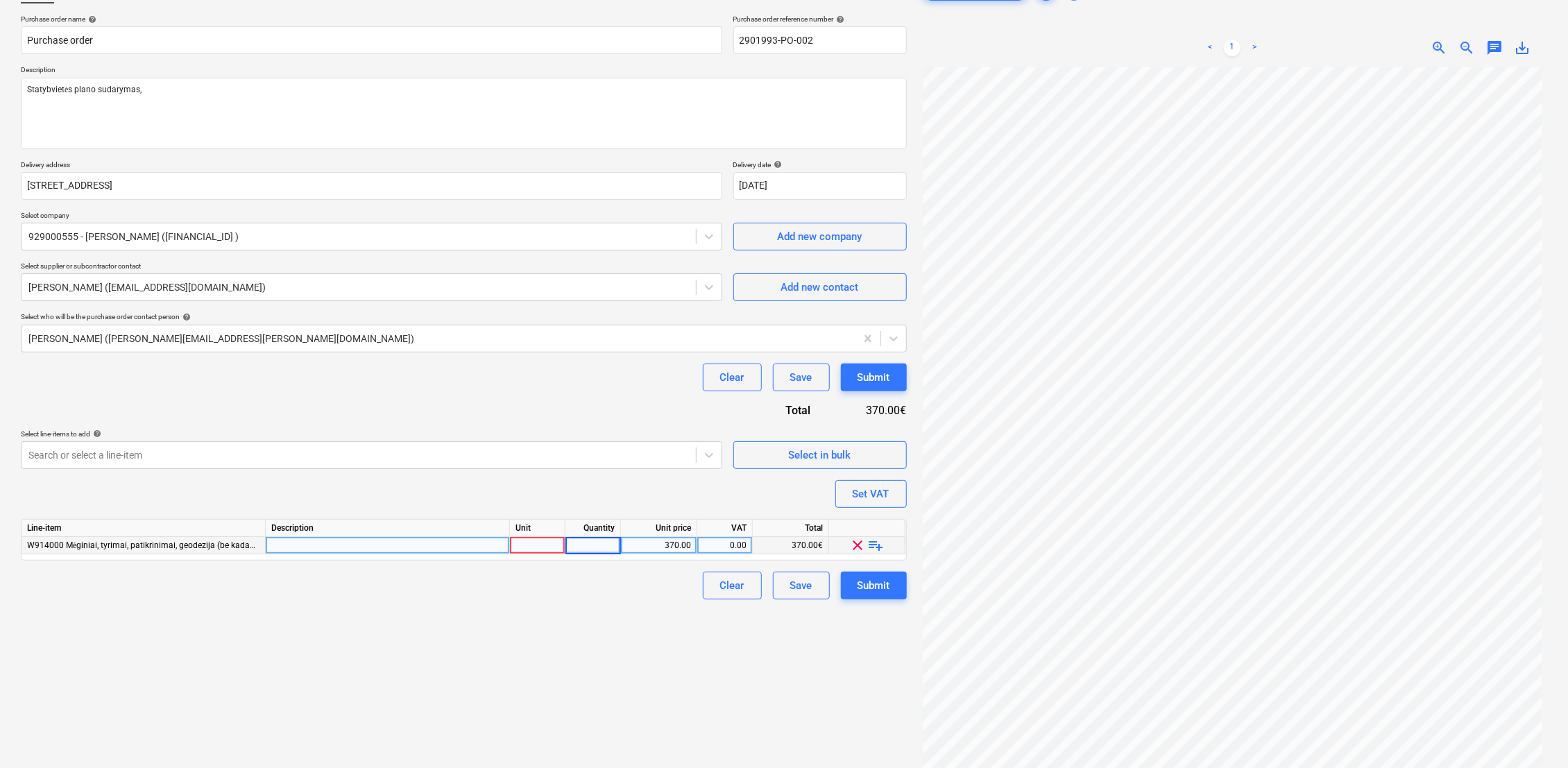
type textarea "x"
click at [671, 544] on div "370.00" at bounding box center [658, 545] width 64 height 17
type textarea "x"
click at [744, 547] on div "0.00" at bounding box center [725, 545] width 44 height 17
click at [671, 693] on div "Create new document Purchase order name help Purchase order Purchase order refe…" at bounding box center [463, 386] width 897 height 832
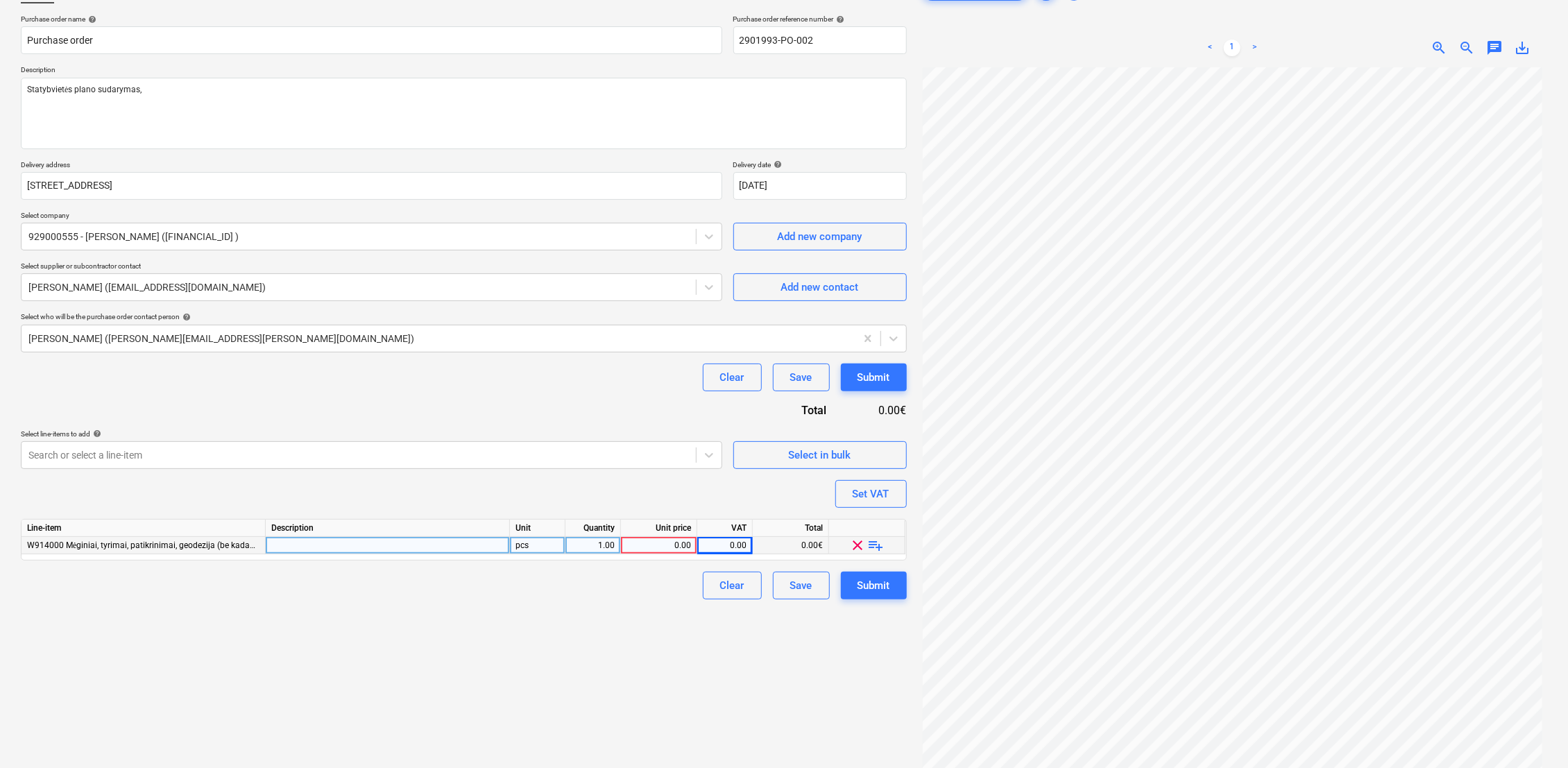
click at [633, 604] on div "Create new document Purchase order name help Purchase order Purchase order refe…" at bounding box center [463, 386] width 897 height 832
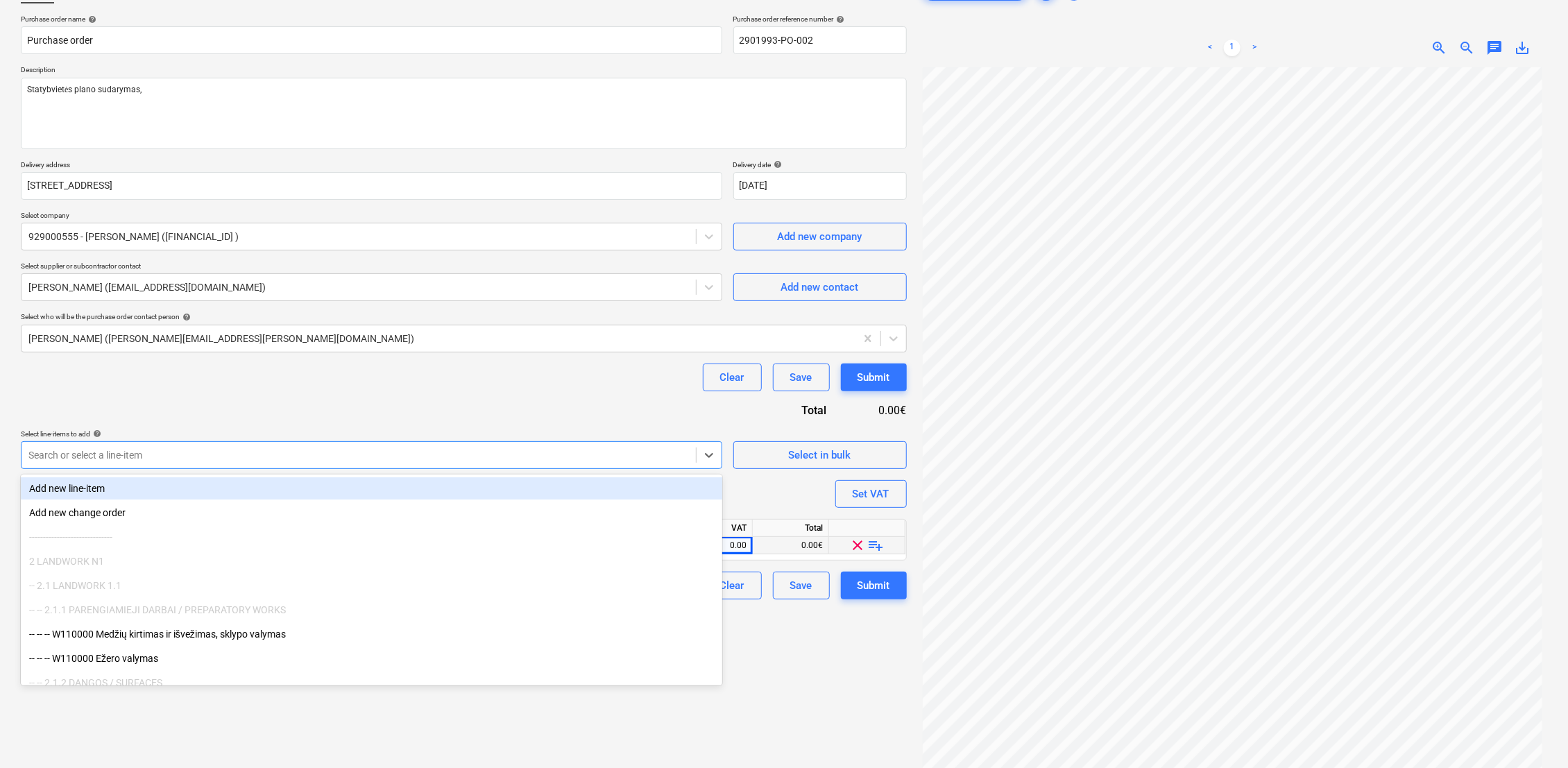
click at [254, 466] on div "Search or select a line-item" at bounding box center [371, 455] width 702 height 28
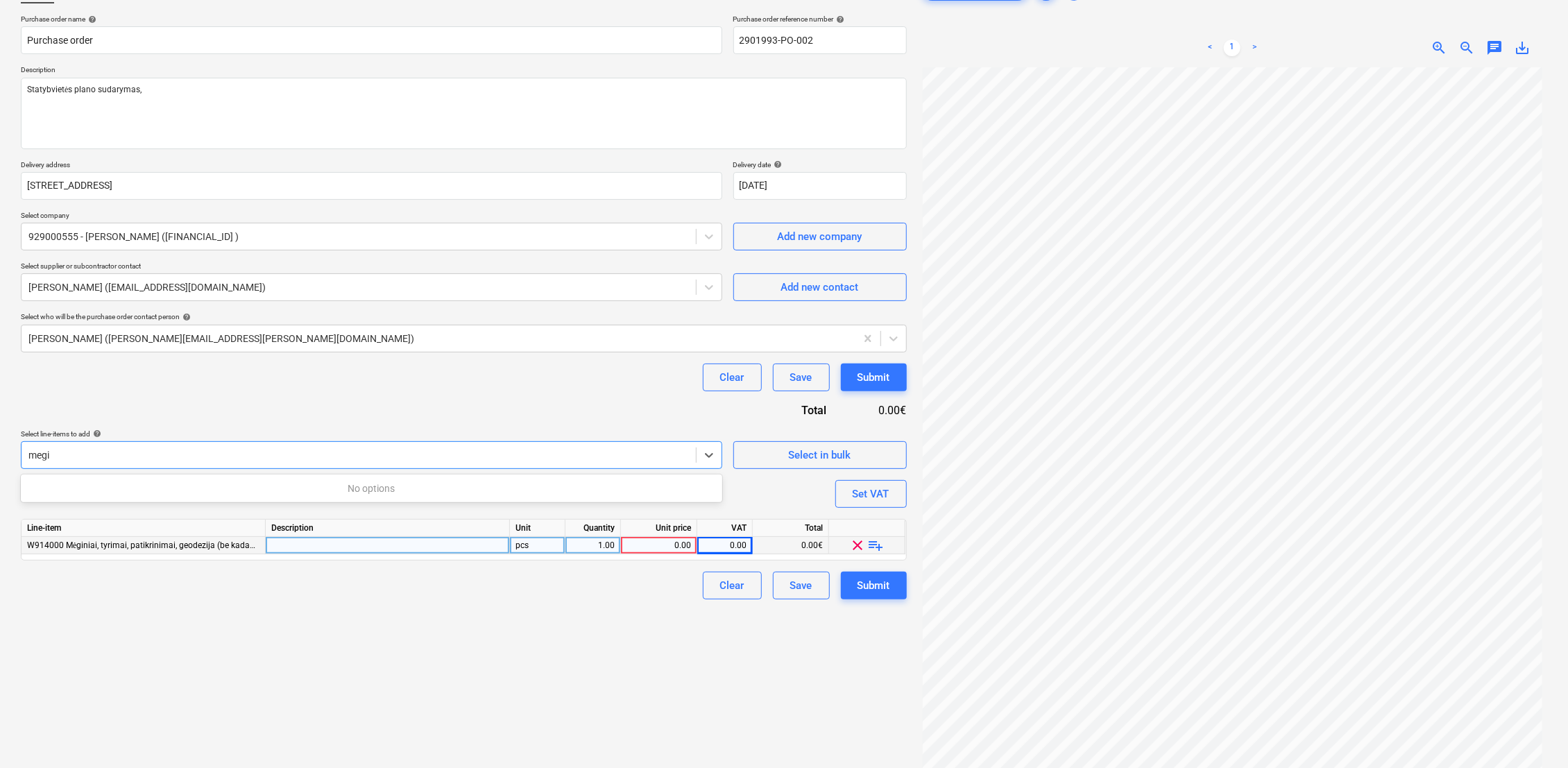
type input "megi"
type textarea "x"
click at [243, 544] on span "W914000 Mėginiai, tyrimai, patikrinimai, geodezija (be kadastro)" at bounding box center [147, 545] width 240 height 10
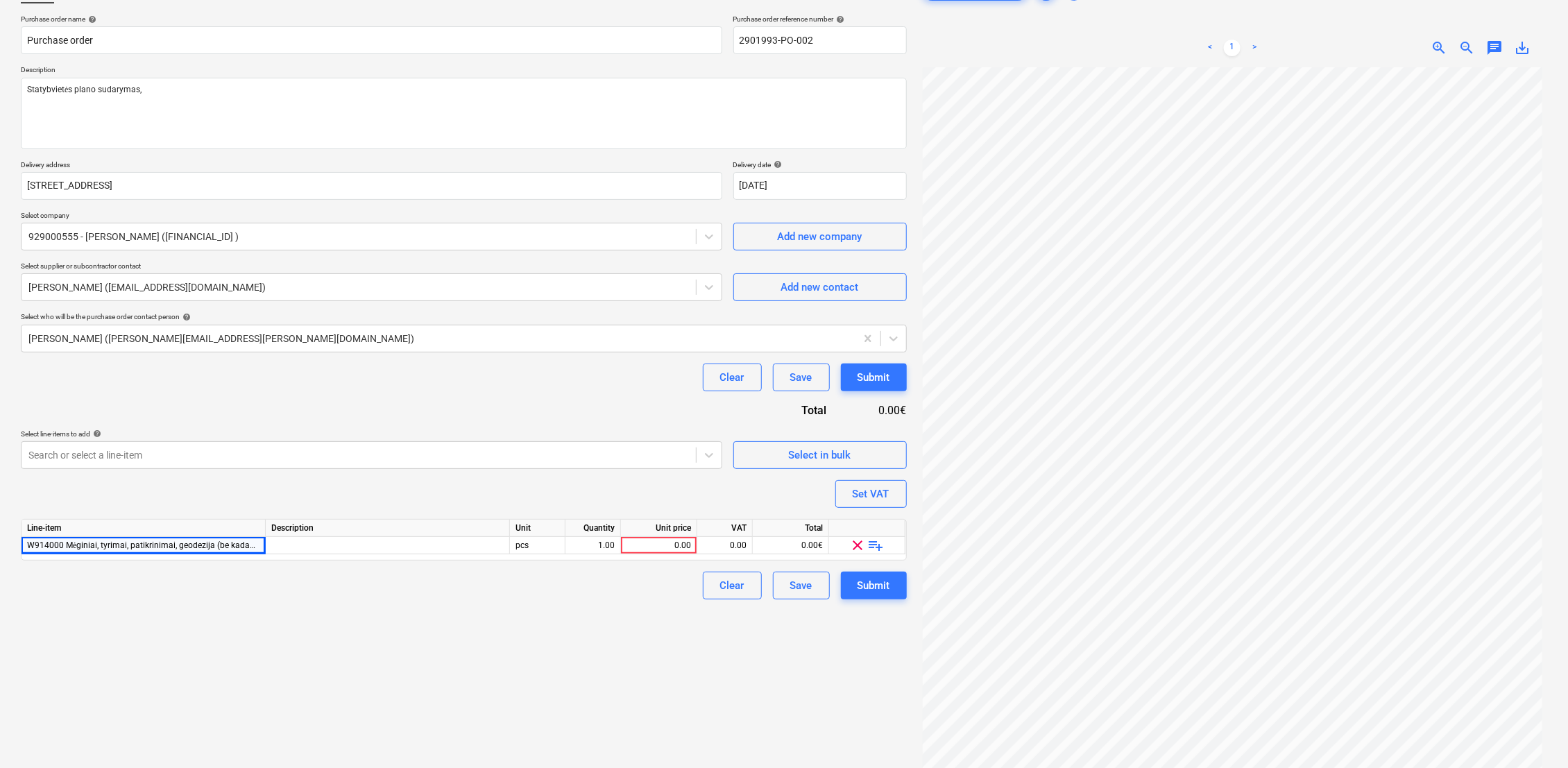
click at [382, 609] on div "Create new document Purchase order name help Purchase order Purchase order refe…" at bounding box center [463, 386] width 897 height 832
click at [347, 542] on div at bounding box center [388, 545] width 244 height 17
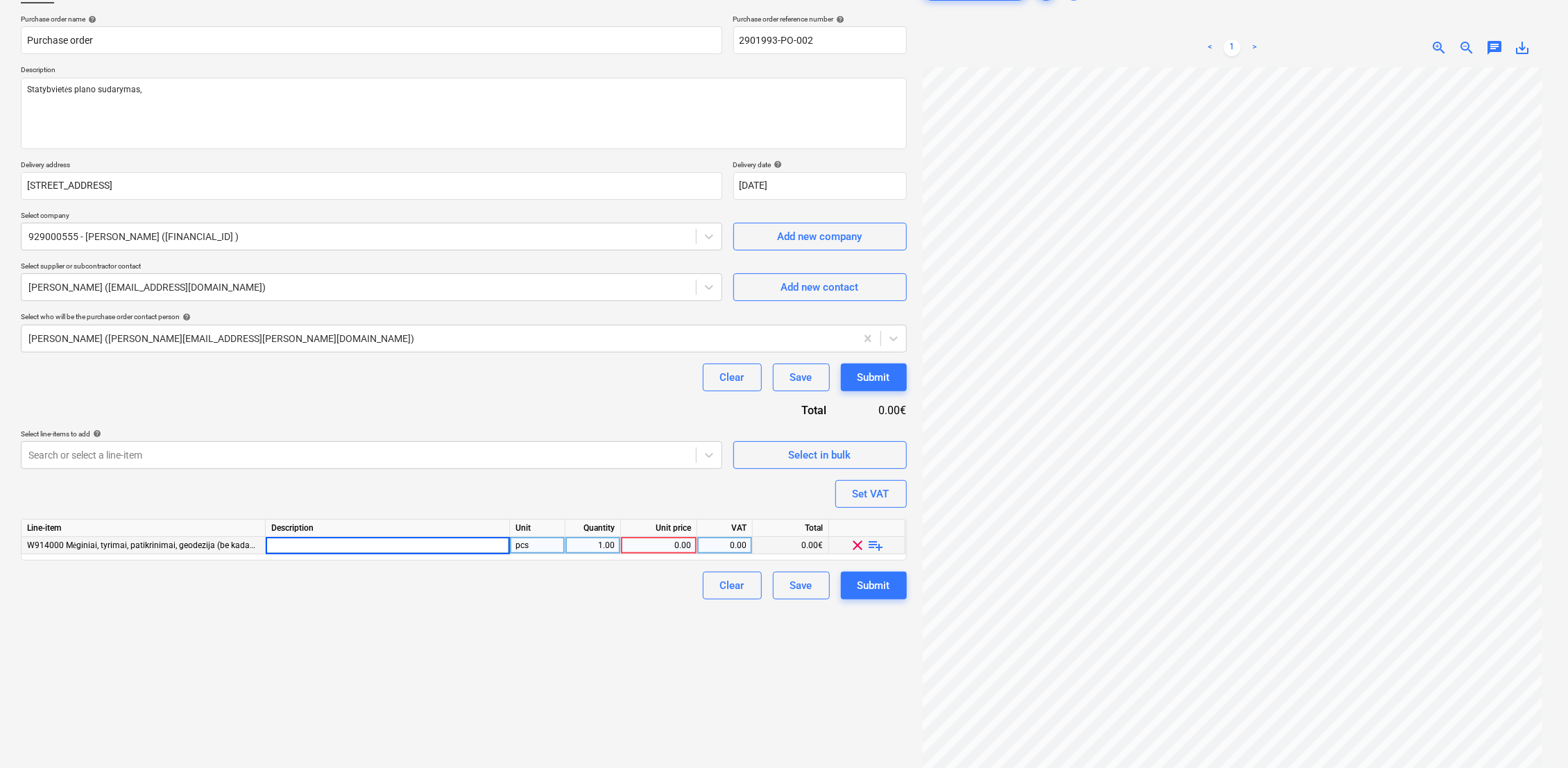
click at [476, 614] on div "Create new document Purchase order name help Purchase order Purchase order refe…" at bounding box center [463, 386] width 897 height 832
click at [549, 544] on div "pcs" at bounding box center [537, 545] width 55 height 17
click at [688, 544] on div "0.00" at bounding box center [658, 545] width 64 height 17
type input "2"
type input "370"
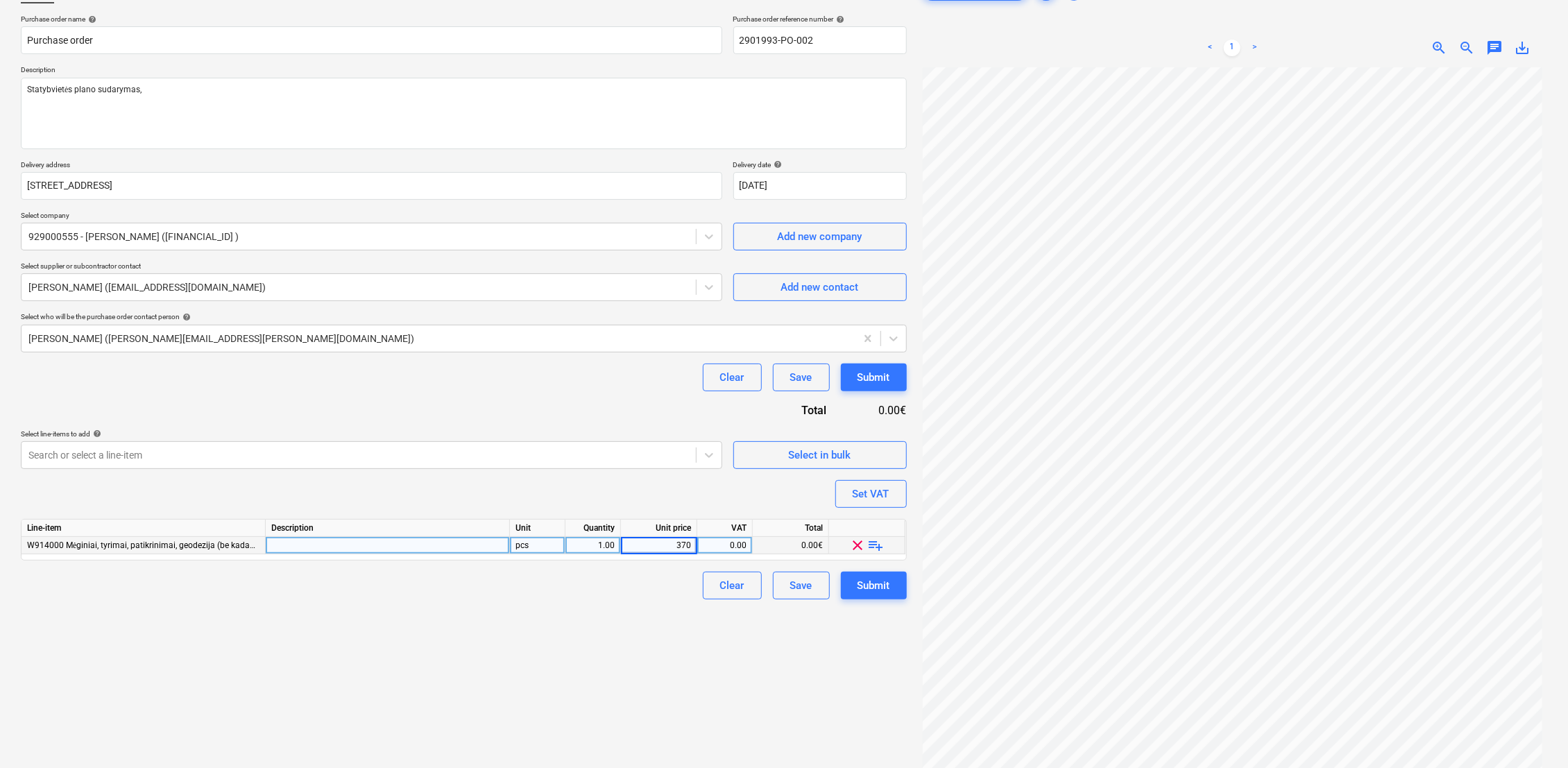
click at [690, 616] on div "Create new document Purchase order name help Purchase order Purchase order refe…" at bounding box center [463, 386] width 897 height 832
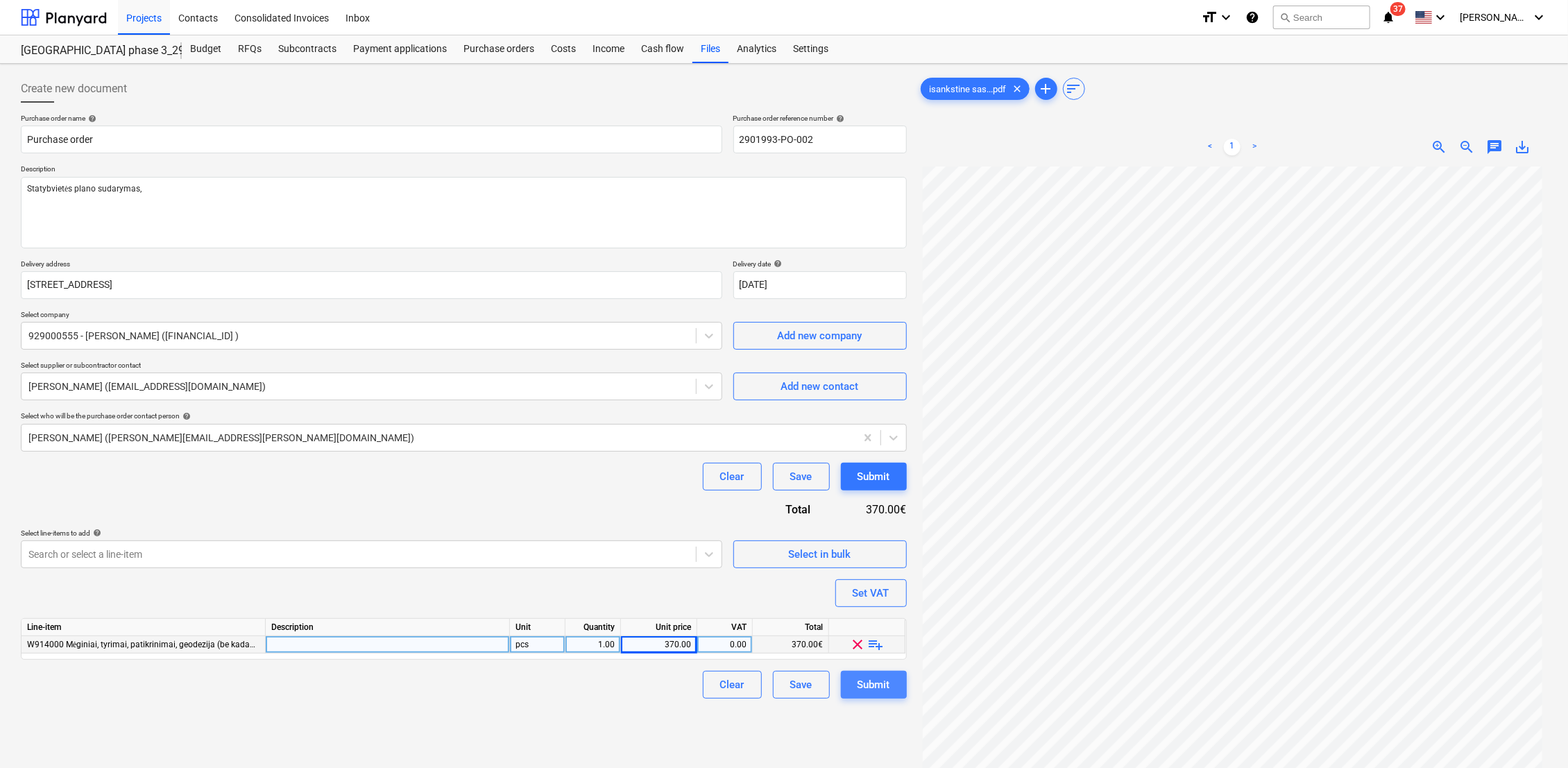
click at [877, 682] on div "Submit" at bounding box center [874, 685] width 33 height 18
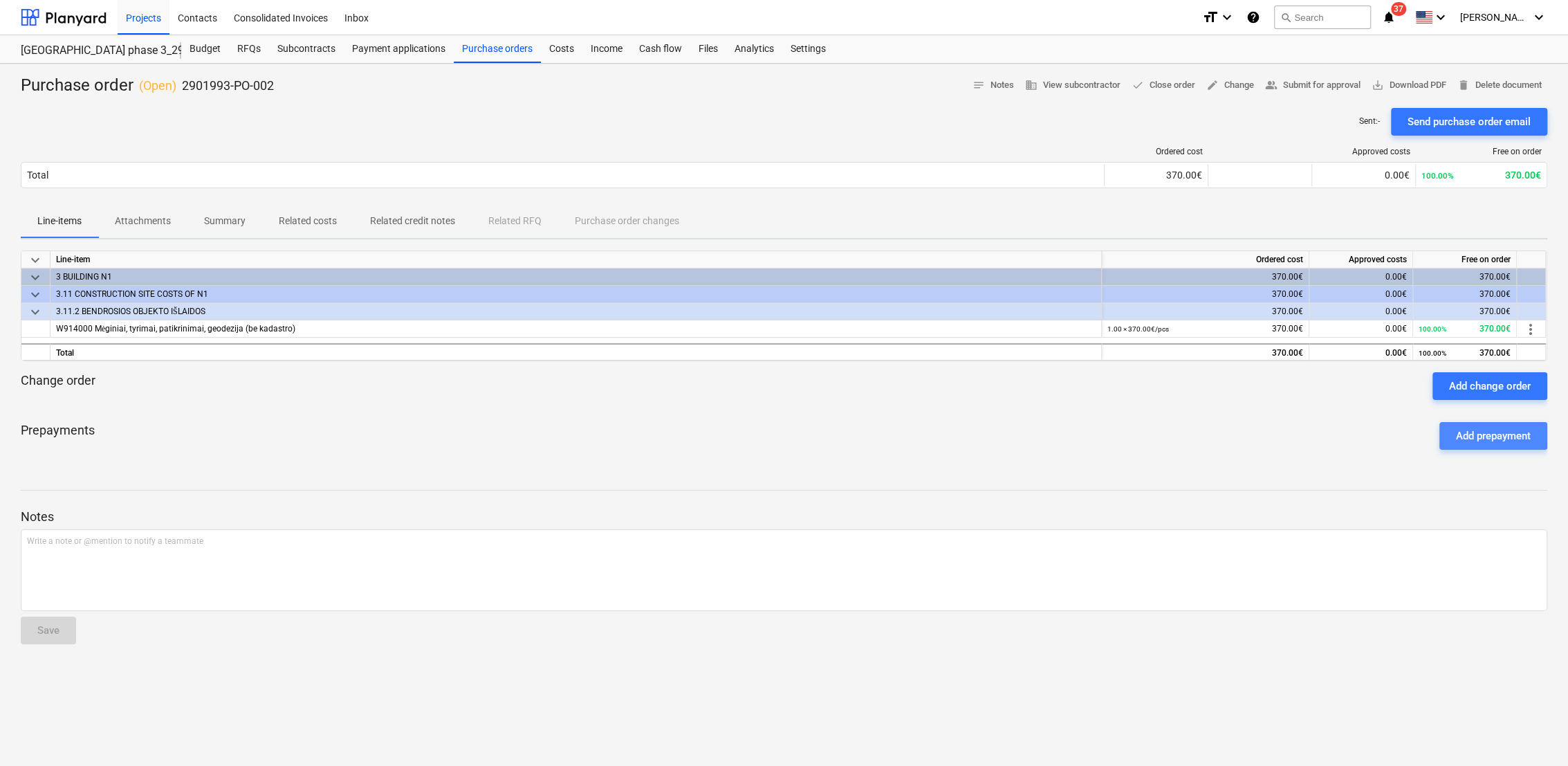
click at [1461, 441] on div "Add prepayment" at bounding box center [1493, 436] width 75 height 18
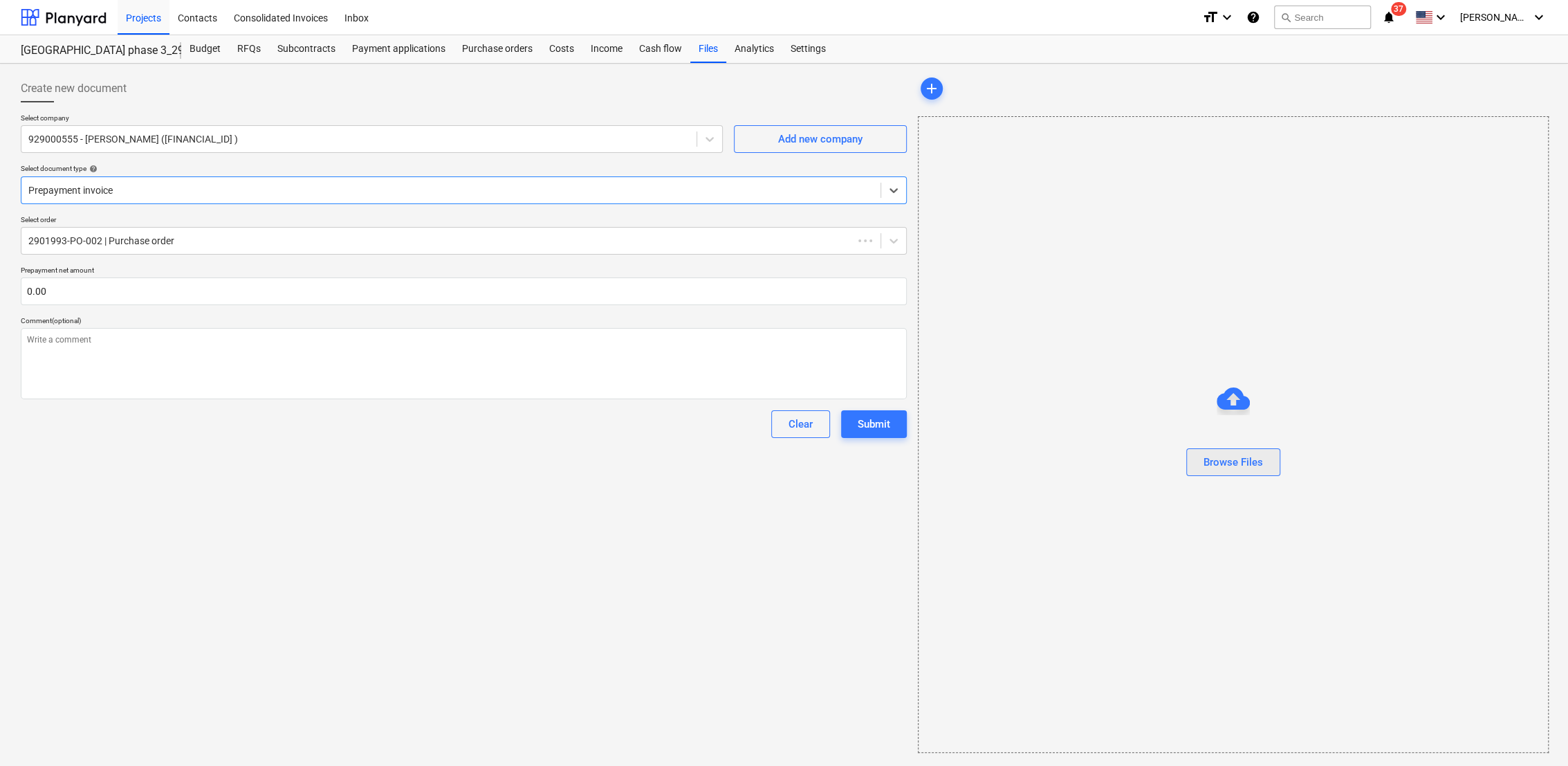
click at [1234, 458] on div "Browse Files" at bounding box center [1233, 462] width 60 height 18
type textarea "x"
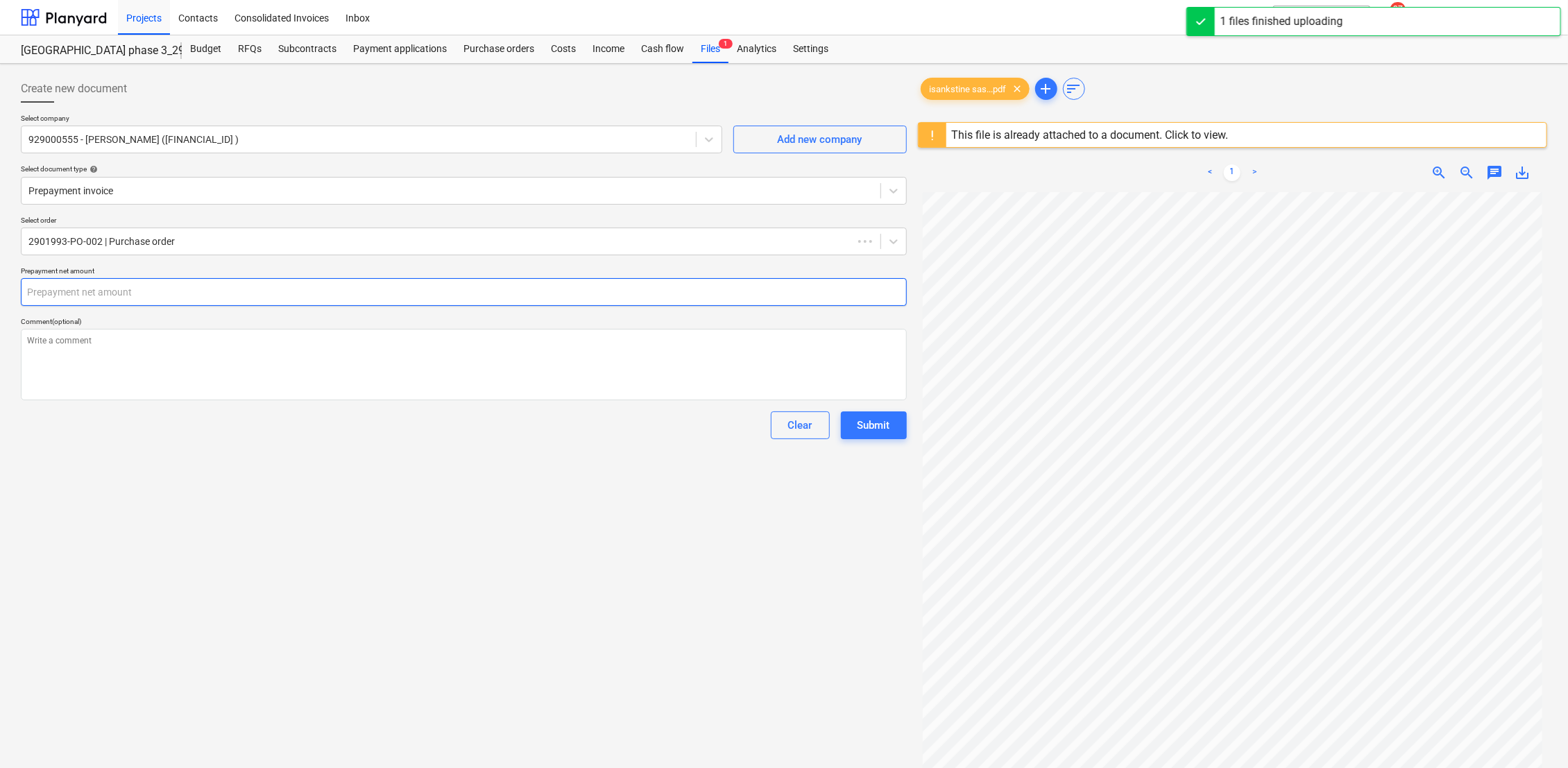
click at [203, 294] on input "text" at bounding box center [463, 292] width 886 height 28
type textarea "x"
type input "3"
type textarea "x"
type input "37"
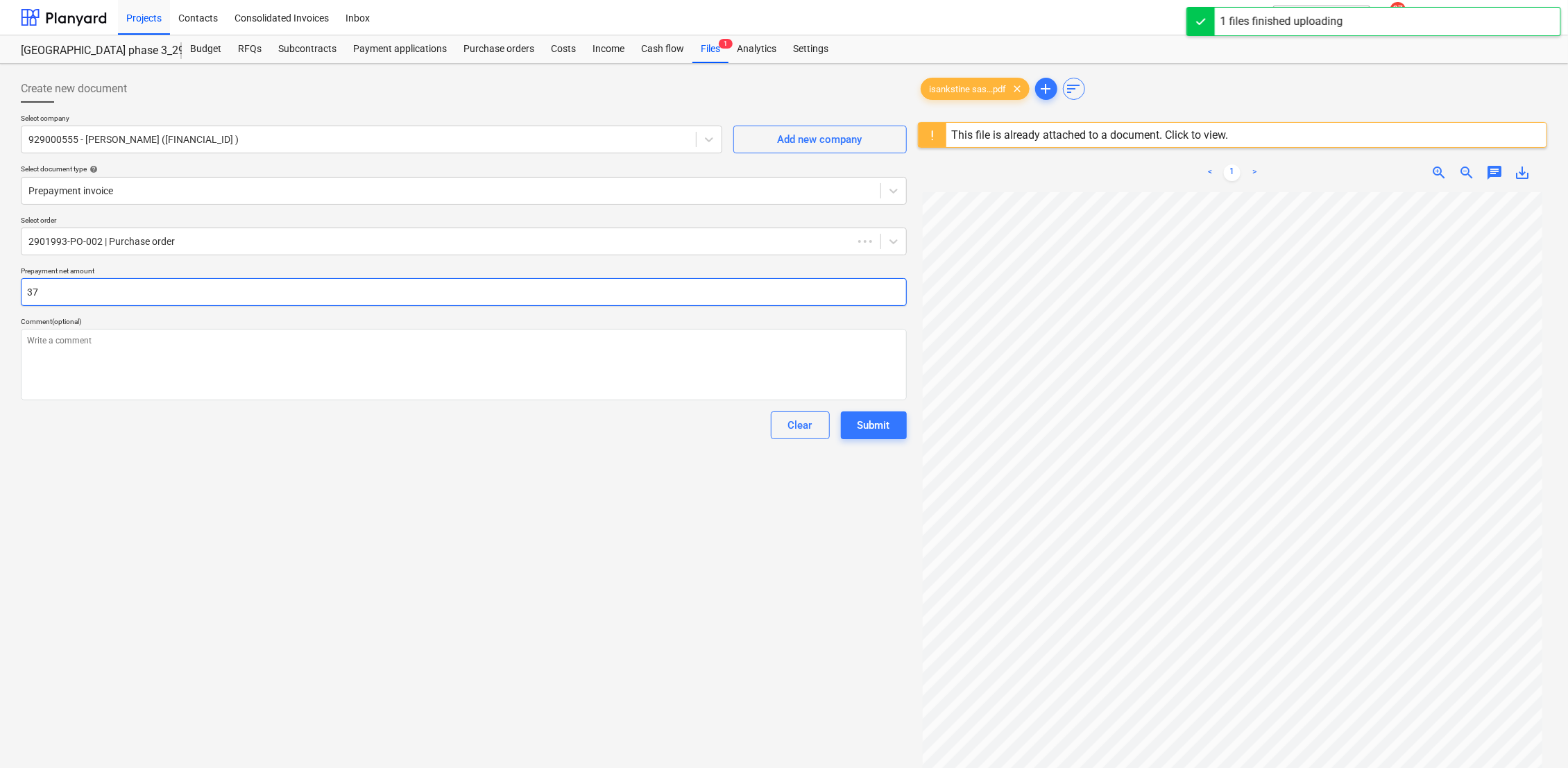
type textarea "x"
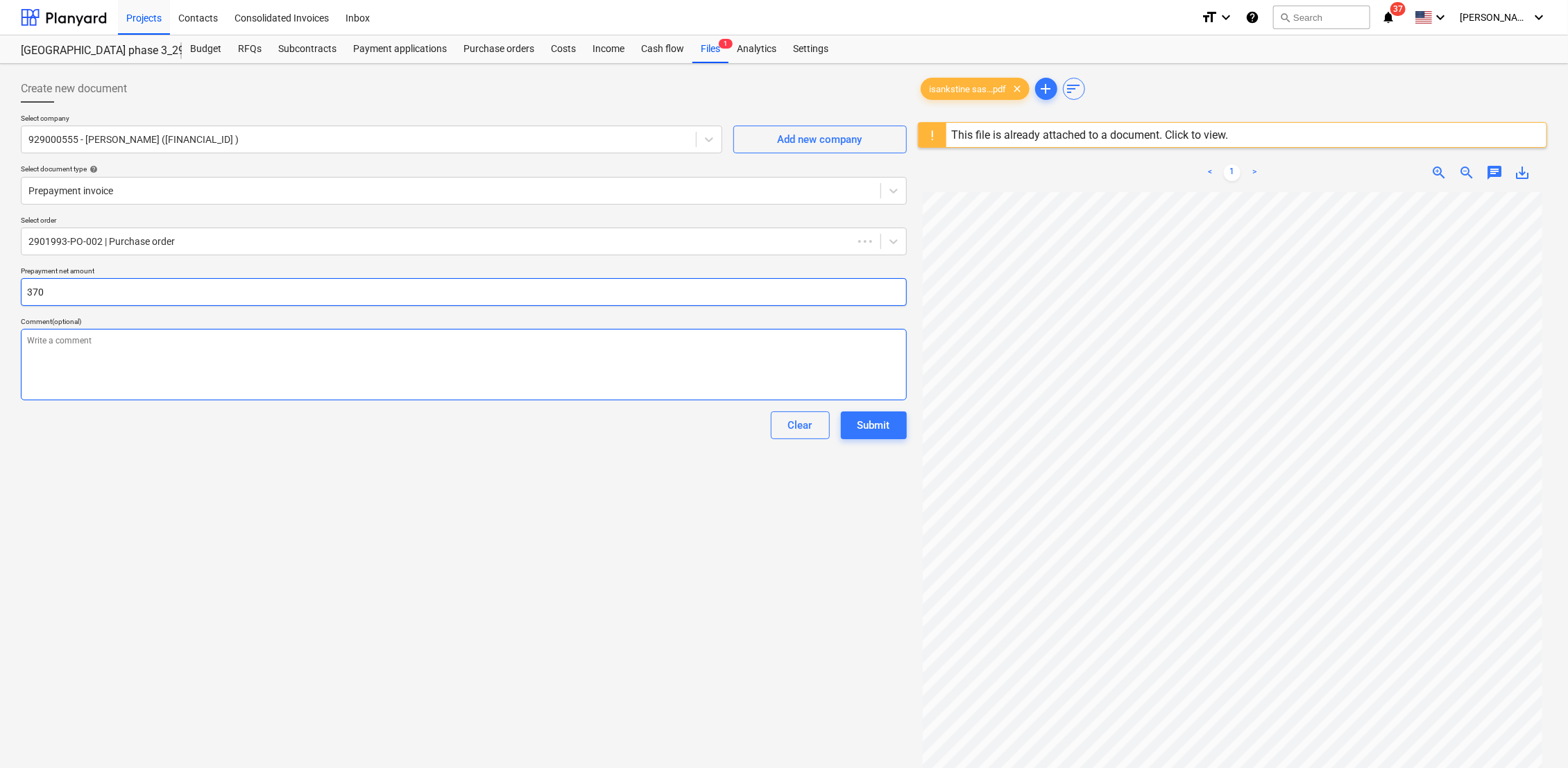
type input "370"
type textarea "x"
type input "370.00"
click at [151, 353] on textarea at bounding box center [463, 365] width 886 height 71
type textarea "x"
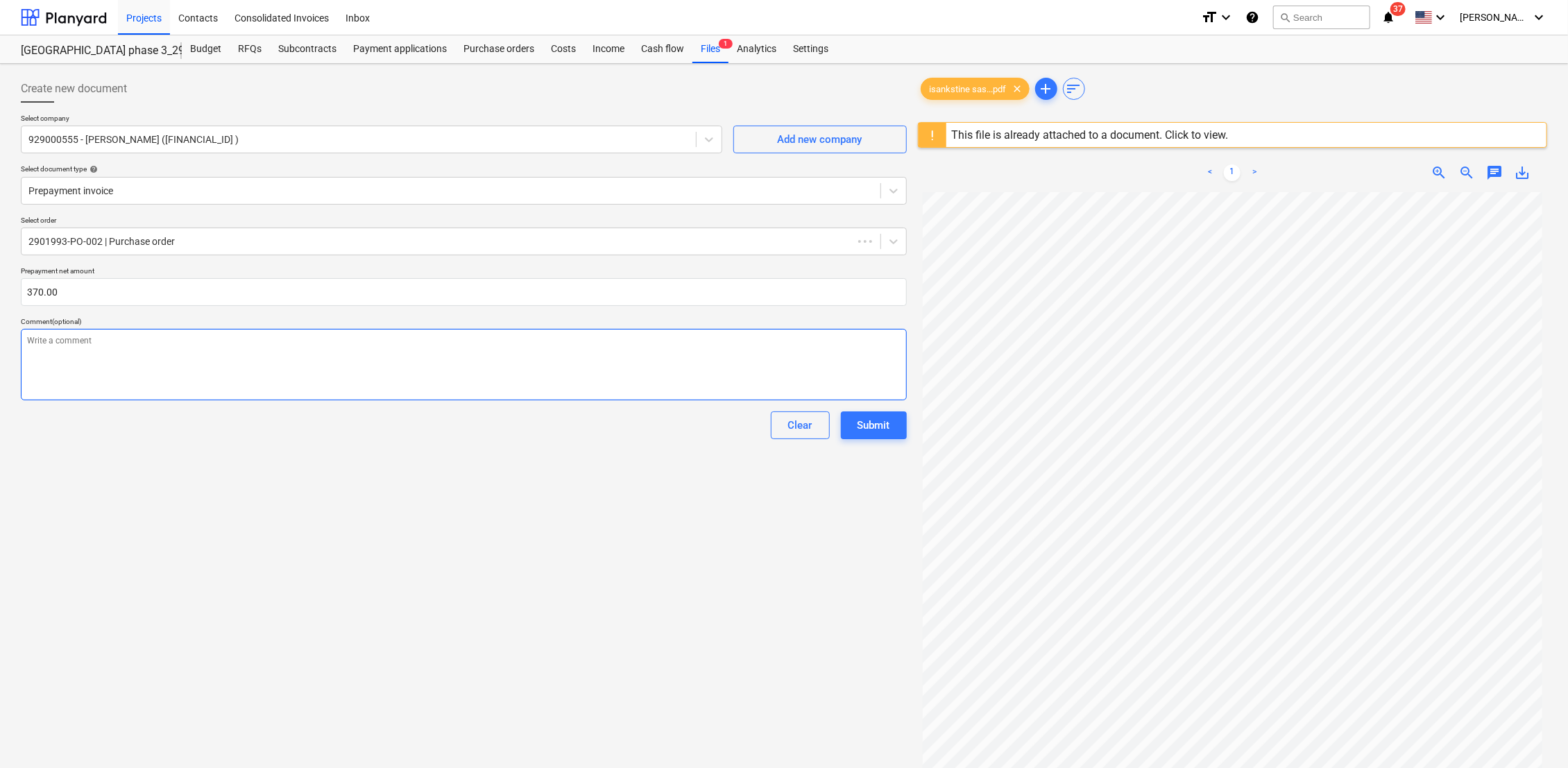
type textarea "P"
type textarea "x"
type textarea "Pag"
type textarea "x"
type textarea "Pagf"
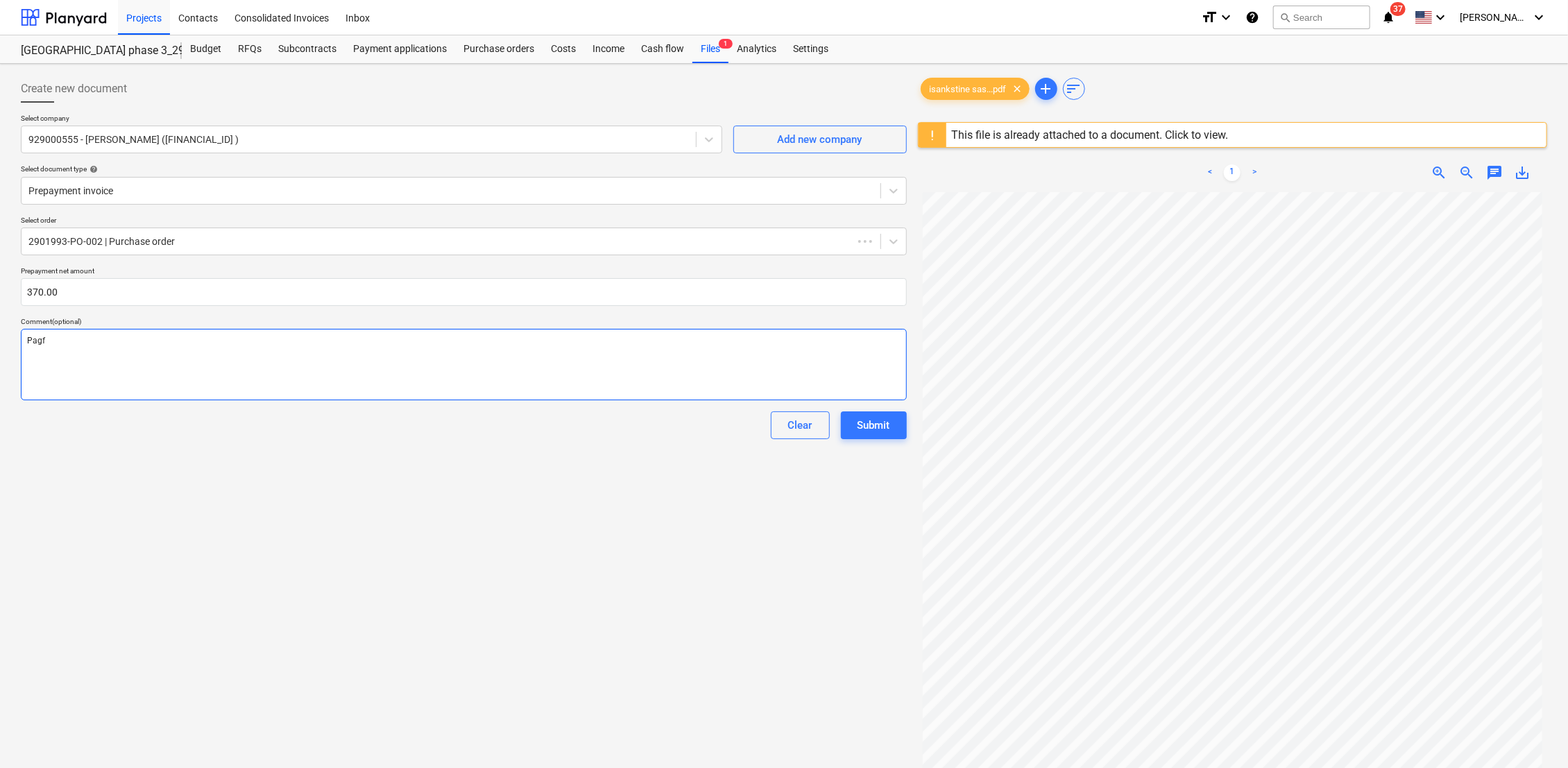
type textarea "x"
type textarea "Pagfa"
type textarea "x"
type textarea "Pagf"
type textarea "x"
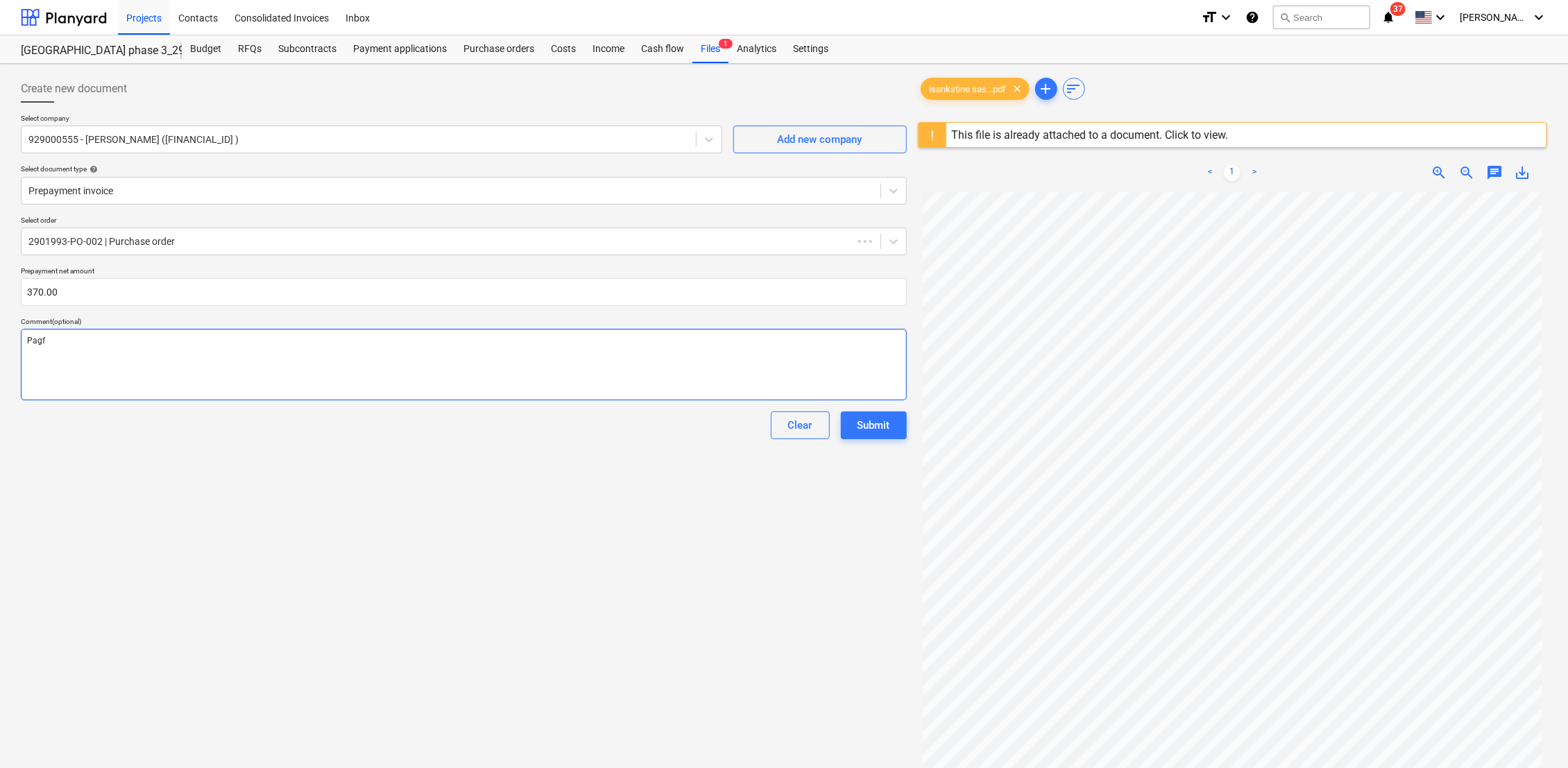
type textarea "Pag"
type textarea "x"
type textarea "Paga"
type textarea "x"
type textarea "Pagal"
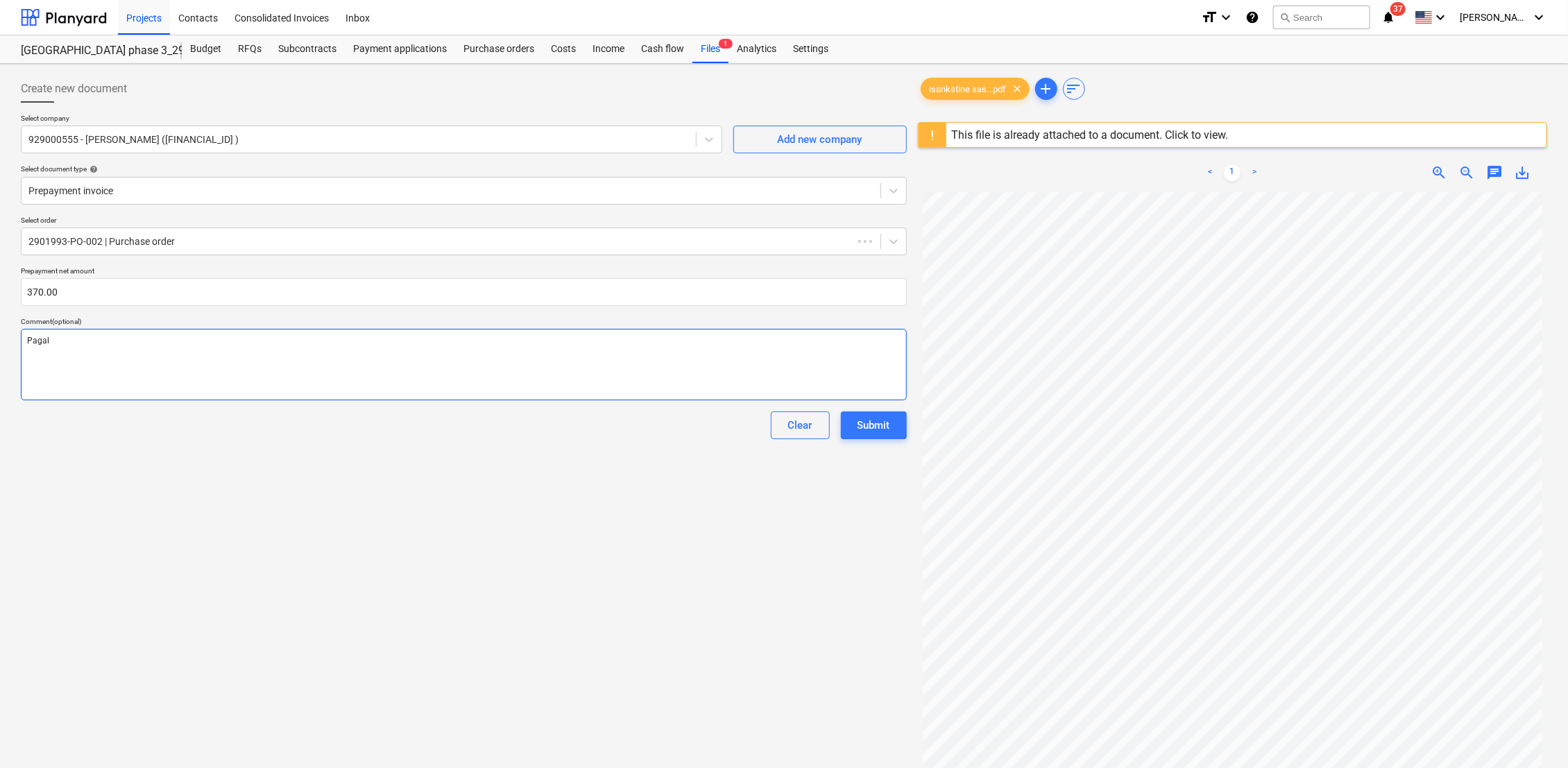
type textarea "x"
type textarea "Pagal"
type textarea "x"
type textarea "Pagal g"
type textarea "x"
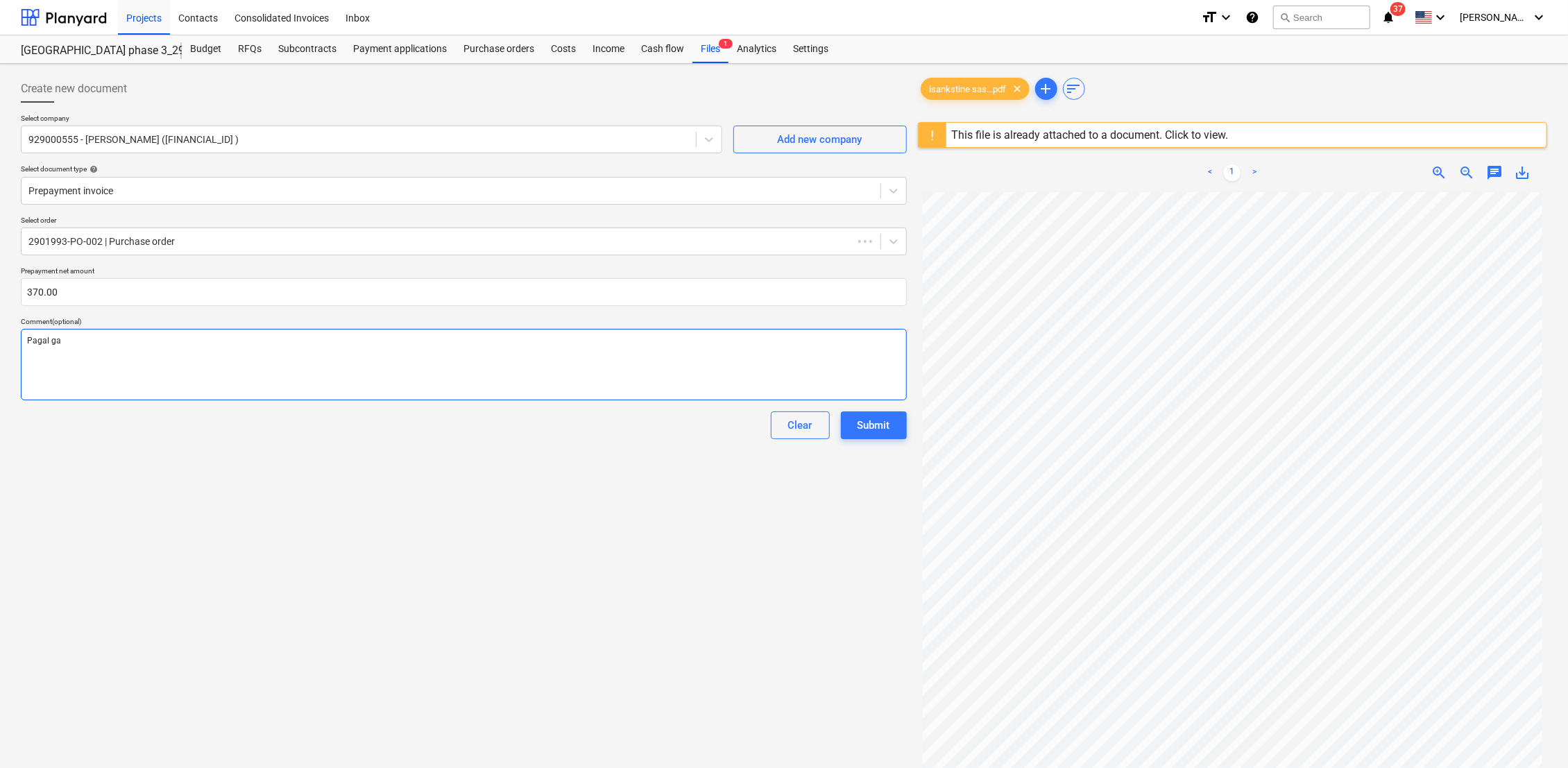
type textarea "Pagal gal"
type textarea "x"
type textarea "Pagal gal;"
type textarea "x"
type textarea "Pagal gal"
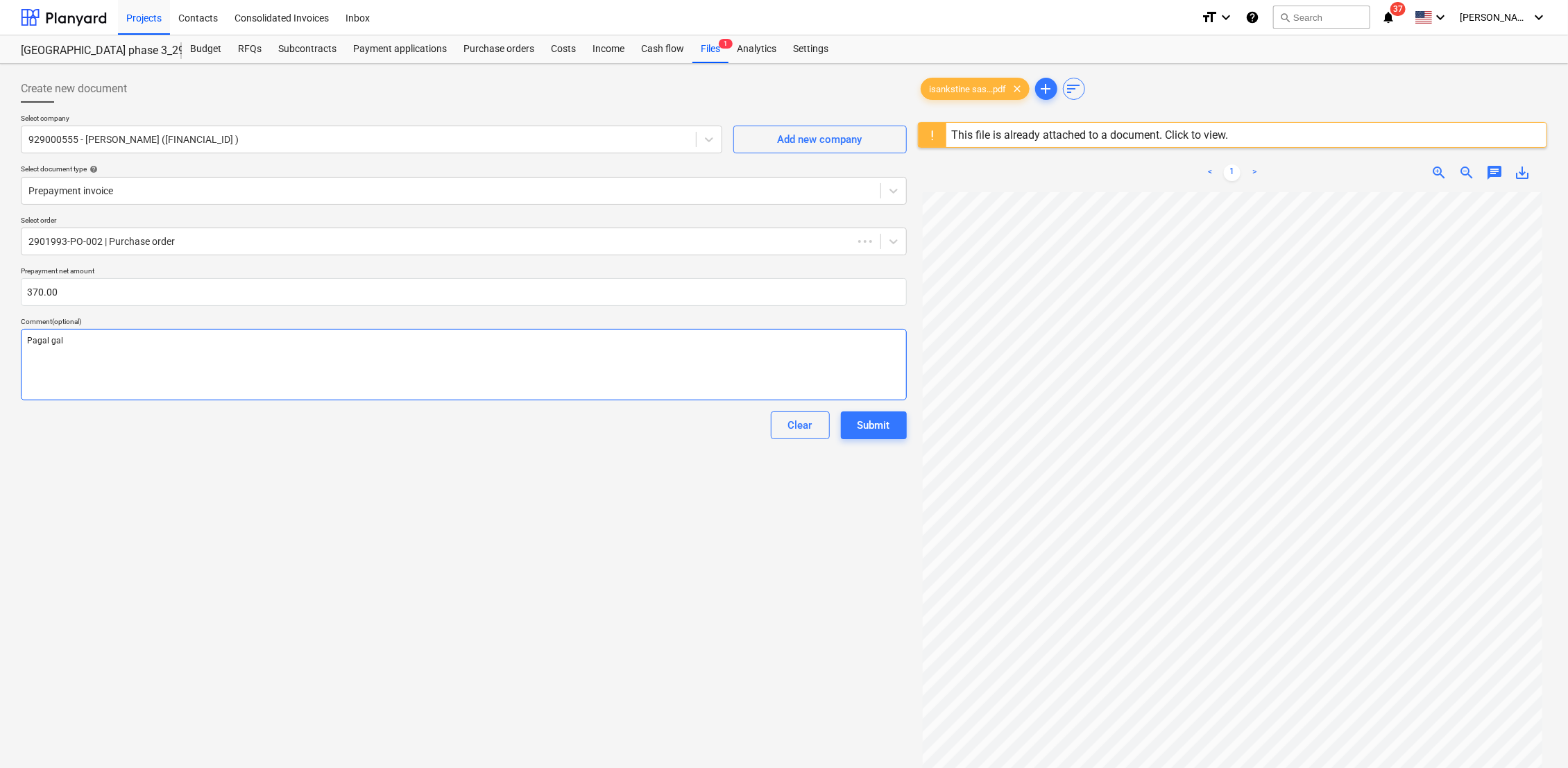
type textarea "x"
type textarea "Pagal gali"
type textarea "x"
type textarea "Pagal galim"
type textarea "x"
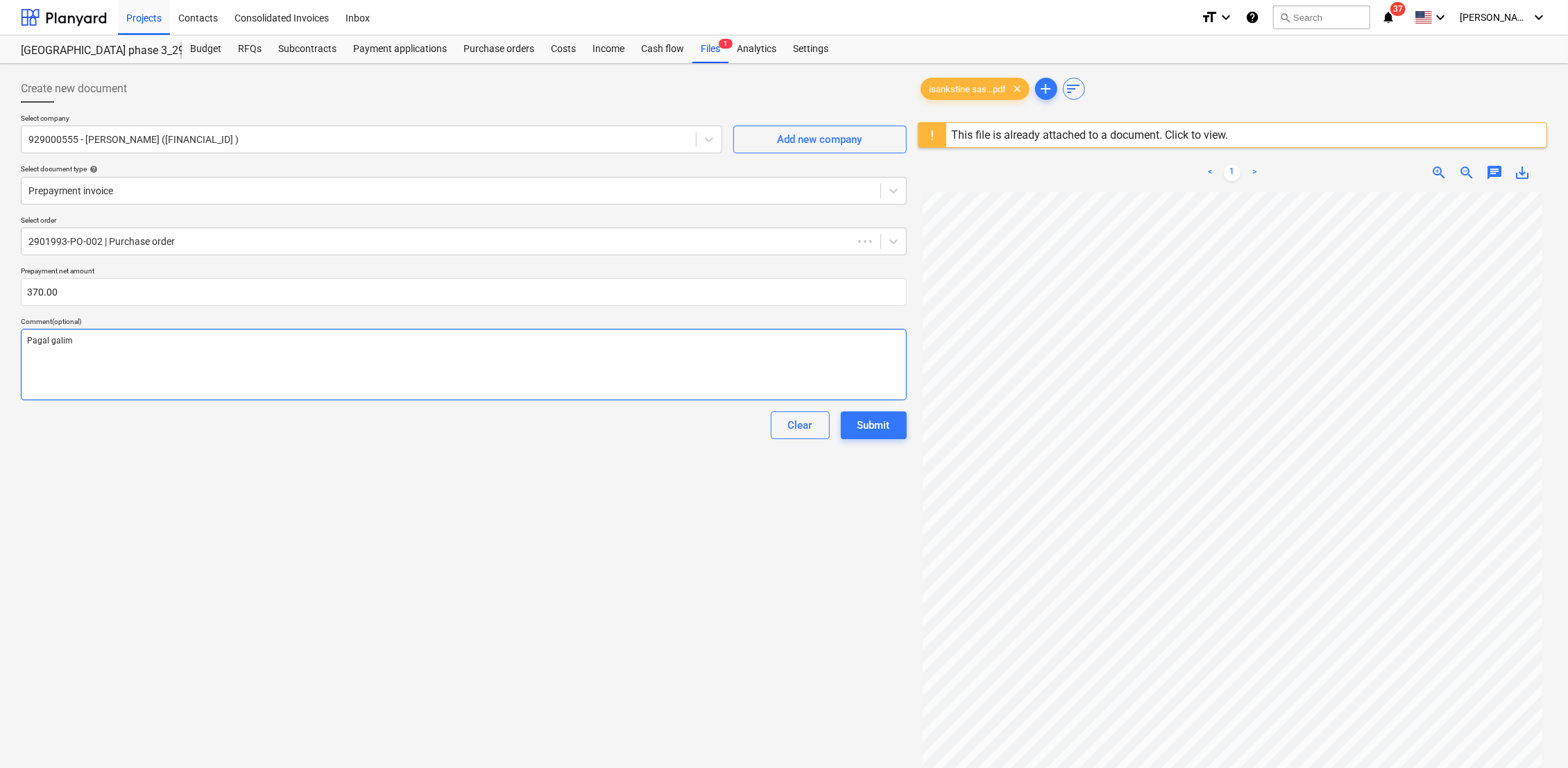
type textarea "Pagal galimy"
type textarea "x"
type textarea "Pagal galimyb"
type textarea "x"
type textarea "Pagal galimybesd"
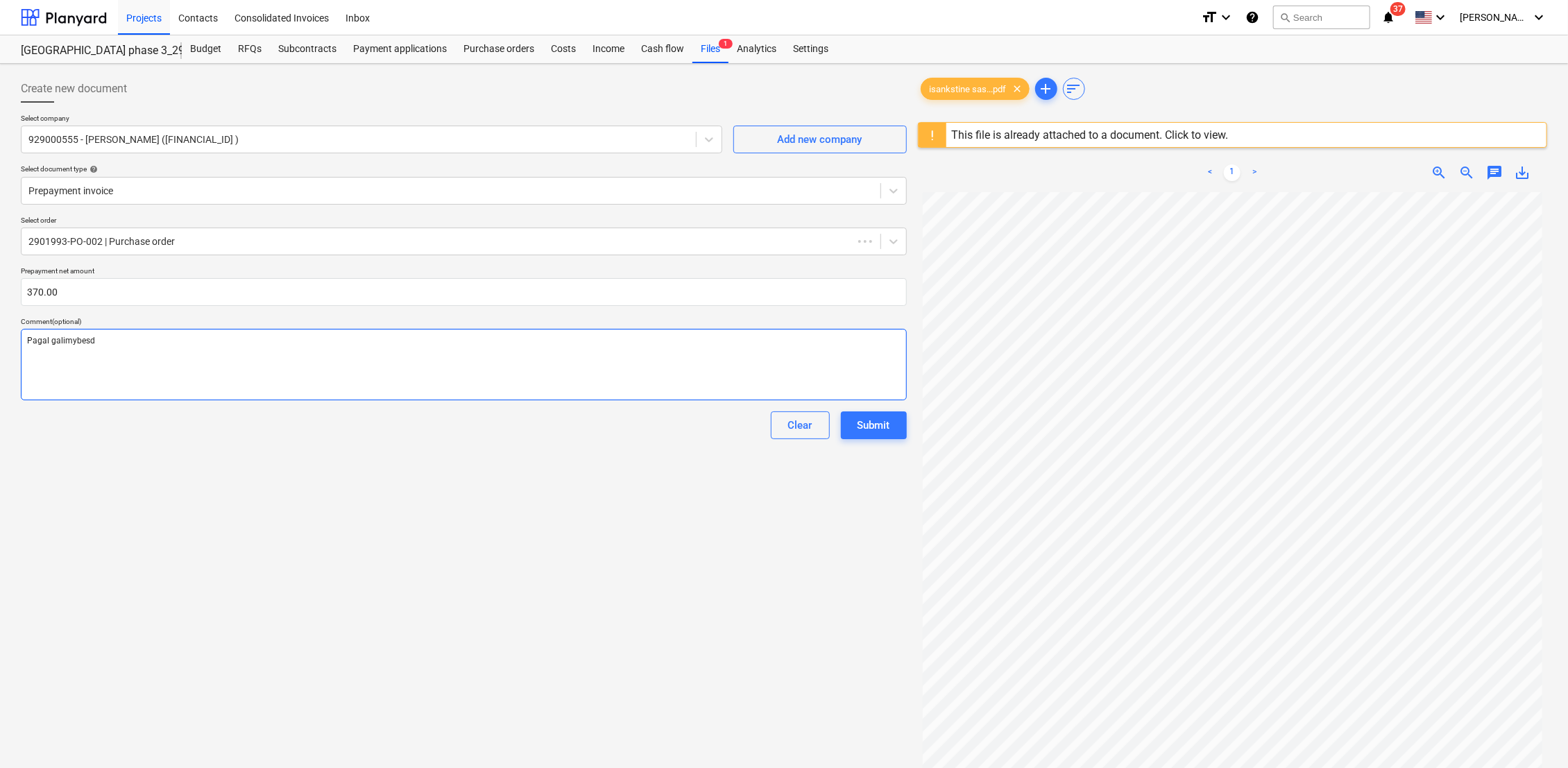
type textarea "x"
type textarea "Pagal galimybesd"
type textarea "x"
type textarea "Pagal galimybesd"
type textarea "x"
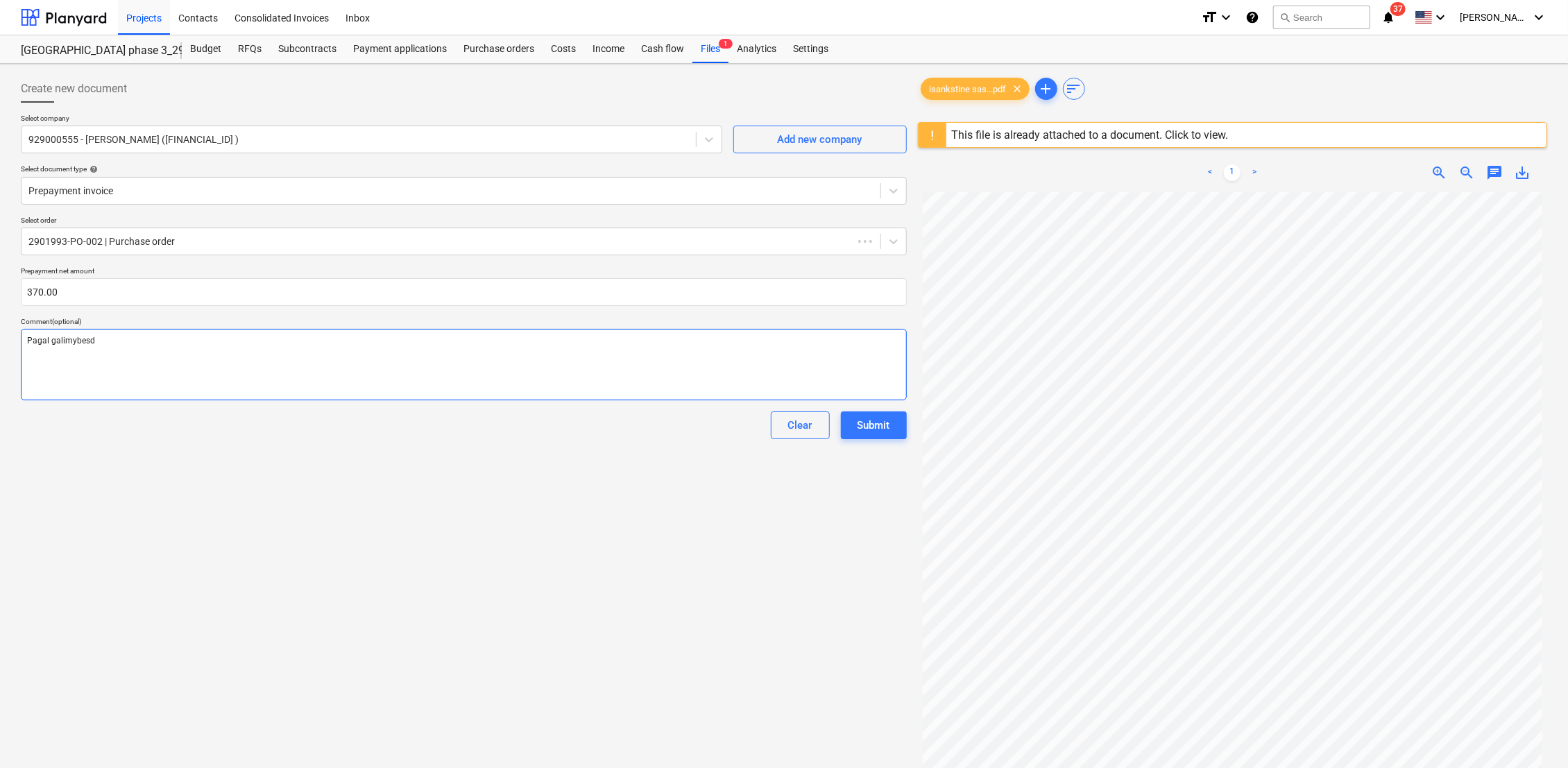
type textarea "Pagal galimybes"
type textarea "x"
type textarea "Pagal galimybes"
type textarea "x"
type textarea "Pagal galimybes a"
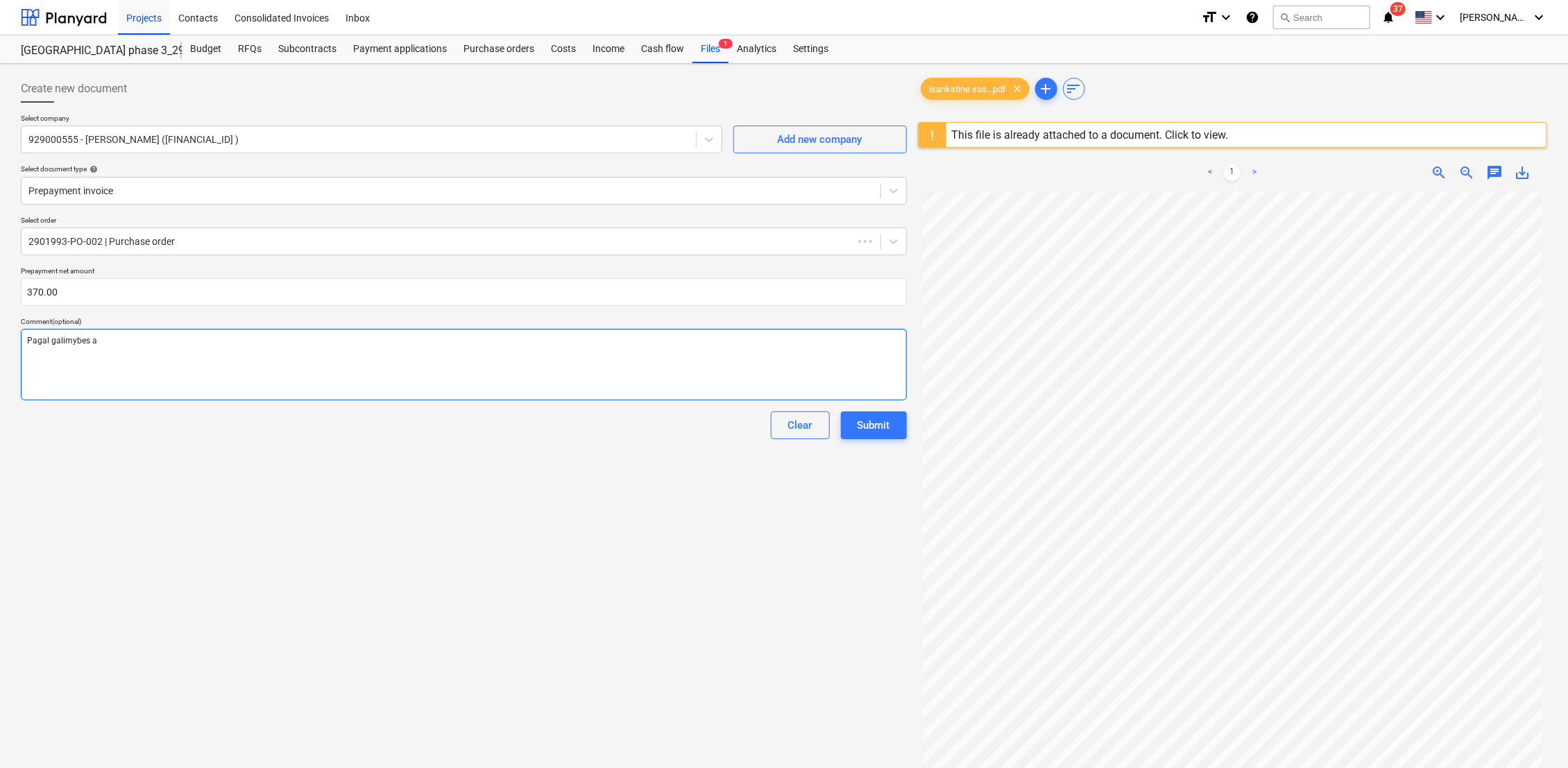
type textarea "x"
type textarea "Pagal galimybes ap"
type textarea "x"
type textarea "Pagal galimybes apm"
type textarea "x"
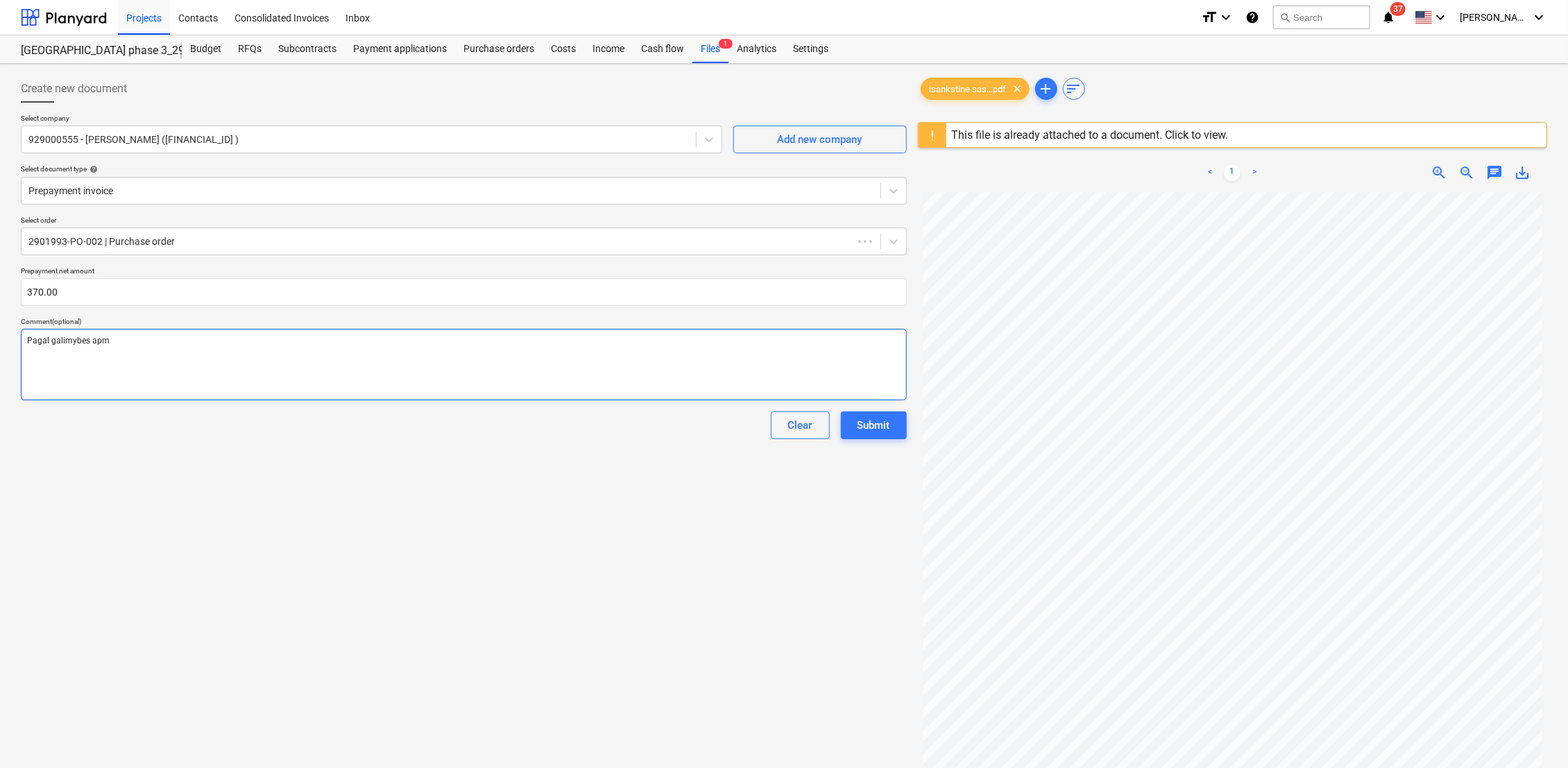
type textarea "Pagal galimybes apmo"
type textarea "x"
type textarea "Pagal galimybes apmok"
type textarea "x"
type textarea "Pagal galimybes apmokį"
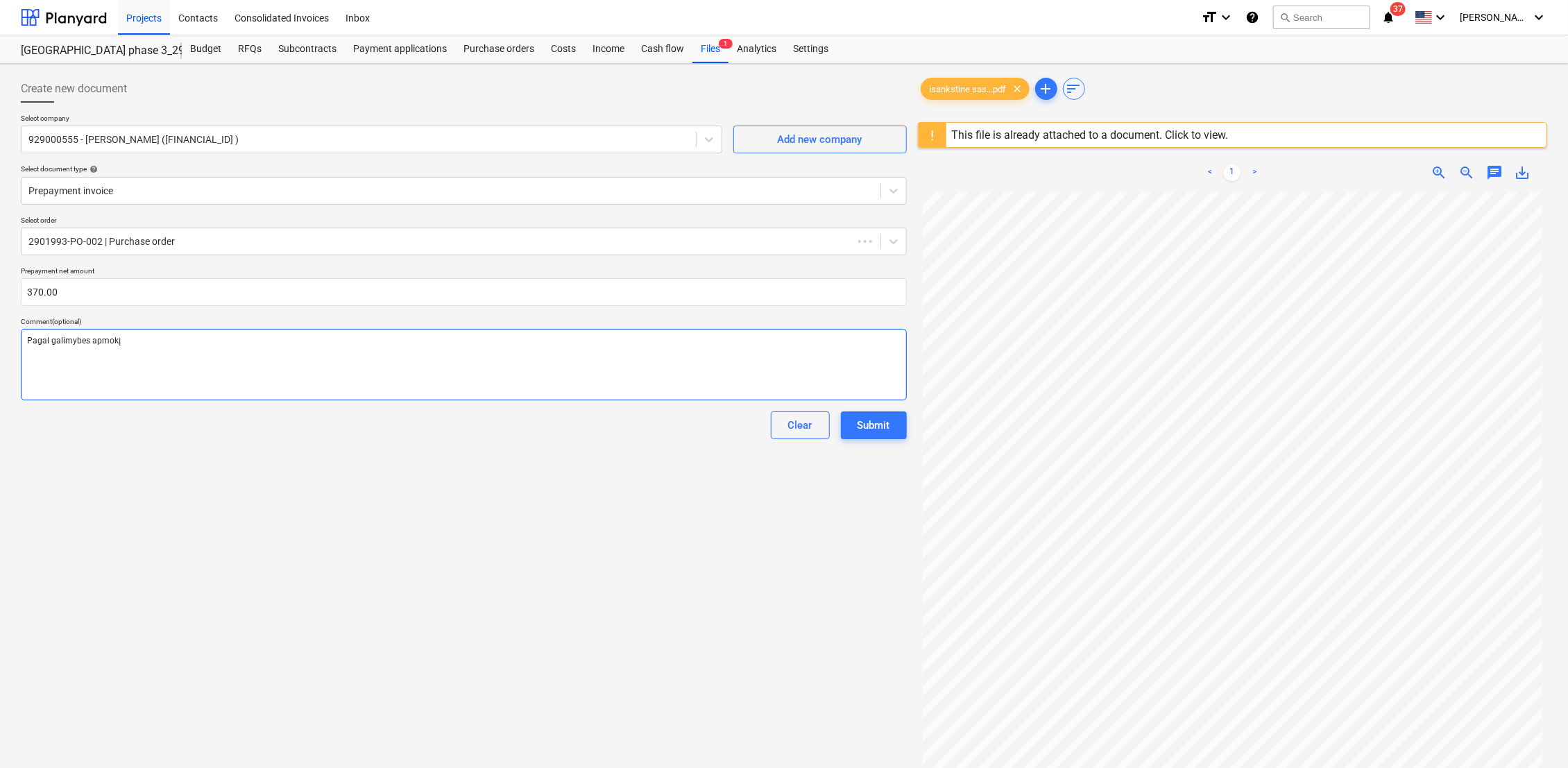
type textarea "x"
type textarea "Pagal galimybes apmokįt"
type textarea "x"
type textarea "Pagal galimybes apmokįti"
type textarea "x"
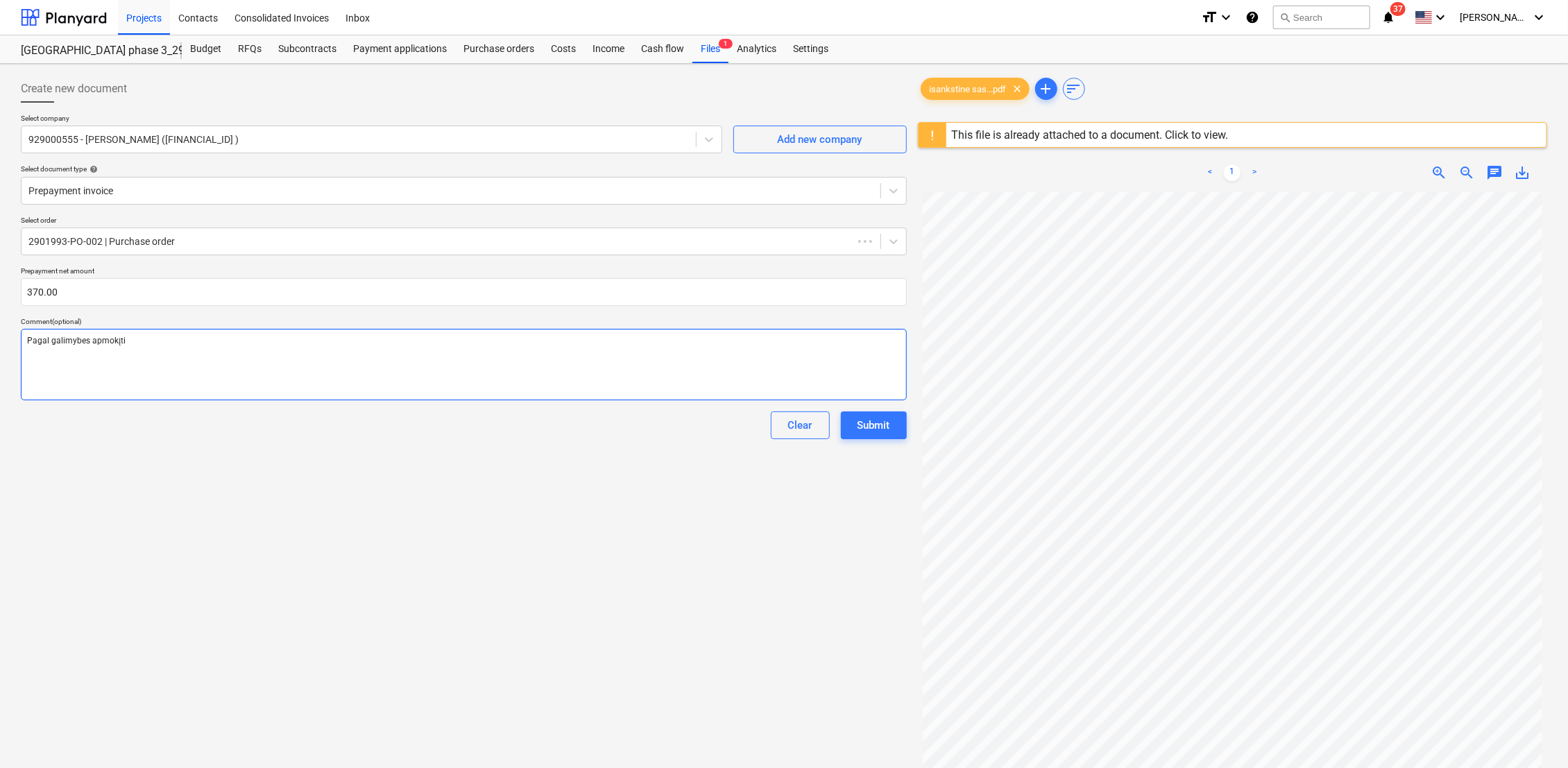
type textarea "Pagal galimybes apmokįti"
type textarea "x"
type textarea "Pagal galimybes apmokįti i"
type textarea "x"
type textarea "Pagal galimybes apmokįti ik"
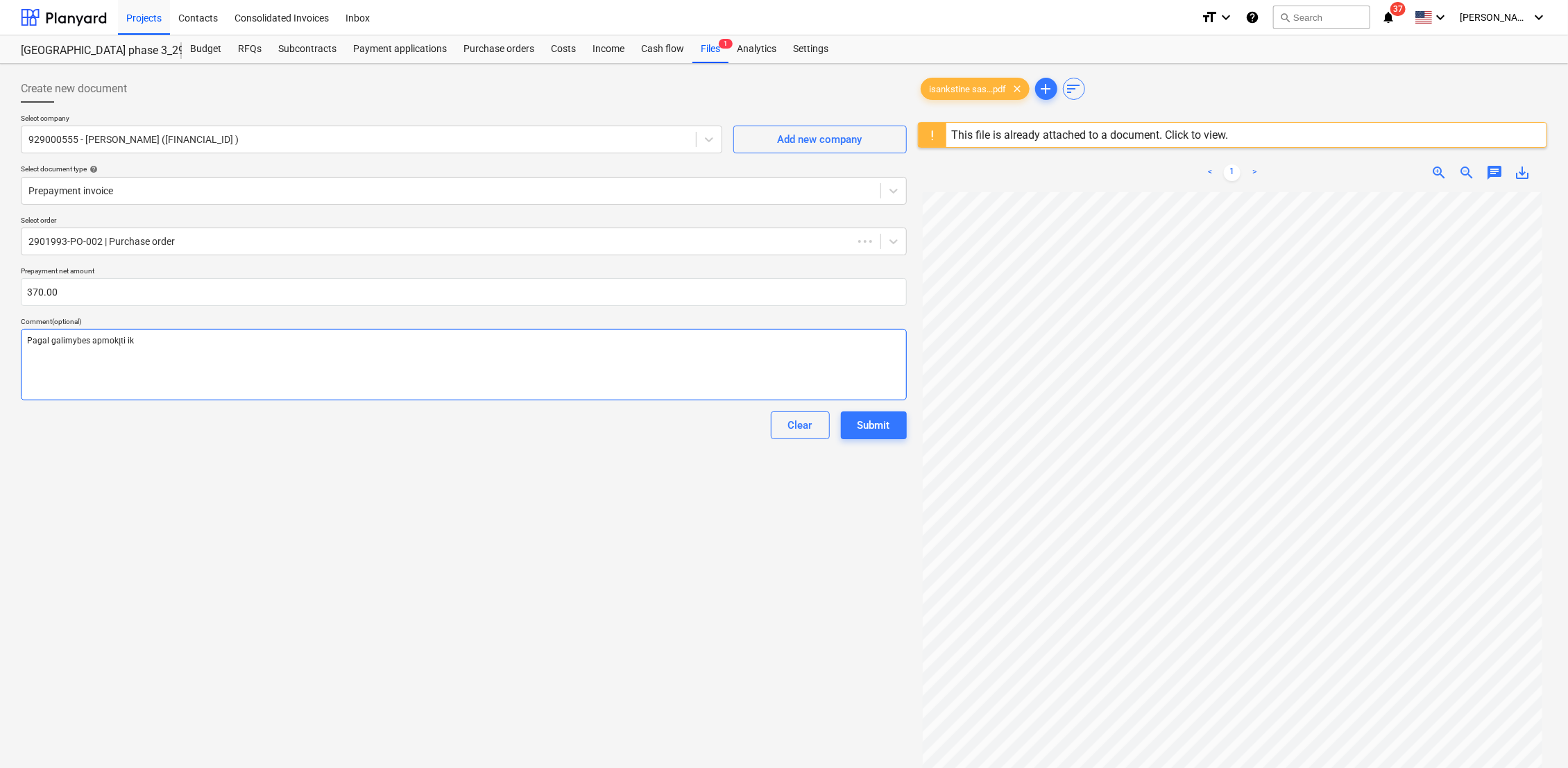
type textarea "x"
type textarea "Pagal galimybes apmokįti iki"
type textarea "x"
type textarea "Pagal galimybes apmokįti iki"
type textarea "x"
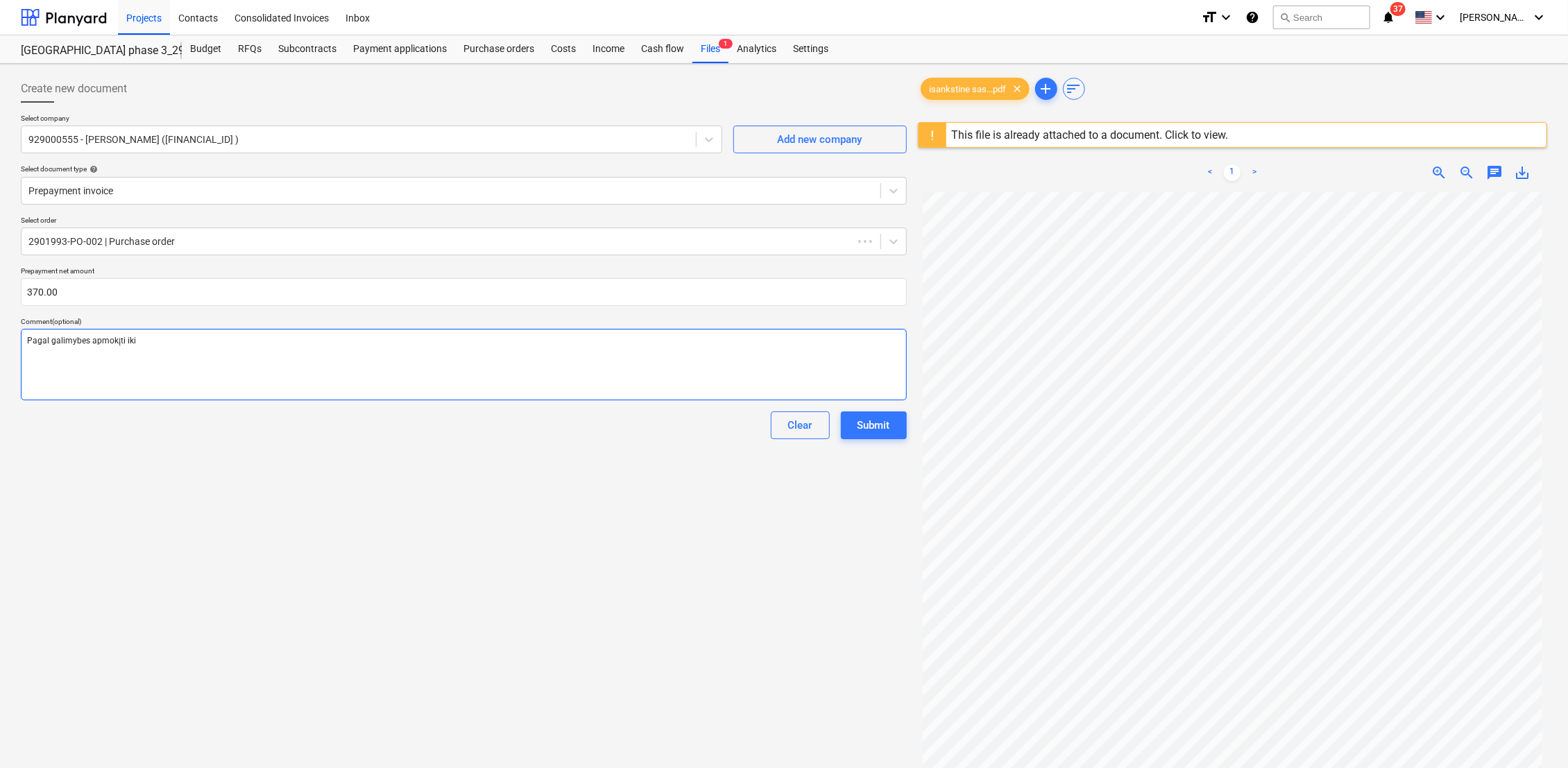
type textarea "Pagal galimybes apmokįti iki 2"
type textarea "x"
type textarea "Pagal galimybes apmokįti iki 20"
type textarea "x"
type textarea "Pagal galimybes apmokįti iki 202"
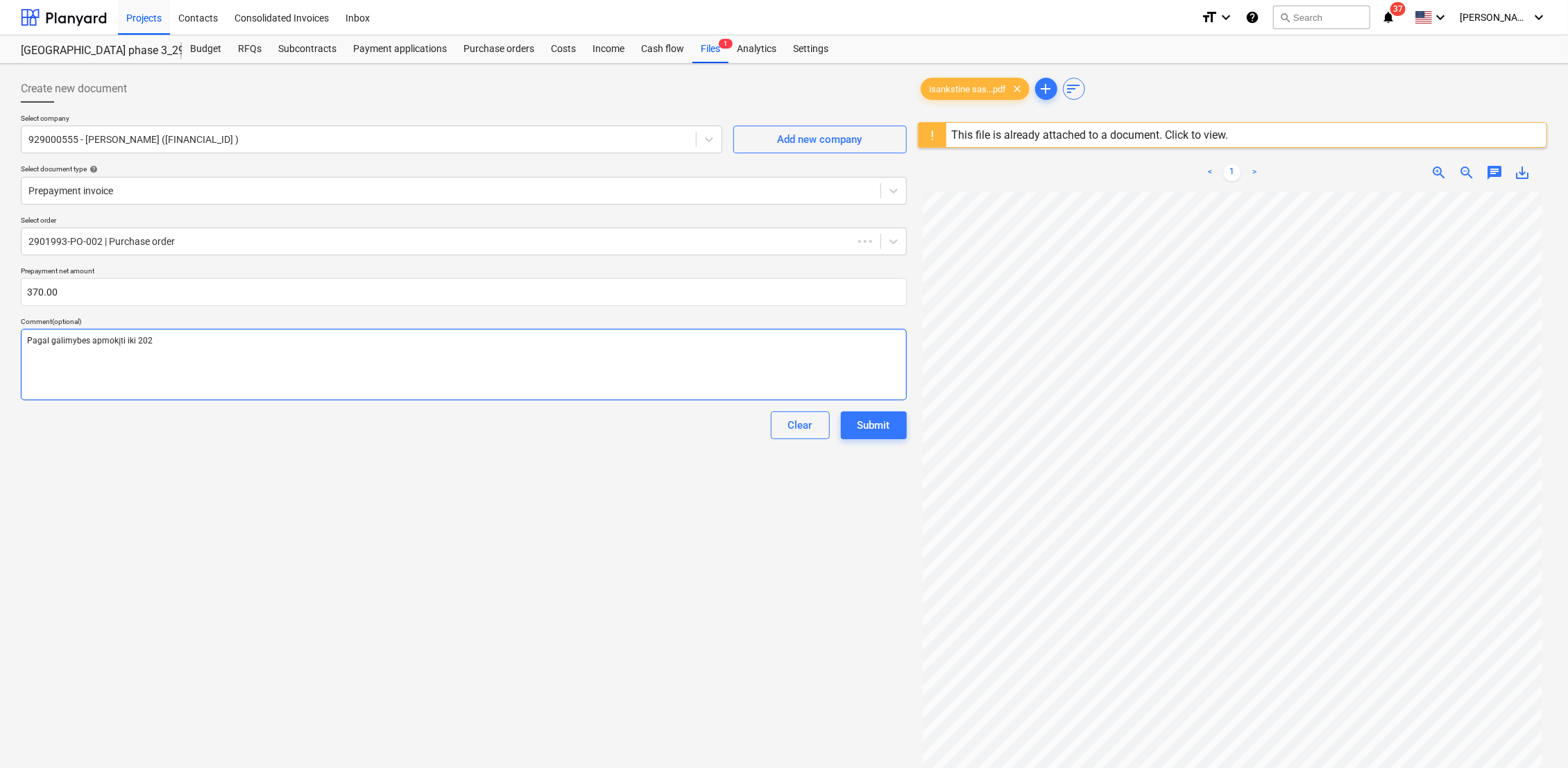
type textarea "x"
type textarea "Pagal galimybes apmokįti iki 2025"
type textarea "x"
type textarea "Pagal galimybes apmokįti iki 2025."
type textarea "x"
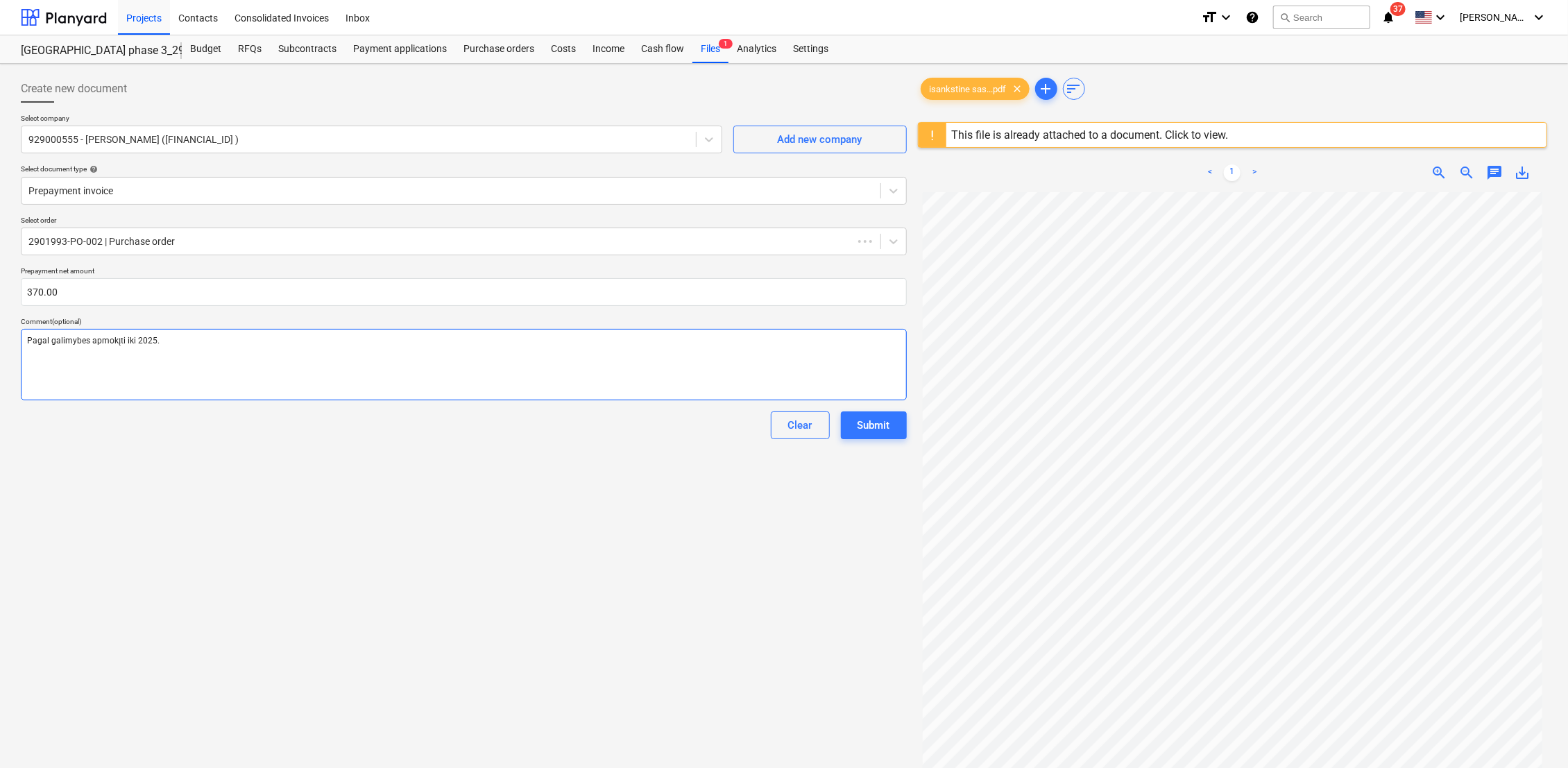
type textarea "Pagal galimybes apmokįti iki 2025.0"
type textarea "x"
type textarea "Pagal galimybes apmokįti iki 2025.09"
type textarea "x"
type textarea "Pagal galimybes apmokįti iki 2025.09."
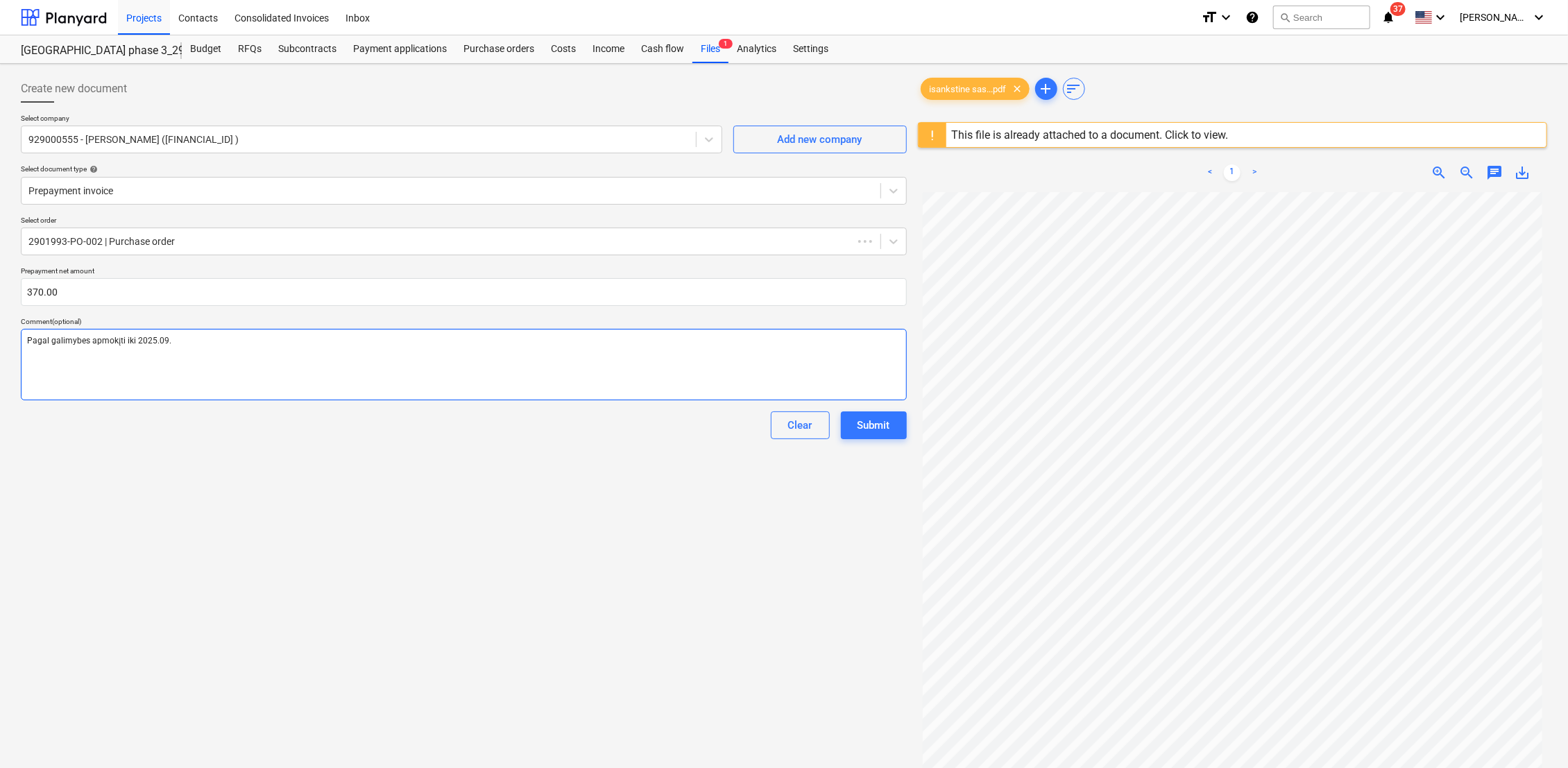
type textarea "x"
type textarea "Pagal galimybes apmokįti iki 2025.09.1"
type textarea "x"
type textarea "Pagal galimybes apmokįti iki 2025.09.12"
click at [878, 428] on div "Submit" at bounding box center [874, 425] width 33 height 18
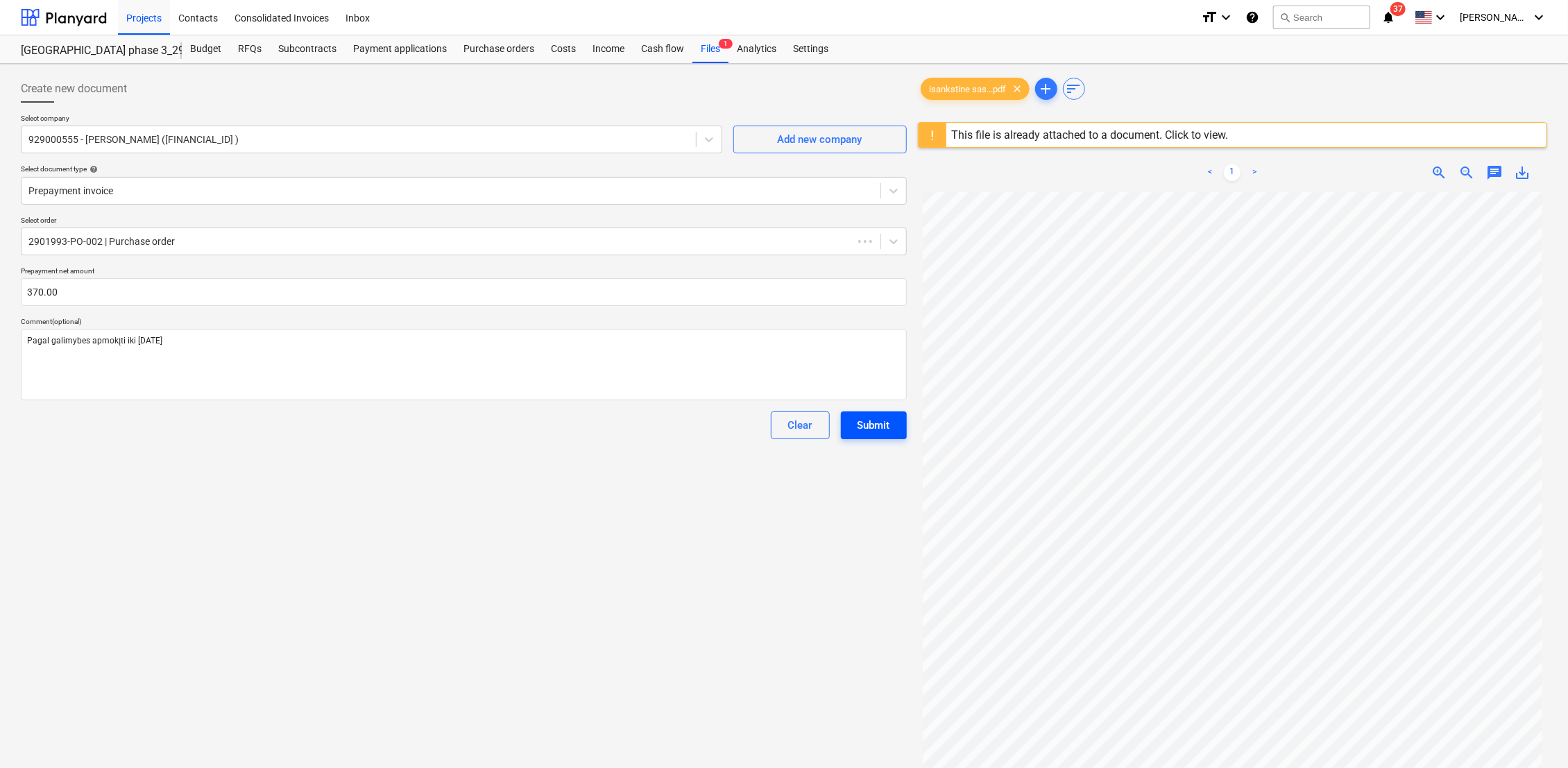
type textarea "x"
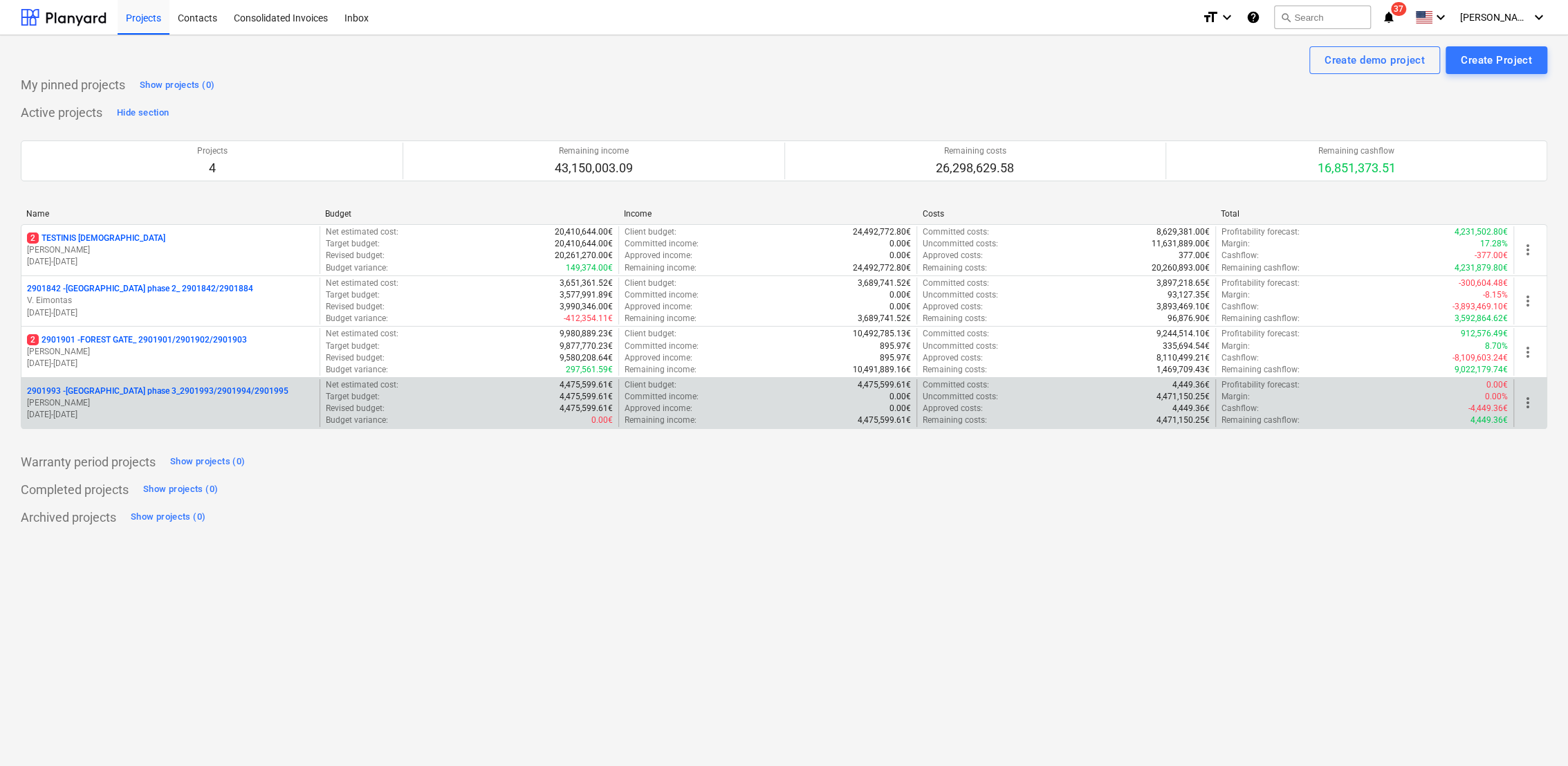
click at [202, 395] on p "2901993 - [GEOGRAPHIC_DATA] phase 3_2901993/2901994/2901995" at bounding box center [158, 392] width 262 height 12
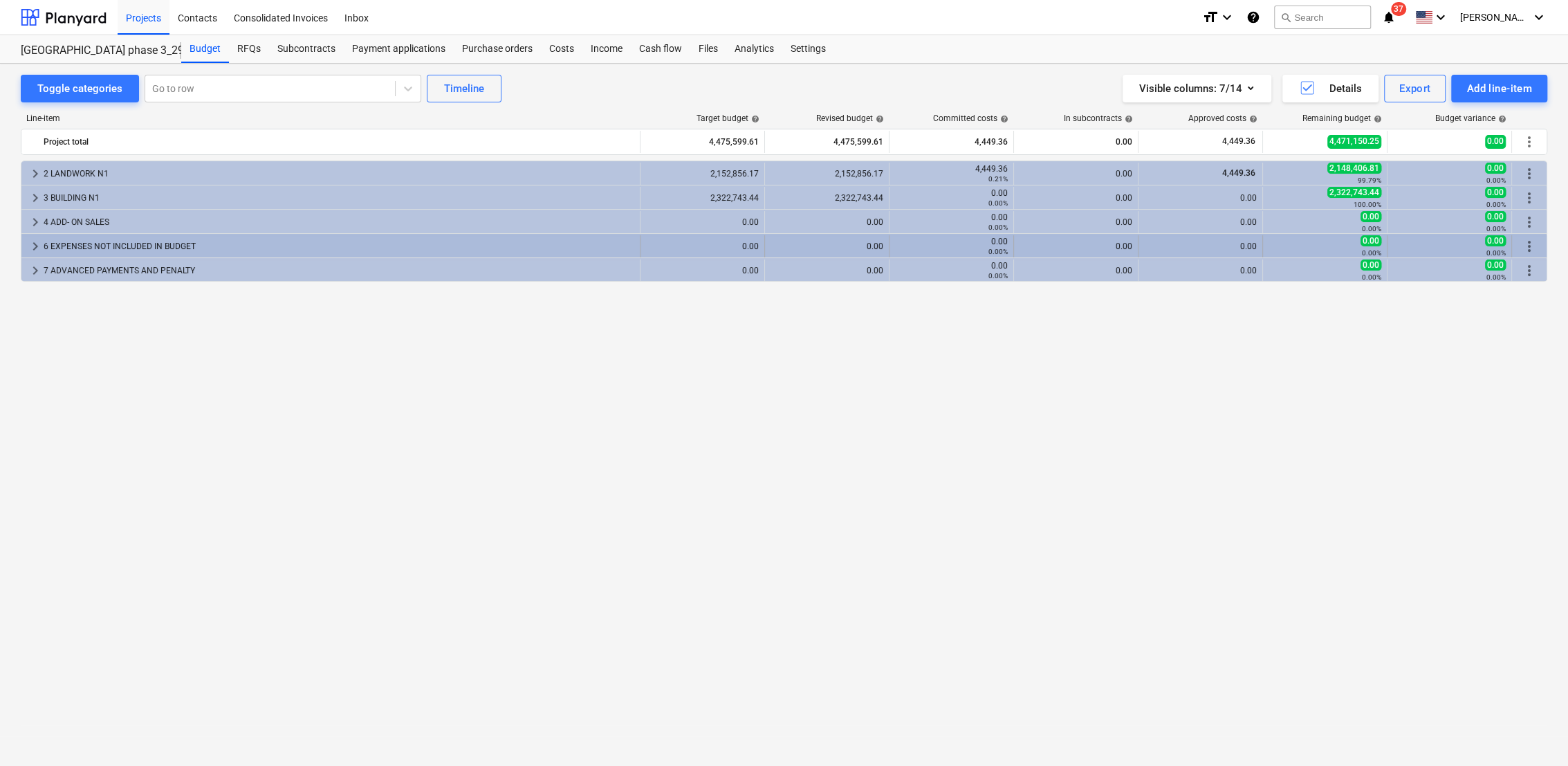
click at [33, 243] on span "keyboard_arrow_right" at bounding box center [36, 247] width 17 height 17
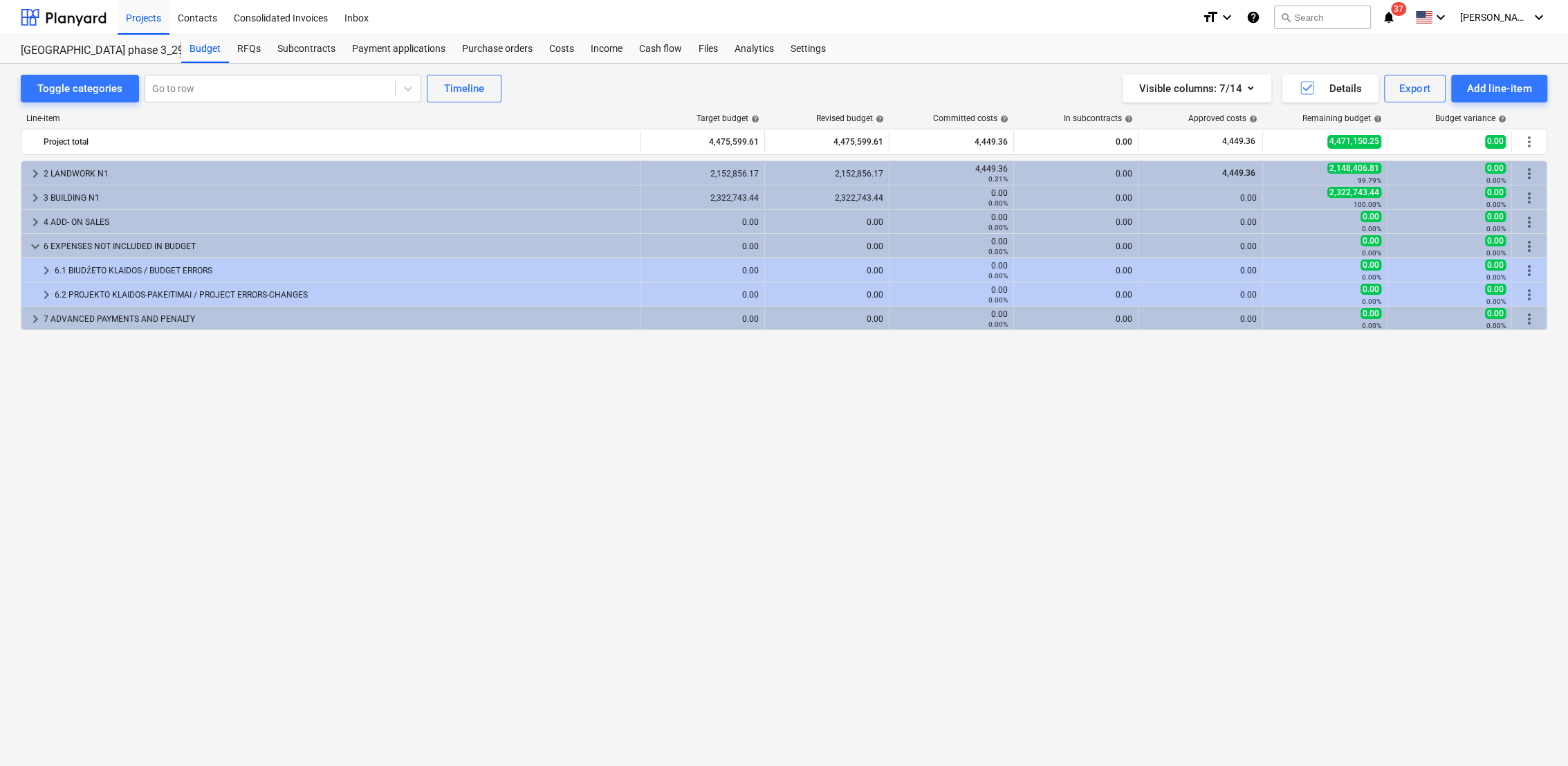
click at [33, 243] on span "keyboard_arrow_down" at bounding box center [36, 247] width 17 height 17
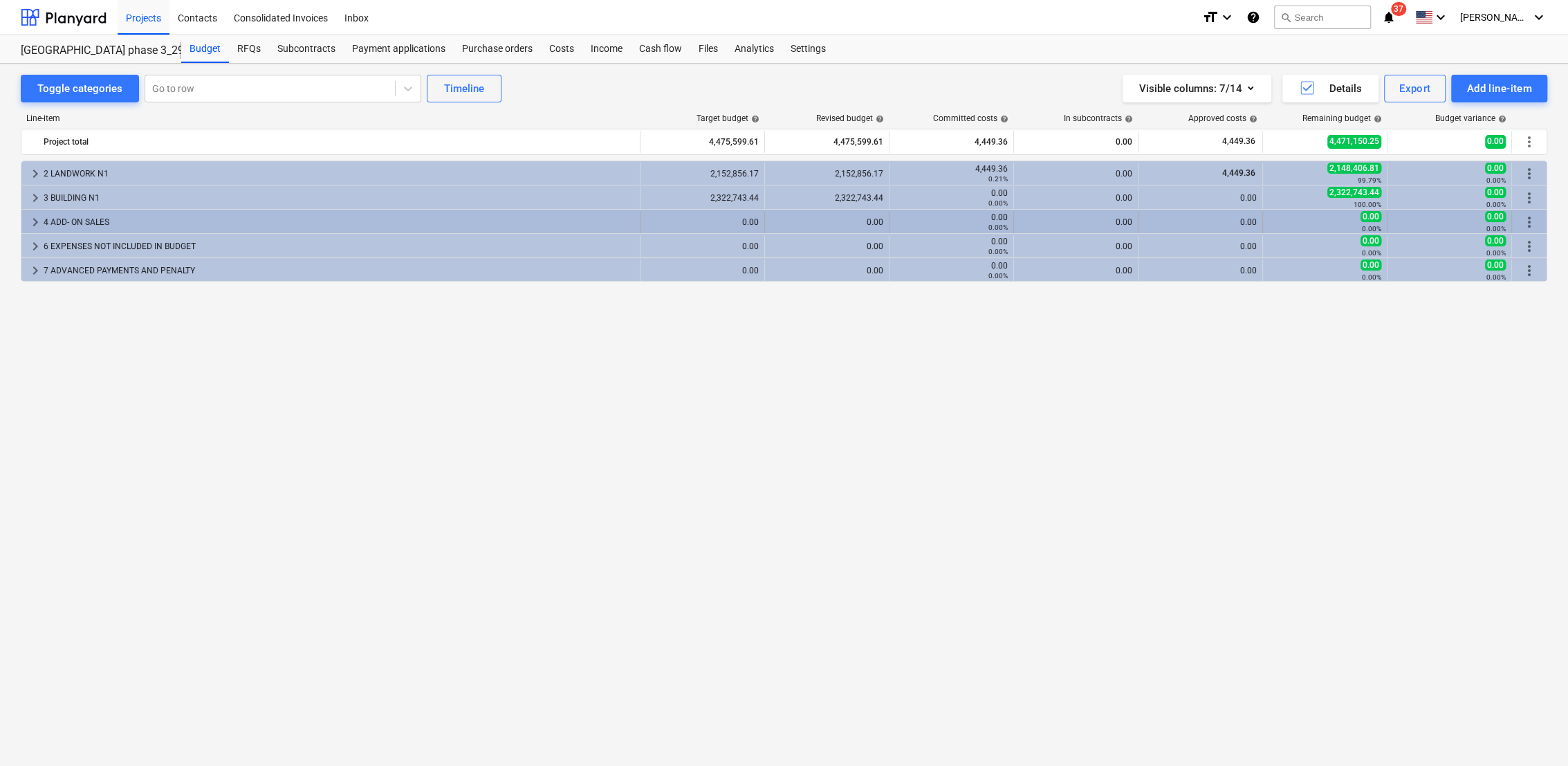
click at [35, 222] on span "keyboard_arrow_right" at bounding box center [36, 222] width 17 height 17
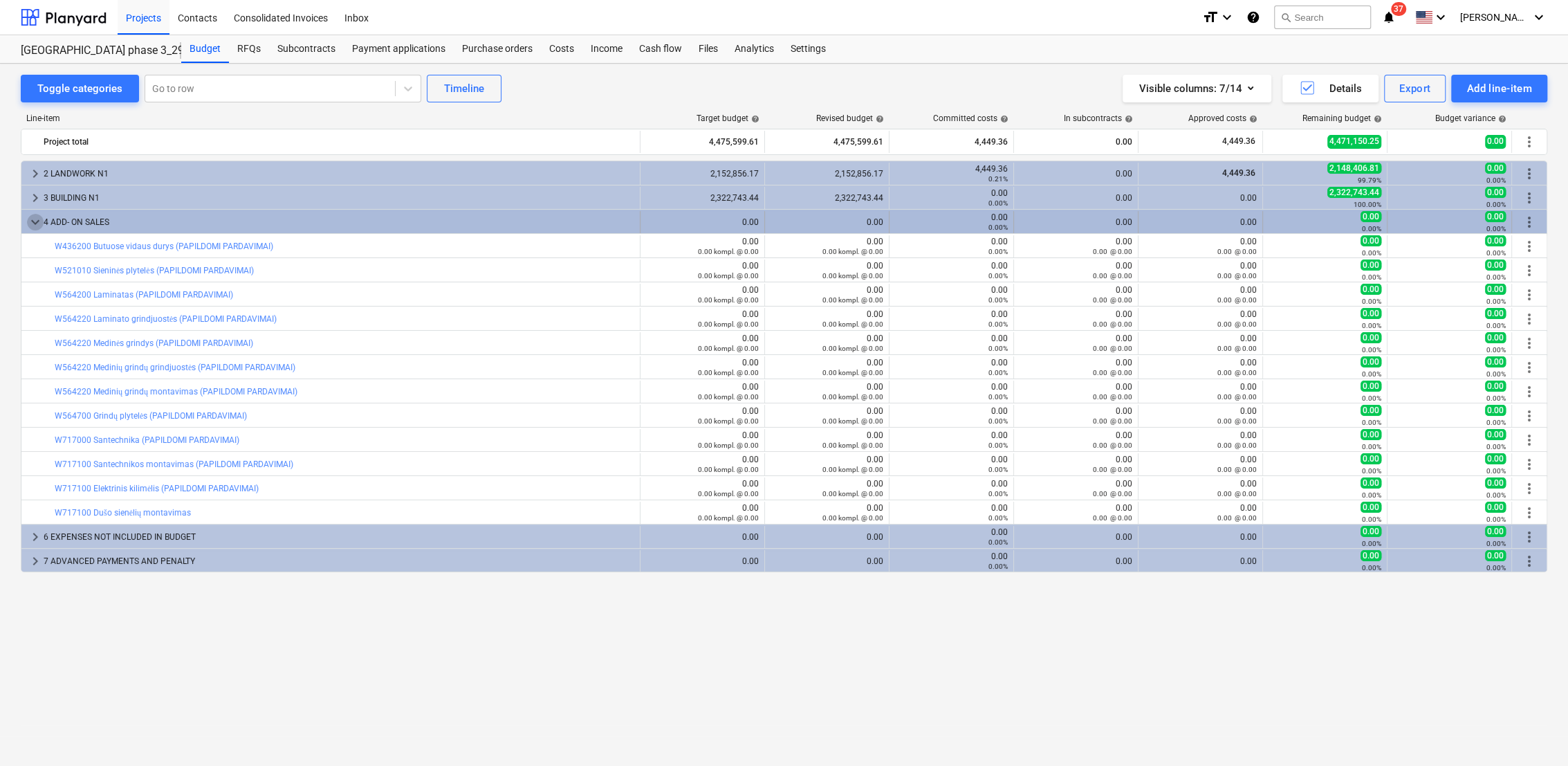
click at [36, 222] on span "keyboard_arrow_down" at bounding box center [36, 222] width 17 height 17
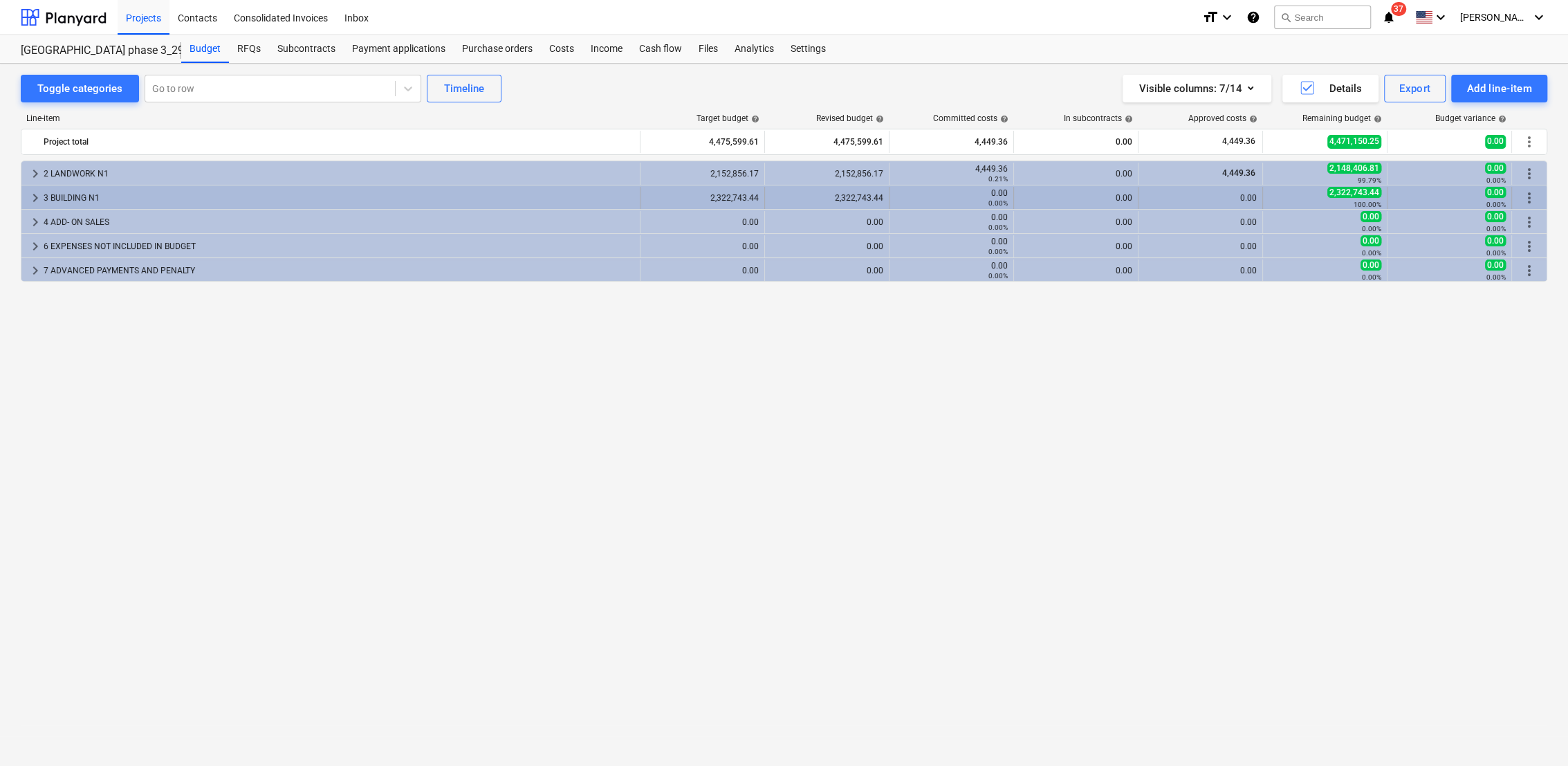
click at [36, 194] on span "keyboard_arrow_right" at bounding box center [36, 198] width 17 height 17
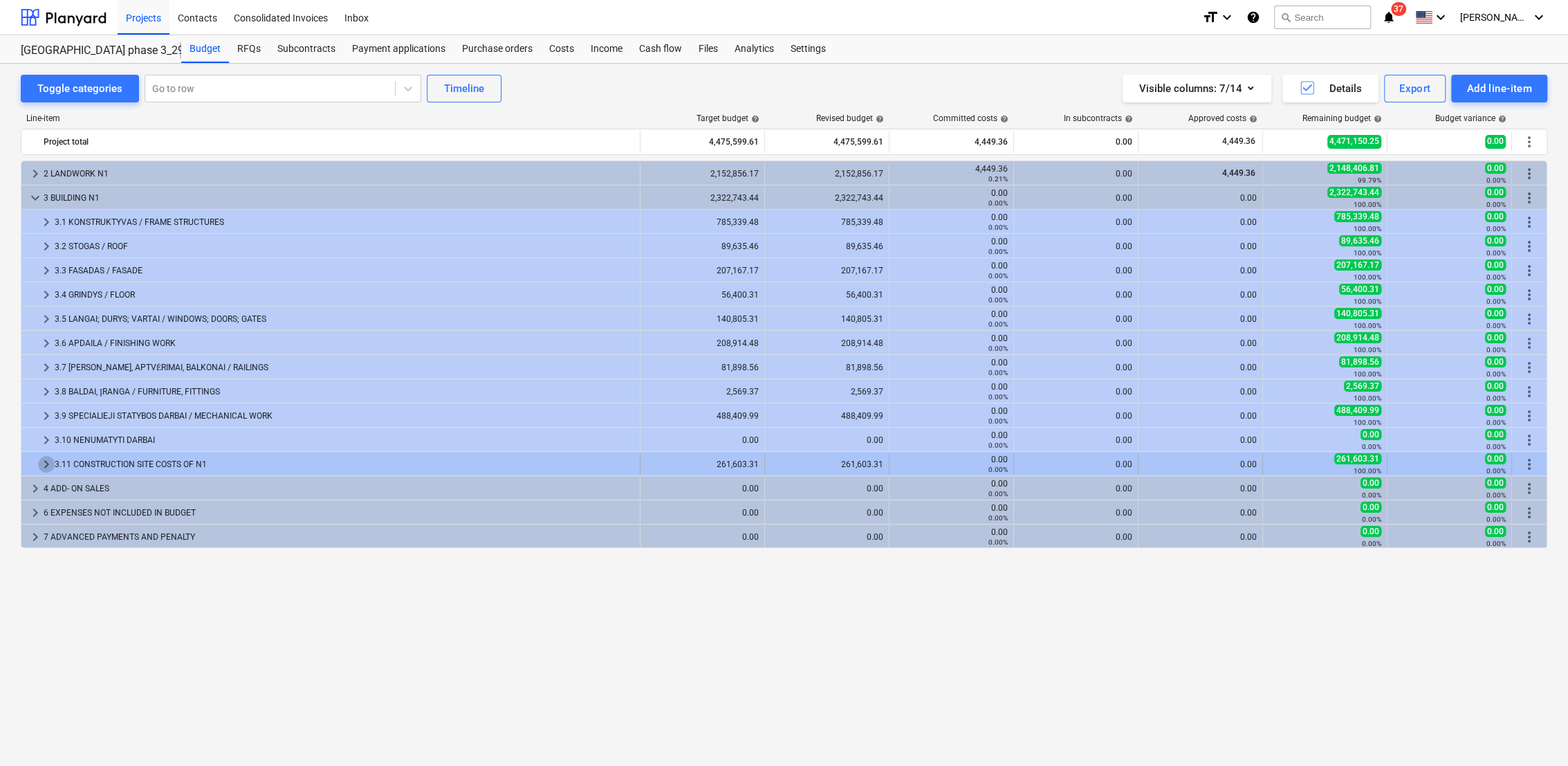
click at [45, 464] on span "keyboard_arrow_right" at bounding box center [46, 464] width 17 height 17
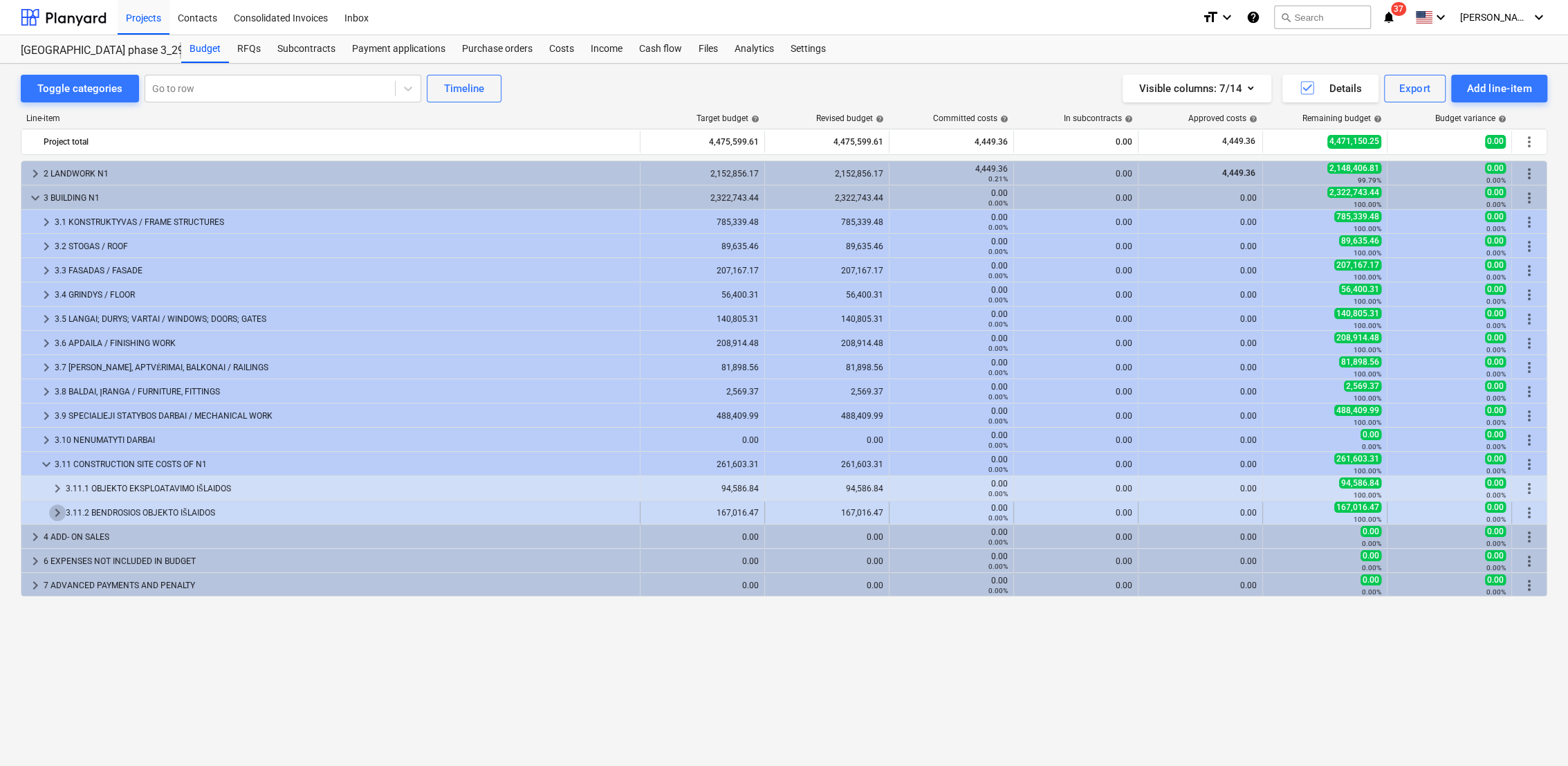
click at [55, 512] on span "keyboard_arrow_right" at bounding box center [57, 513] width 17 height 17
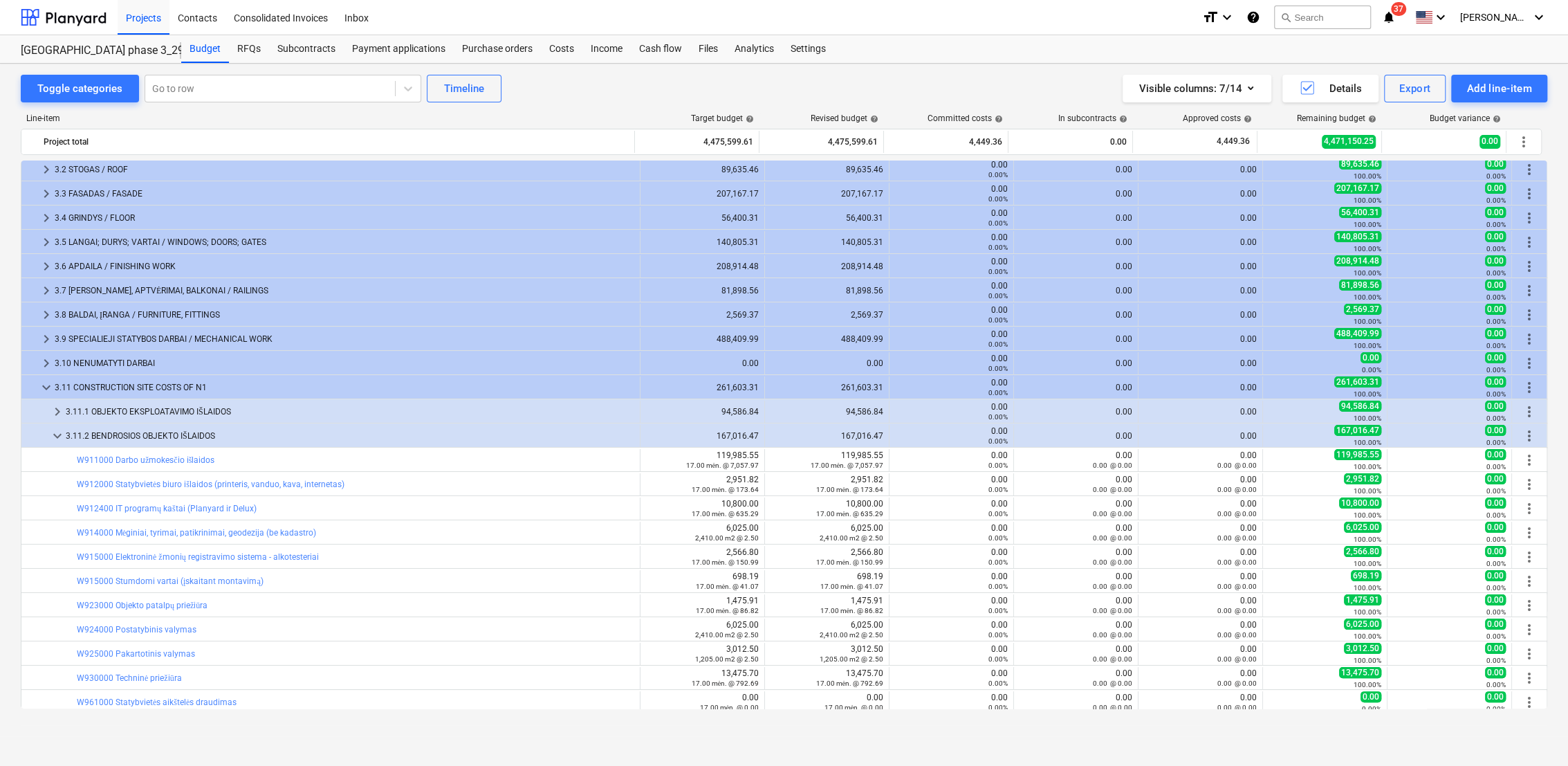
scroll to position [154, 0]
